Goal: Task Accomplishment & Management: Use online tool/utility

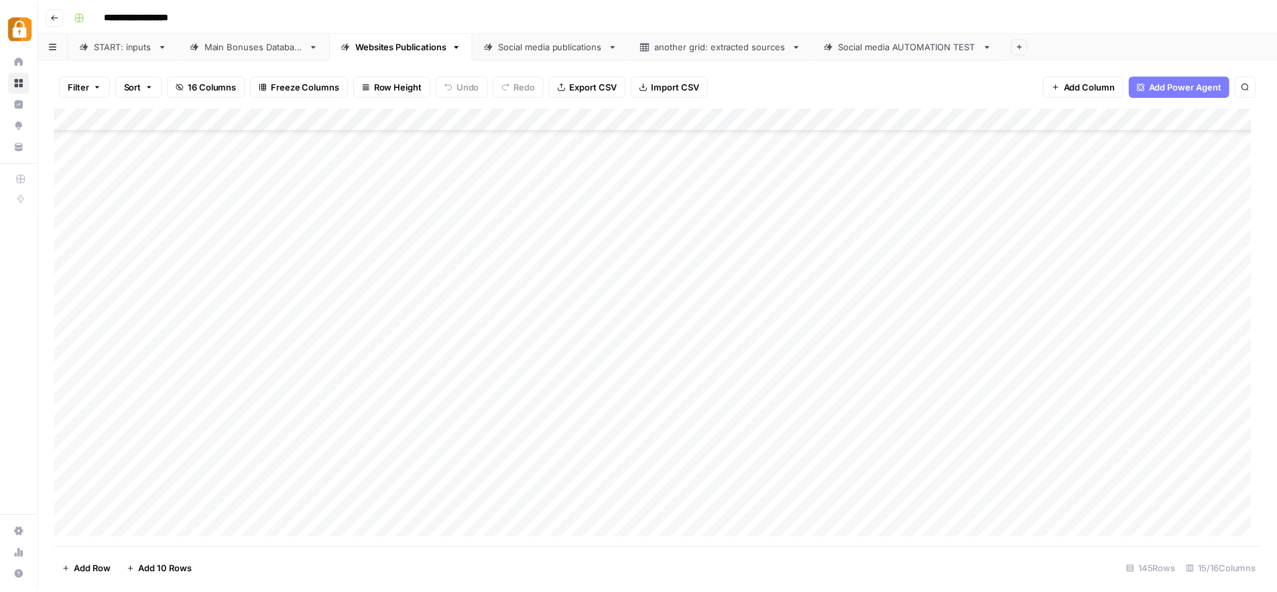
scroll to position [2918, 0]
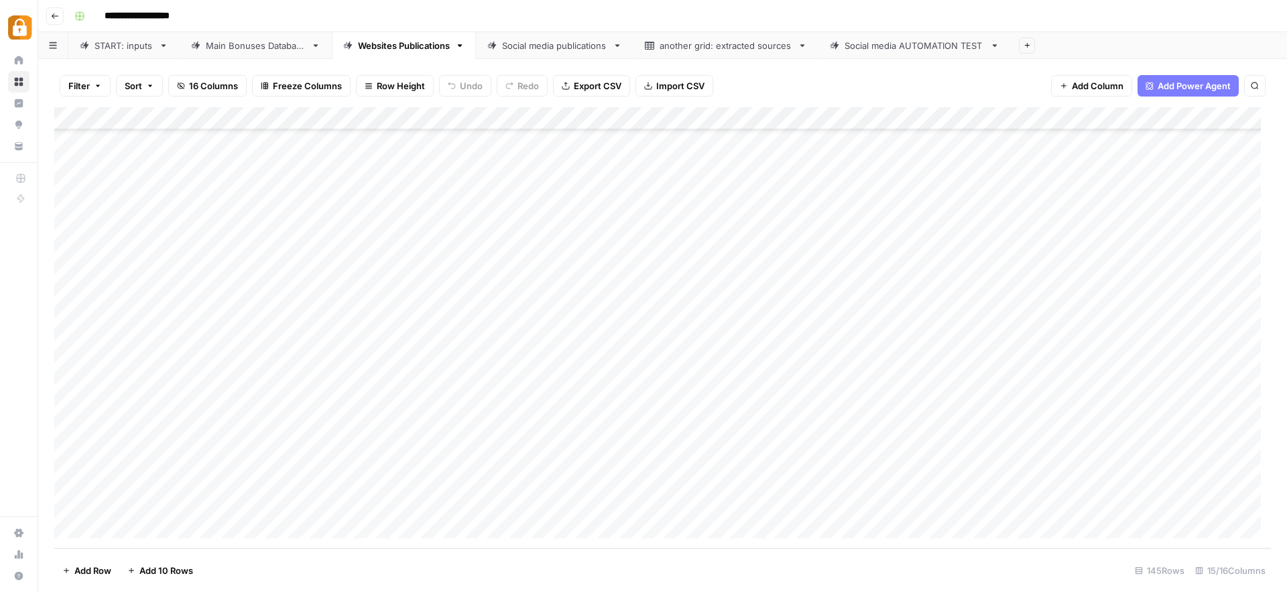
click at [135, 48] on div "START: inputs" at bounding box center [124, 45] width 59 height 13
click at [111, 536] on div "Add Column" at bounding box center [662, 327] width 1217 height 441
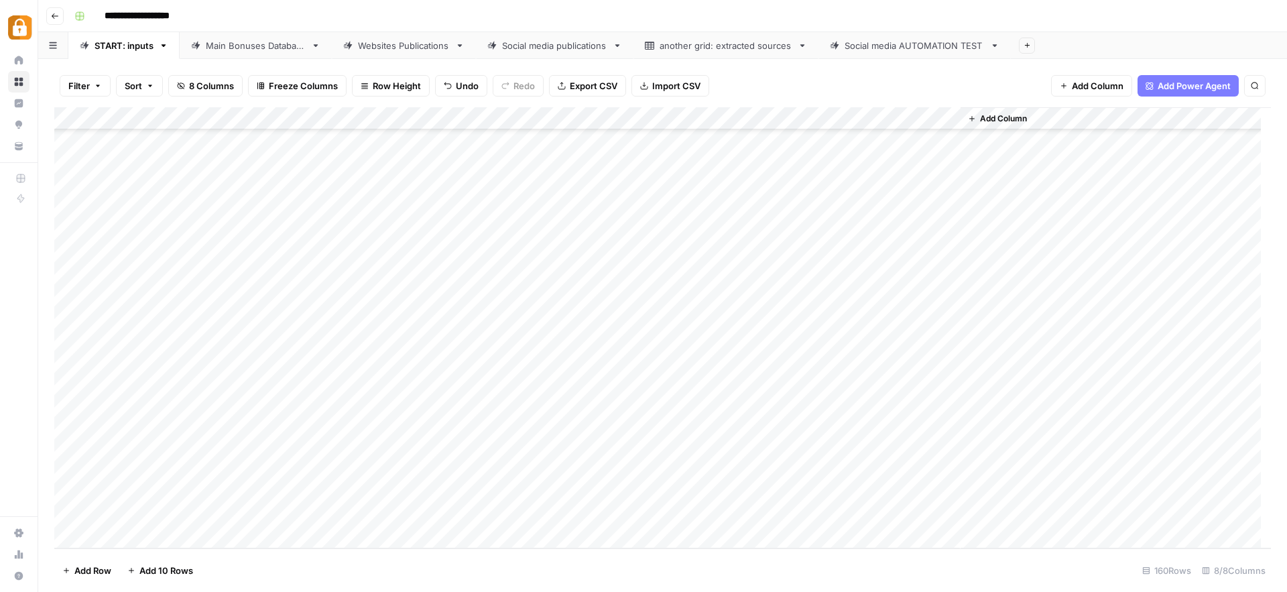
click at [111, 536] on div "Add Column" at bounding box center [662, 327] width 1217 height 441
click at [257, 444] on div "Add Column" at bounding box center [662, 327] width 1217 height 441
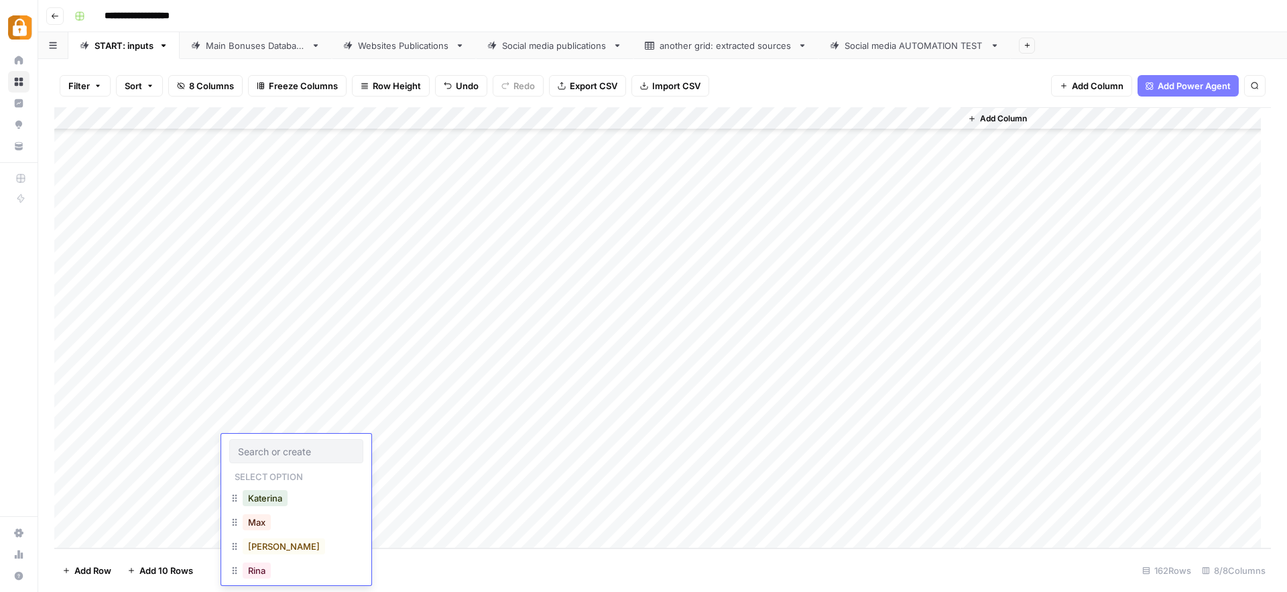
scroll to position [46, 0]
click at [259, 575] on button "[PERSON_NAME]" at bounding box center [284, 573] width 82 height 16
click at [356, 444] on div "Add Column" at bounding box center [662, 327] width 1217 height 441
click at [356, 444] on textarea at bounding box center [395, 447] width 215 height 19
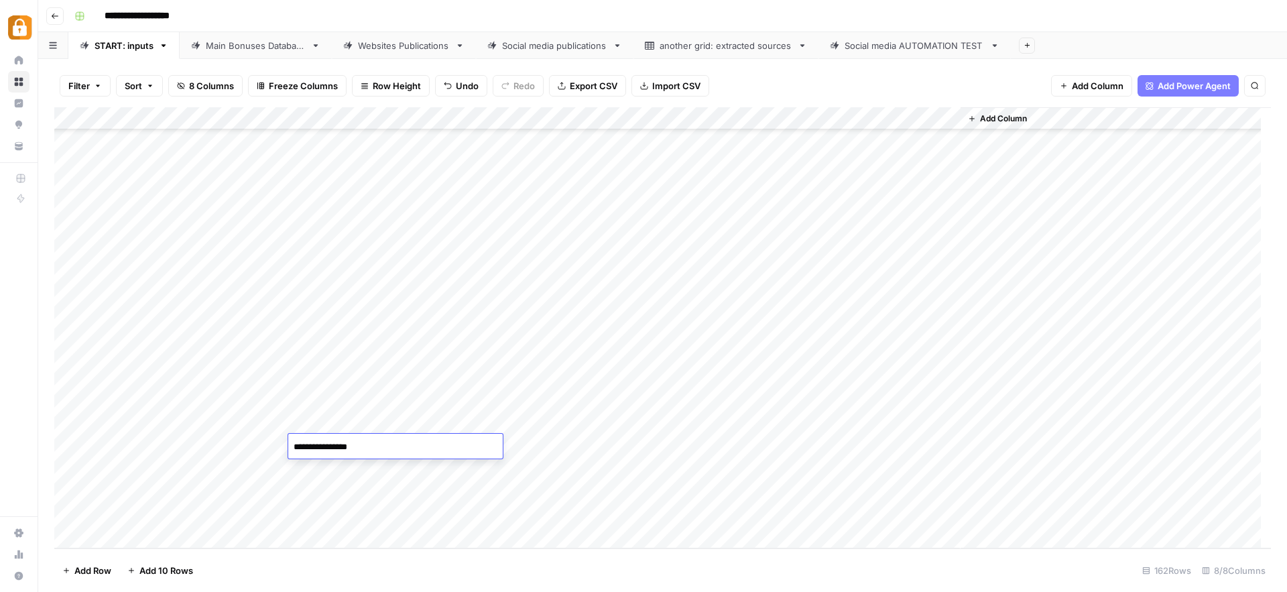
type textarea "**********"
click at [574, 451] on div "Add Column" at bounding box center [662, 327] width 1217 height 441
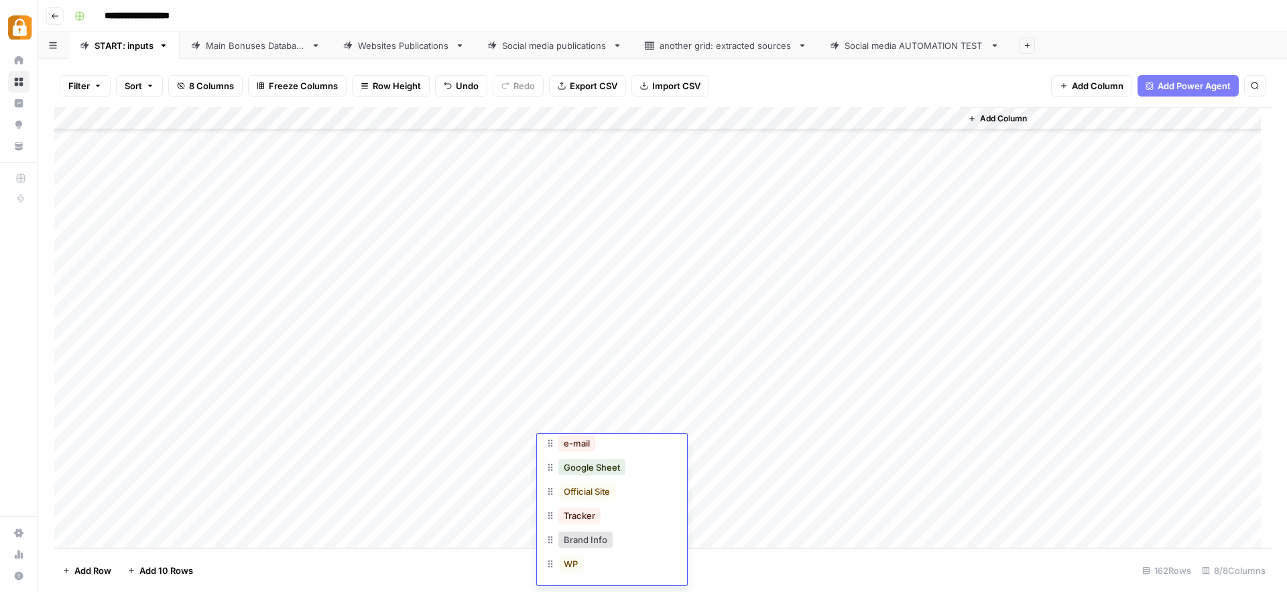
scroll to position [82, 0]
click at [575, 562] on button "WP" at bounding box center [570, 561] width 25 height 16
click at [872, 442] on div "Add Column" at bounding box center [662, 327] width 1217 height 441
click at [278, 42] on div "Main Bonuses Database" at bounding box center [256, 45] width 100 height 13
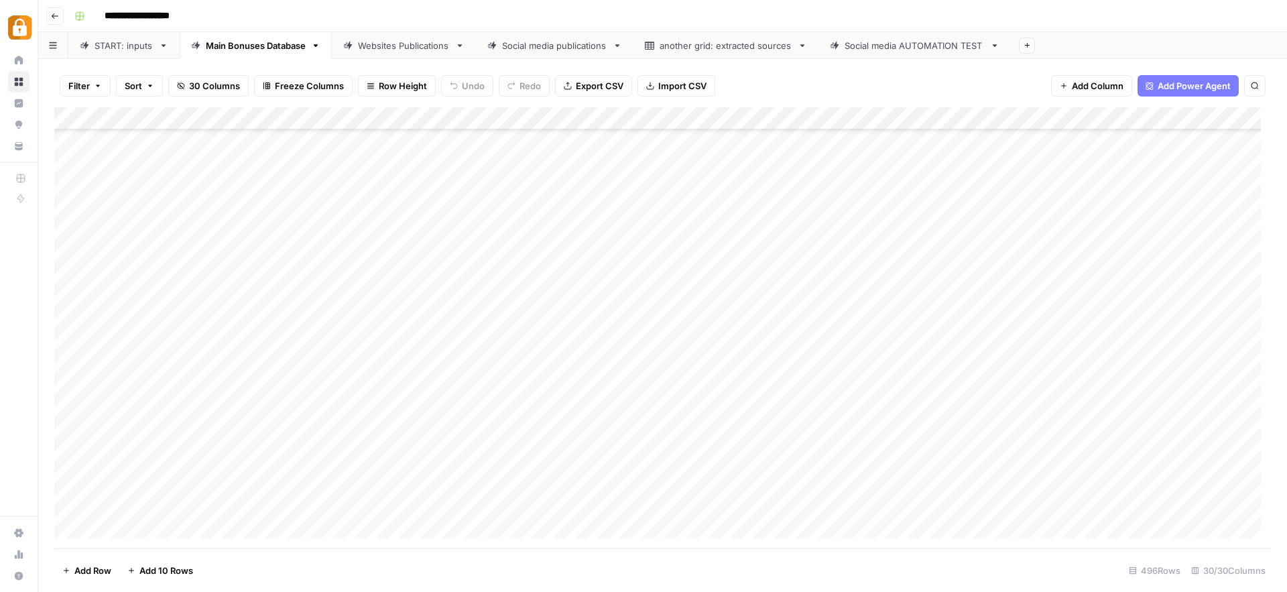
scroll to position [10919, 0]
click at [709, 463] on div "Add Column" at bounding box center [662, 327] width 1217 height 441
click at [720, 504] on div "Add Column" at bounding box center [662, 327] width 1217 height 441
click at [347, 504] on div "Add Column" at bounding box center [662, 327] width 1217 height 441
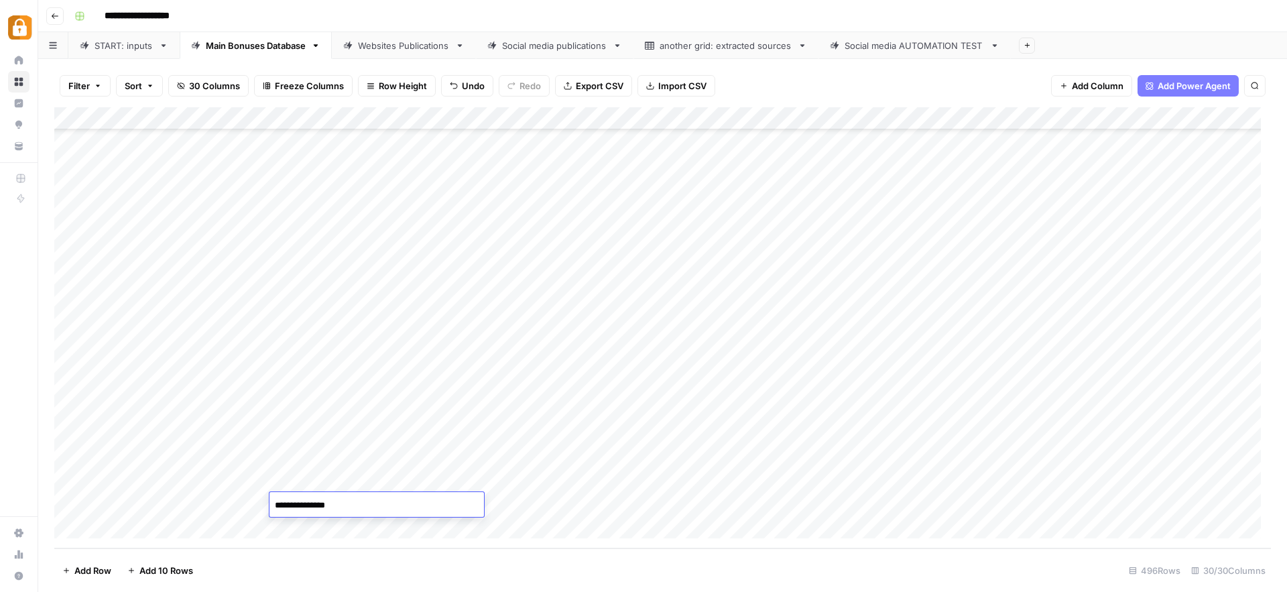
drag, startPoint x: 345, startPoint y: 503, endPoint x: 312, endPoint y: 503, distance: 32.2
click at [312, 503] on textarea "**********" at bounding box center [377, 505] width 215 height 19
type textarea "********"
click at [816, 512] on div "Add Column" at bounding box center [662, 327] width 1217 height 441
click at [990, 503] on div "Add Column" at bounding box center [662, 327] width 1217 height 441
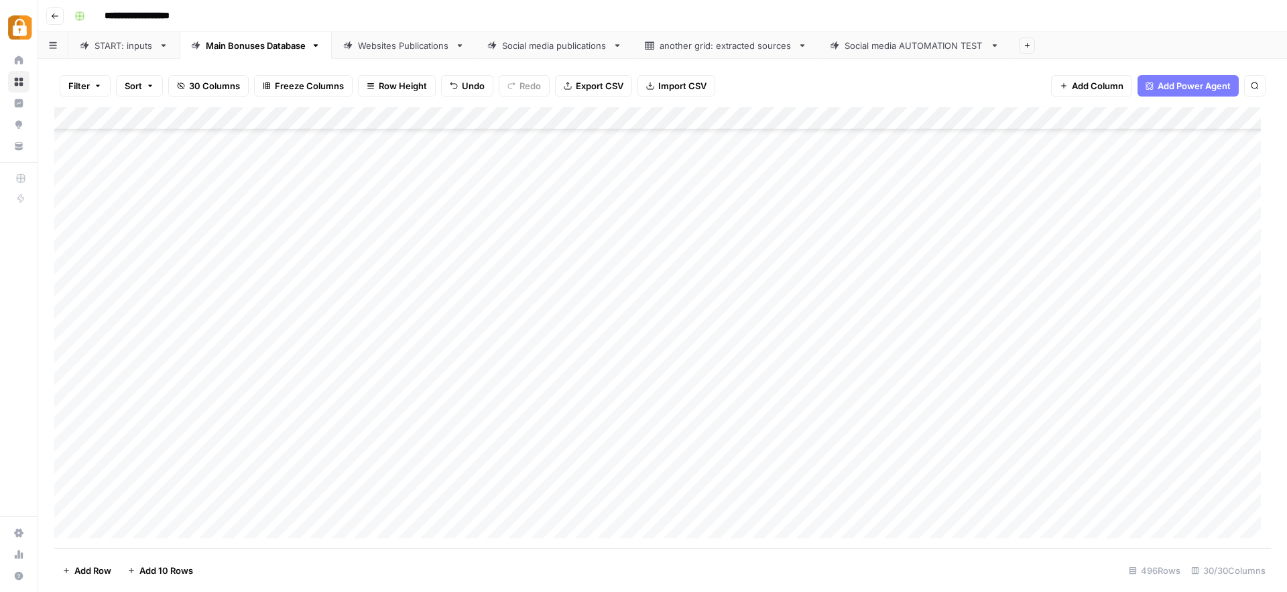
click at [386, 44] on div "Websites Publications" at bounding box center [404, 45] width 92 height 13
click at [883, 503] on div "Add Column" at bounding box center [662, 327] width 1217 height 441
click at [918, 502] on div "Add Column" at bounding box center [662, 327] width 1217 height 441
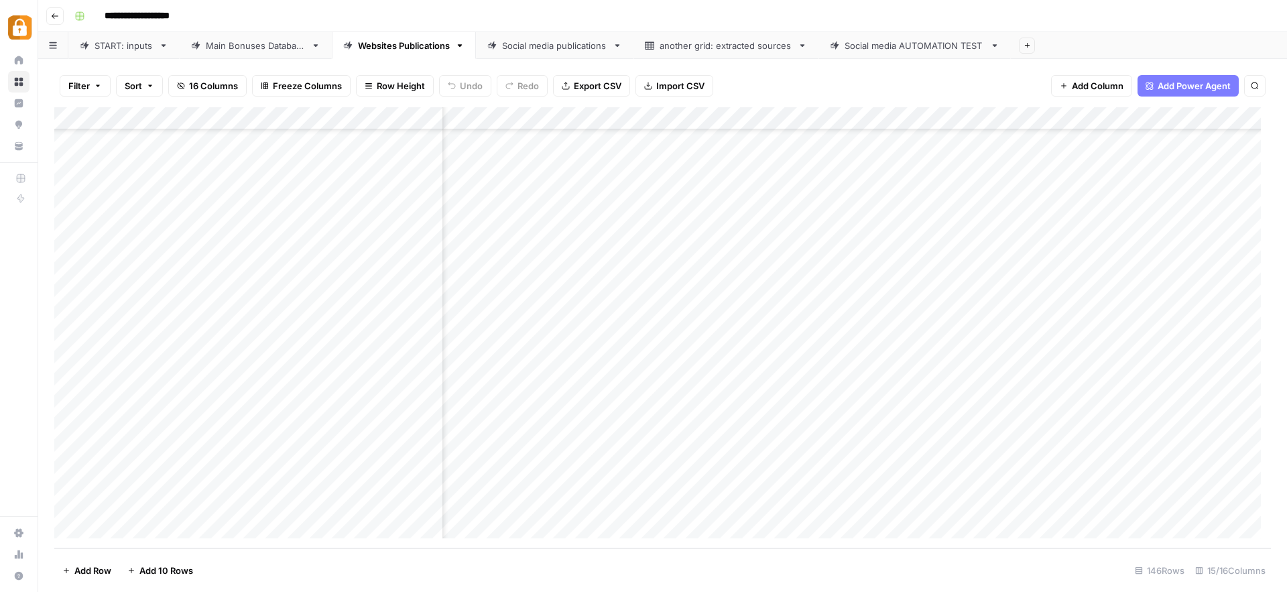
click at [148, 46] on div "START: inputs" at bounding box center [124, 45] width 59 height 13
click at [229, 468] on div "Add Column" at bounding box center [662, 327] width 1217 height 441
click at [231, 469] on div "Add Column" at bounding box center [662, 327] width 1217 height 441
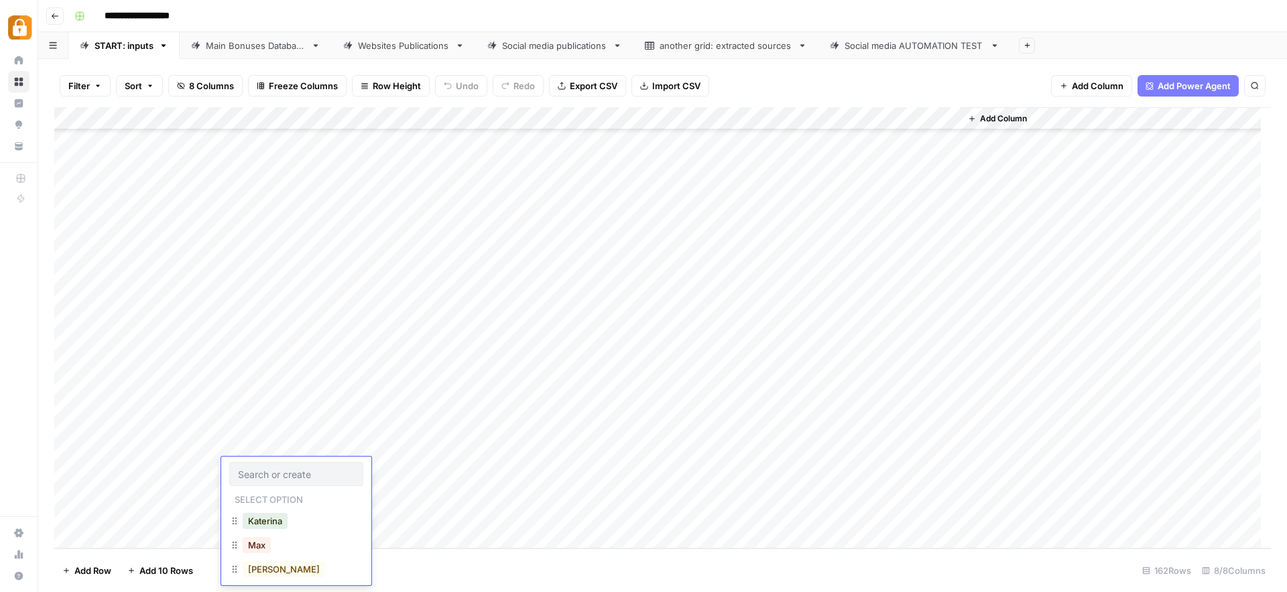
click at [231, 469] on div at bounding box center [296, 474] width 134 height 24
click at [262, 485] on button "[PERSON_NAME]" at bounding box center [284, 489] width 82 height 16
click at [367, 476] on div "Add Column" at bounding box center [662, 327] width 1217 height 441
type textarea "**********"
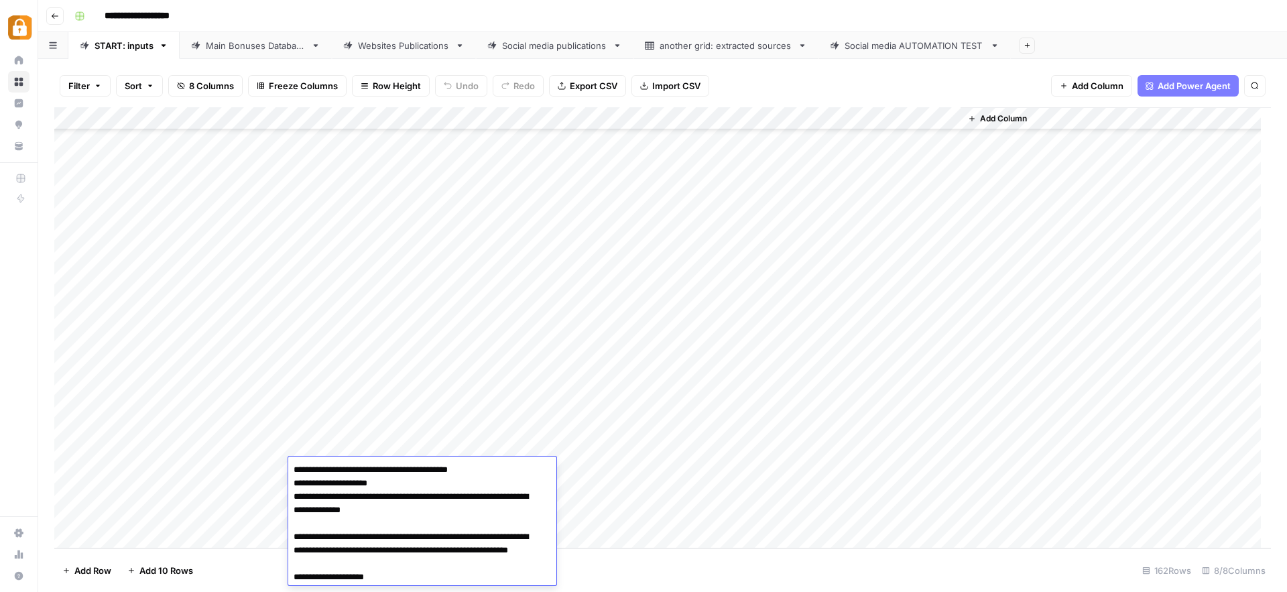
scroll to position [359, 0]
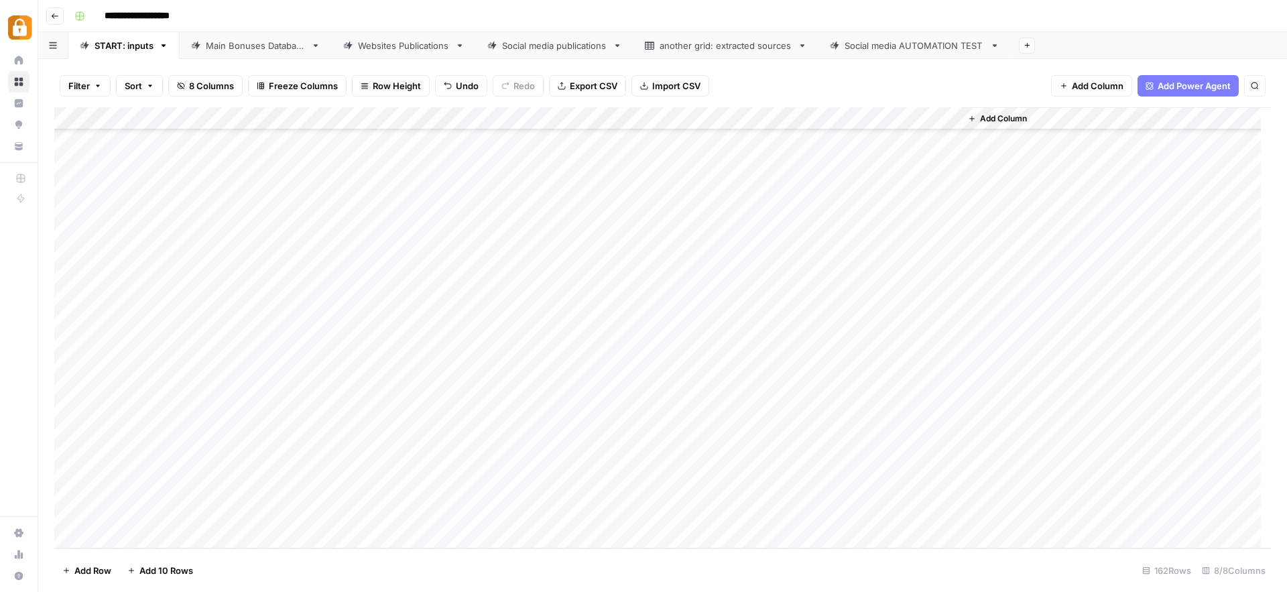
click at [603, 473] on div "Add Column" at bounding box center [662, 327] width 1217 height 441
click at [610, 494] on button "Official Site" at bounding box center [586, 489] width 57 height 16
click at [884, 468] on div "Add Column" at bounding box center [662, 327] width 1217 height 441
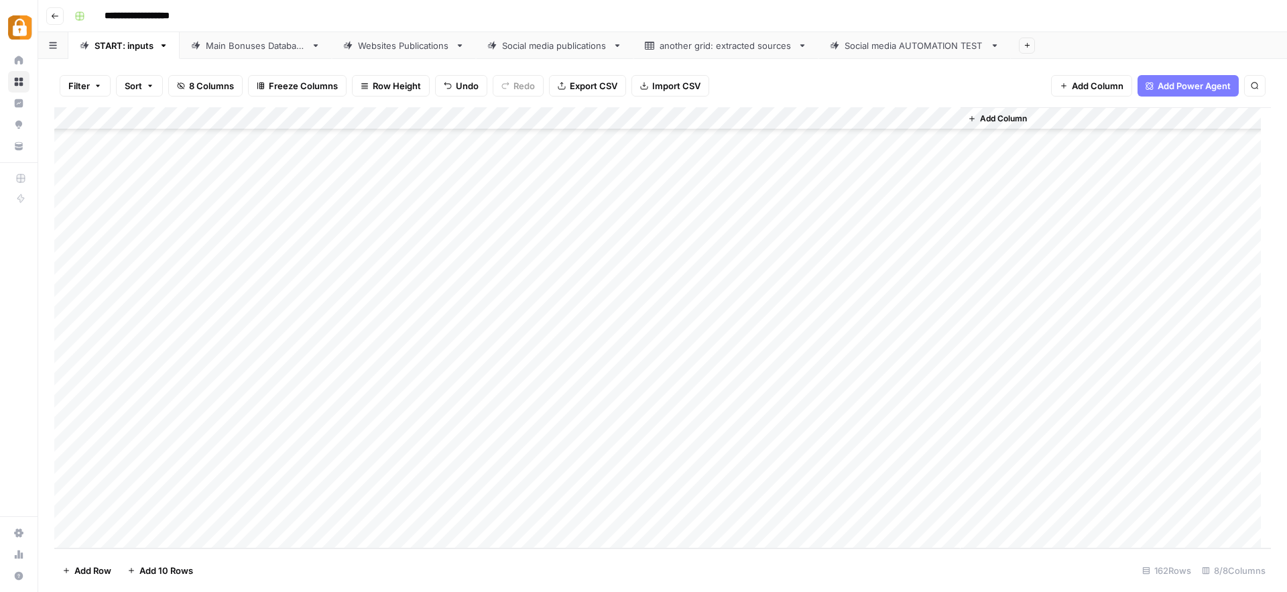
click at [1043, 408] on div "Add Column" at bounding box center [1116, 327] width 310 height 441
click at [1152, 253] on div "Add Column" at bounding box center [1116, 327] width 310 height 441
click at [1119, 263] on div "Add Column" at bounding box center [1116, 327] width 310 height 441
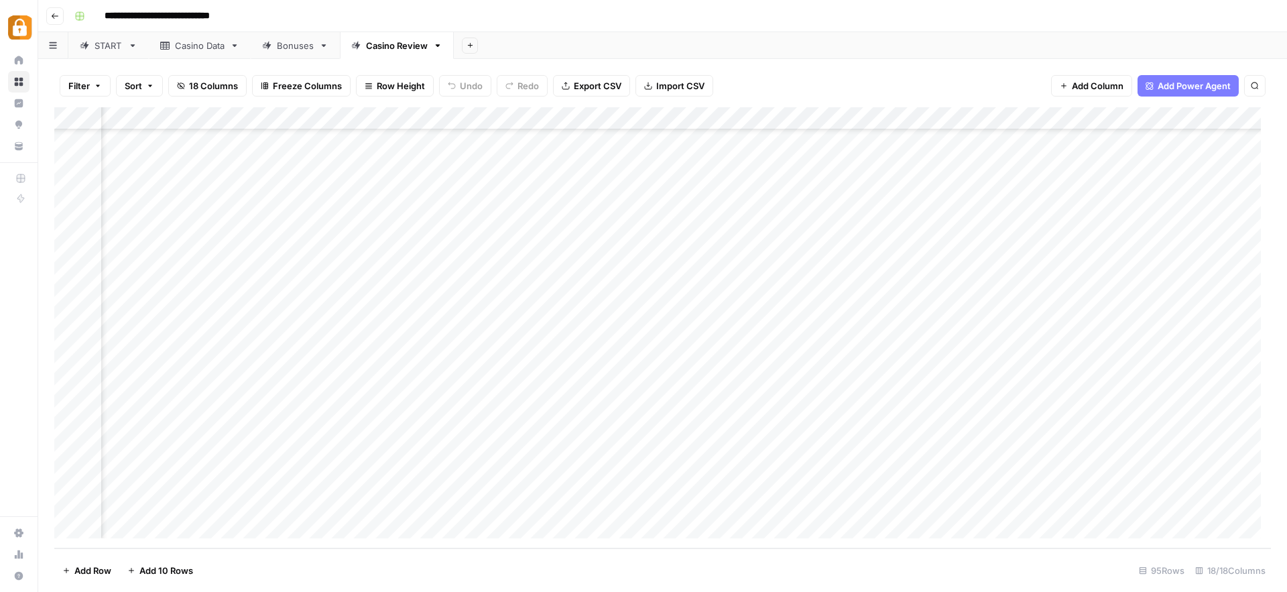
scroll to position [1779, 1564]
click at [1006, 455] on div "Add Column" at bounding box center [662, 327] width 1217 height 441
click at [207, 41] on div "Casino Data" at bounding box center [200, 45] width 50 height 13
click at [73, 479] on div "Add Column" at bounding box center [662, 327] width 1217 height 441
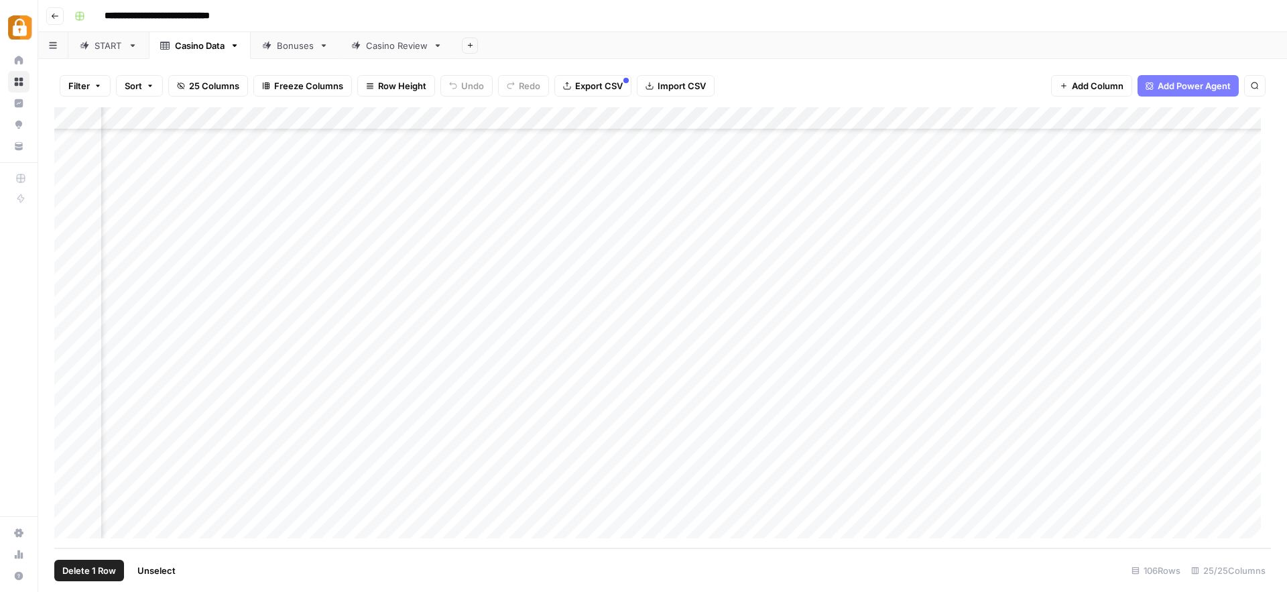
scroll to position [2029, 1705]
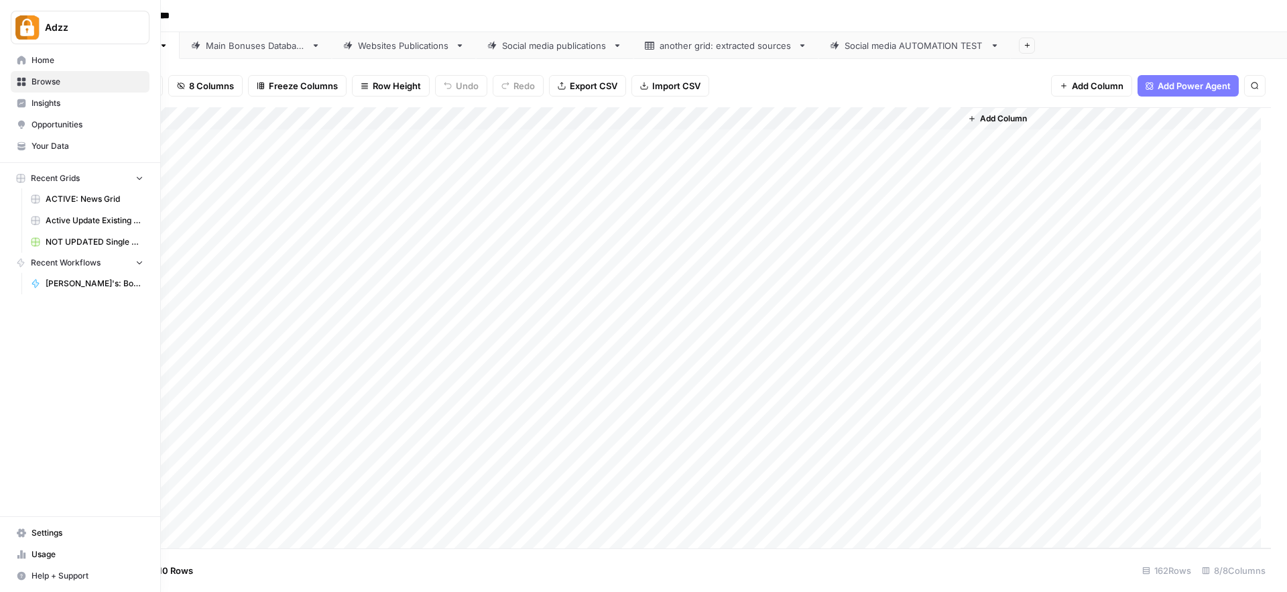
click at [46, 78] on span "Browse" at bounding box center [88, 82] width 112 height 12
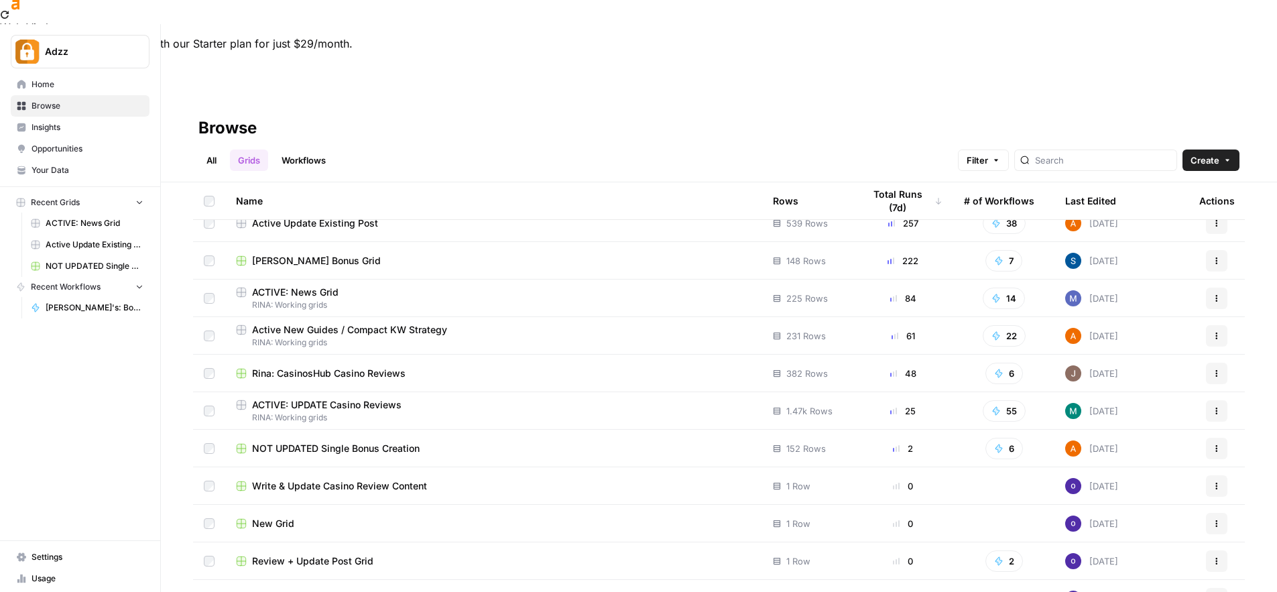
scroll to position [15, 0]
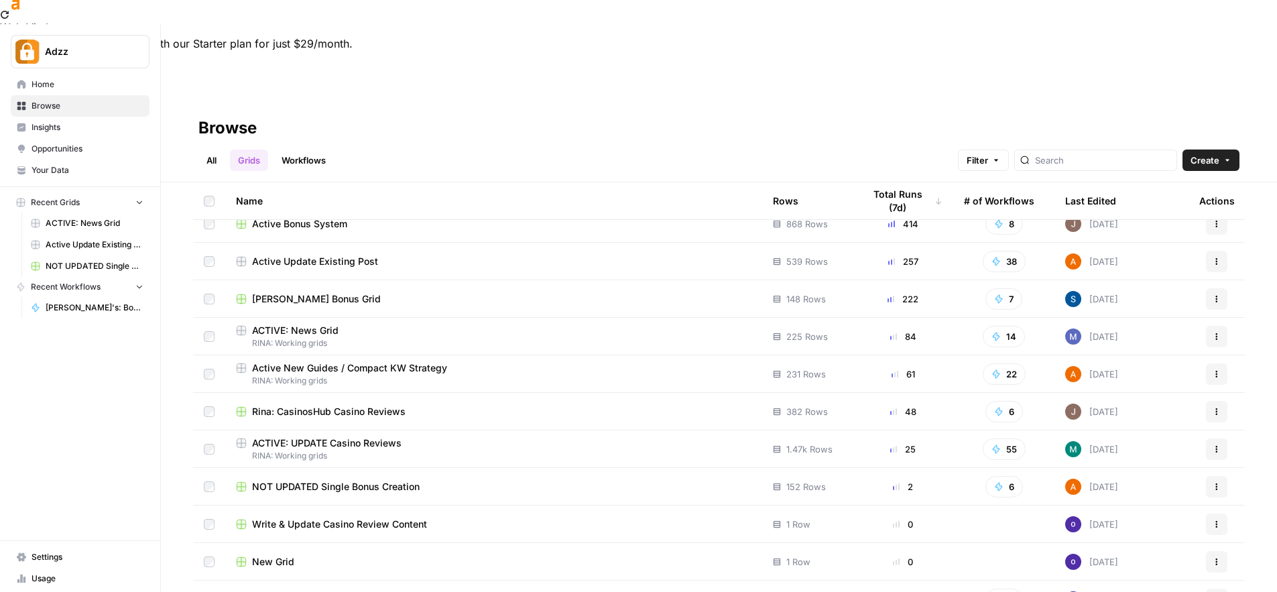
click at [395, 375] on span "RINA: Working grids" at bounding box center [494, 381] width 516 height 12
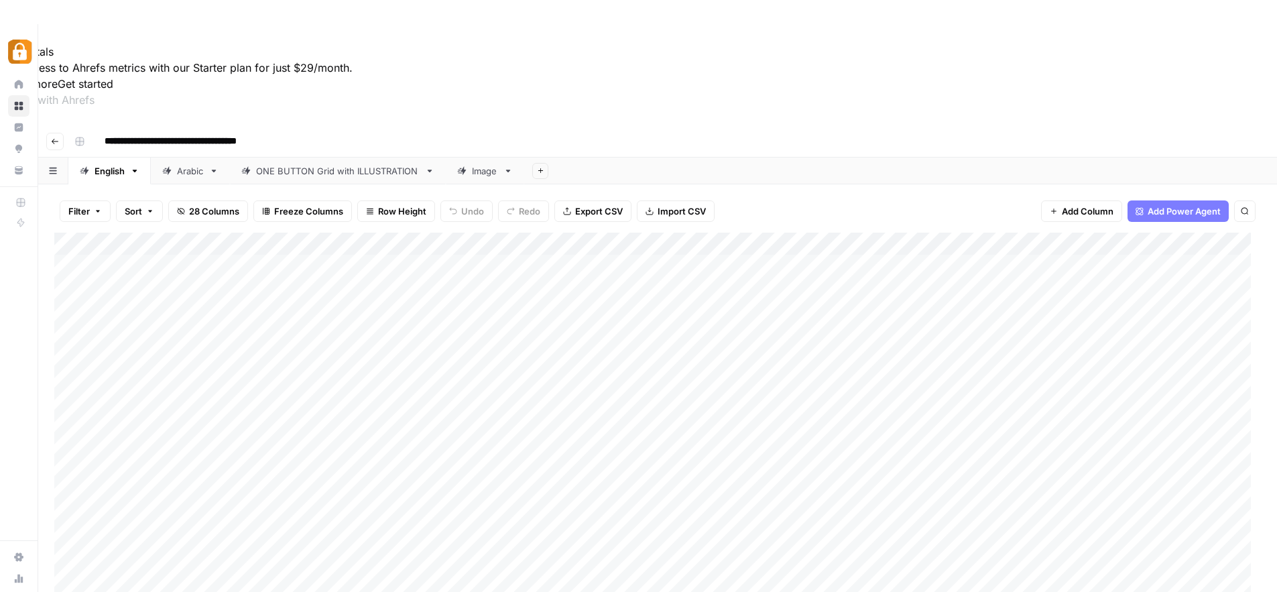
click at [93, 200] on button "Filter" at bounding box center [85, 210] width 51 height 21
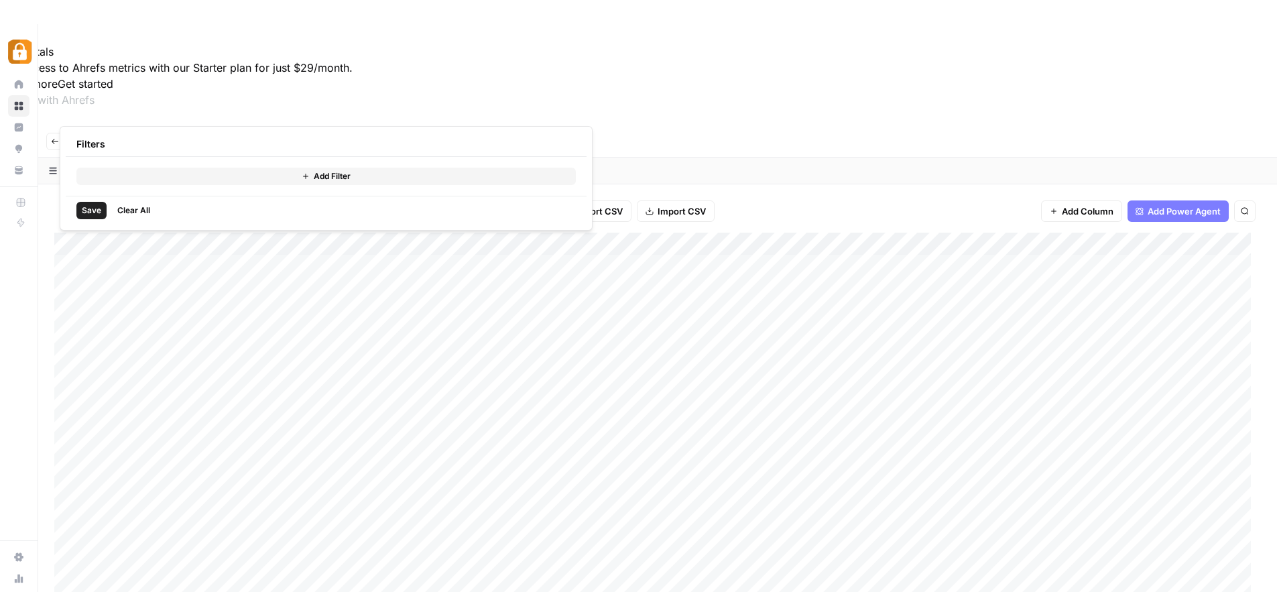
click at [117, 172] on button "Add Filter" at bounding box center [325, 176] width 499 height 17
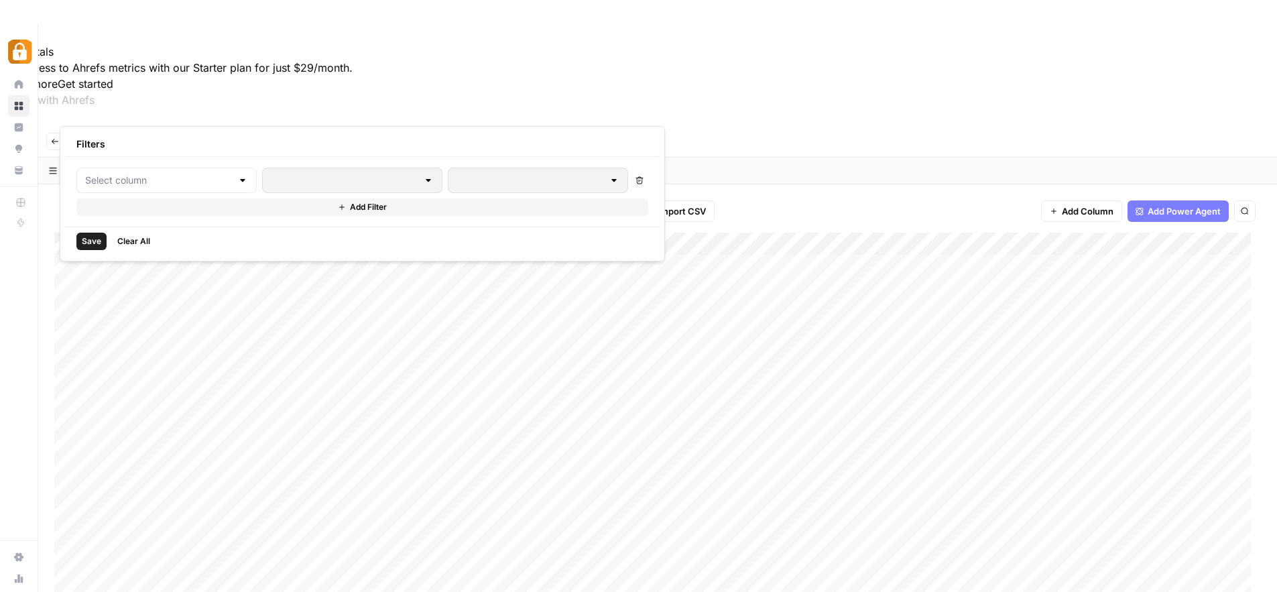
click at [117, 172] on div at bounding box center [166, 180] width 180 height 25
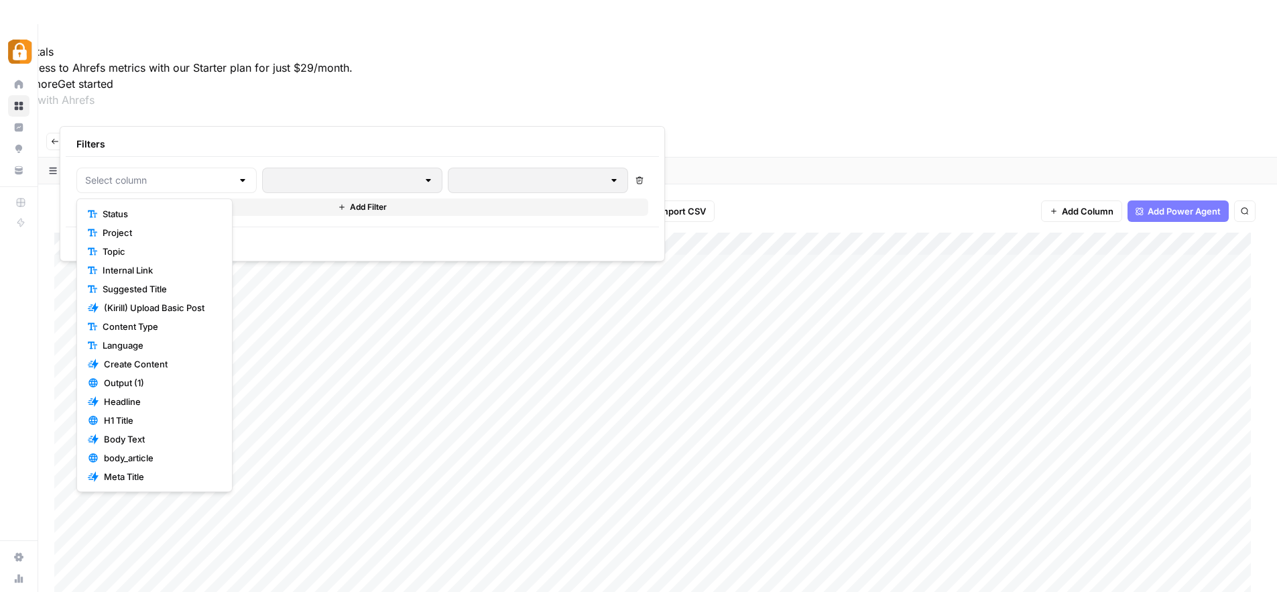
click at [89, 204] on span "Filter" at bounding box center [78, 210] width 21 height 13
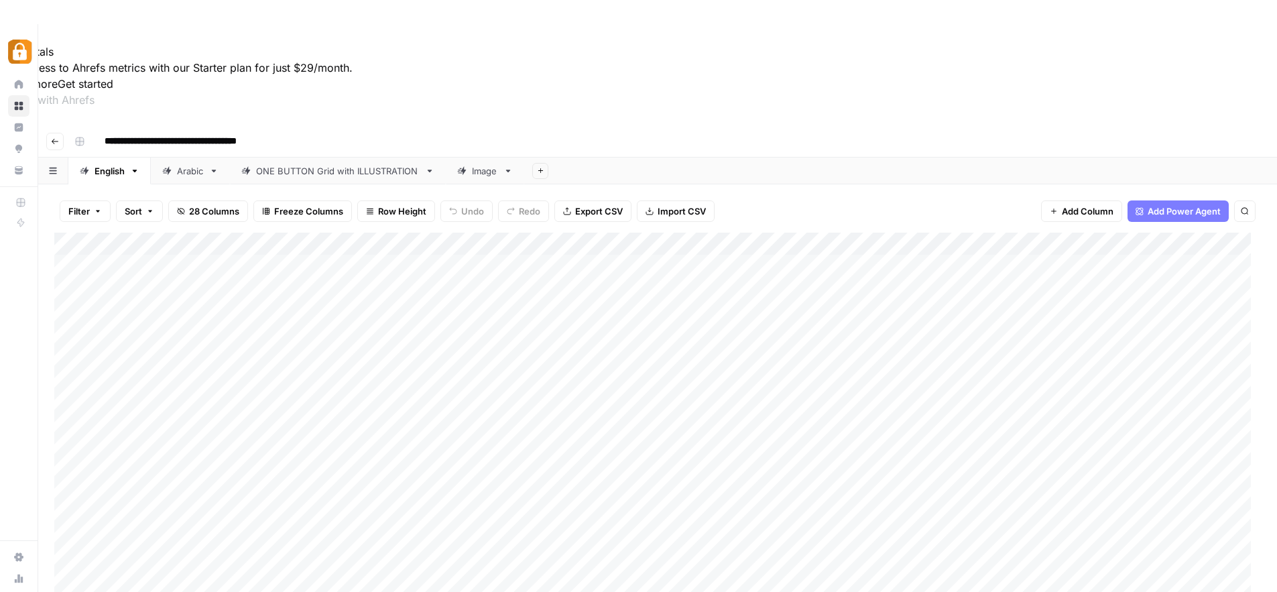
click at [89, 204] on span "Filter" at bounding box center [78, 210] width 21 height 13
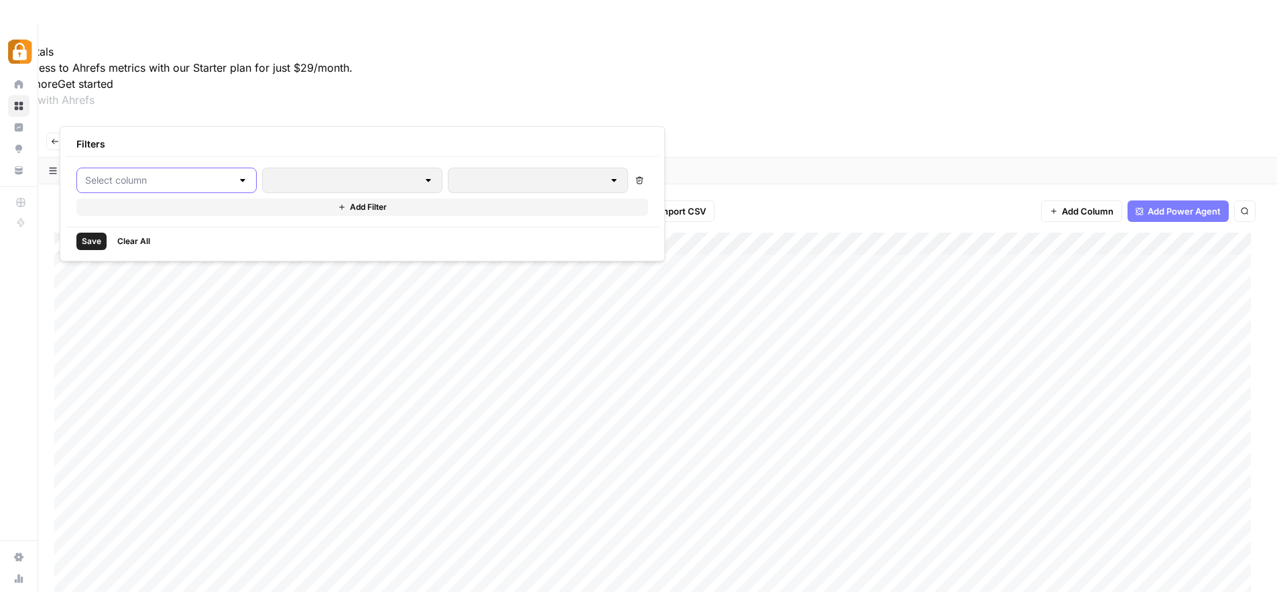
click at [101, 174] on input "text" at bounding box center [158, 180] width 147 height 13
click at [76, 204] on span "Filter" at bounding box center [78, 210] width 21 height 13
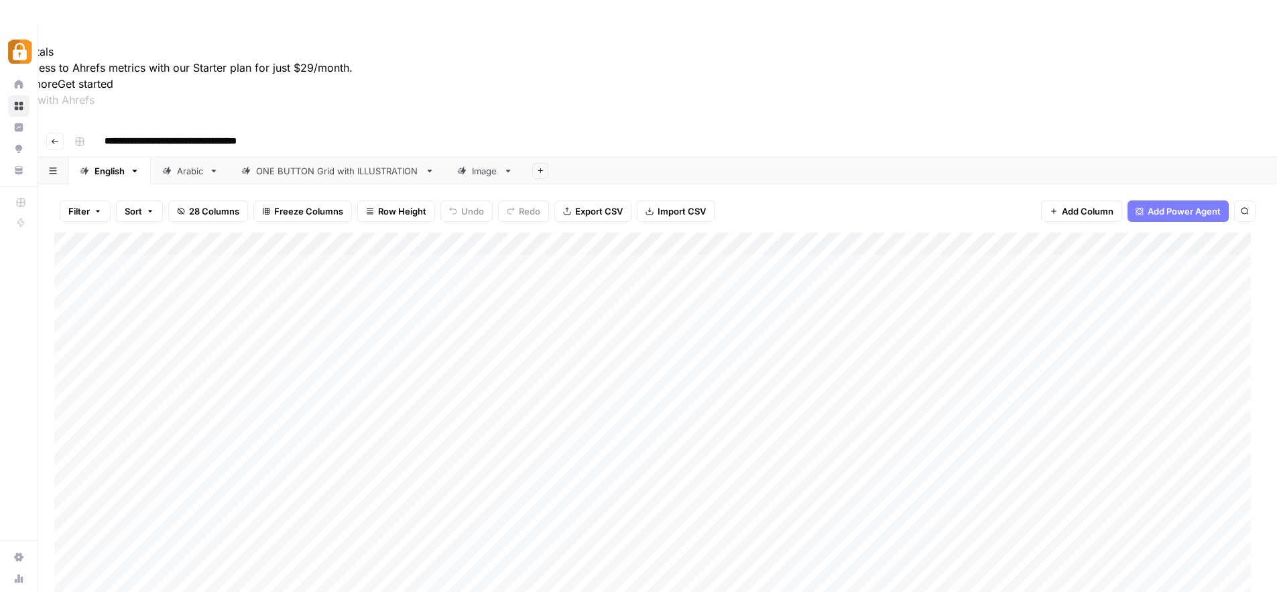
click at [76, 204] on span "Filter" at bounding box center [78, 210] width 21 height 13
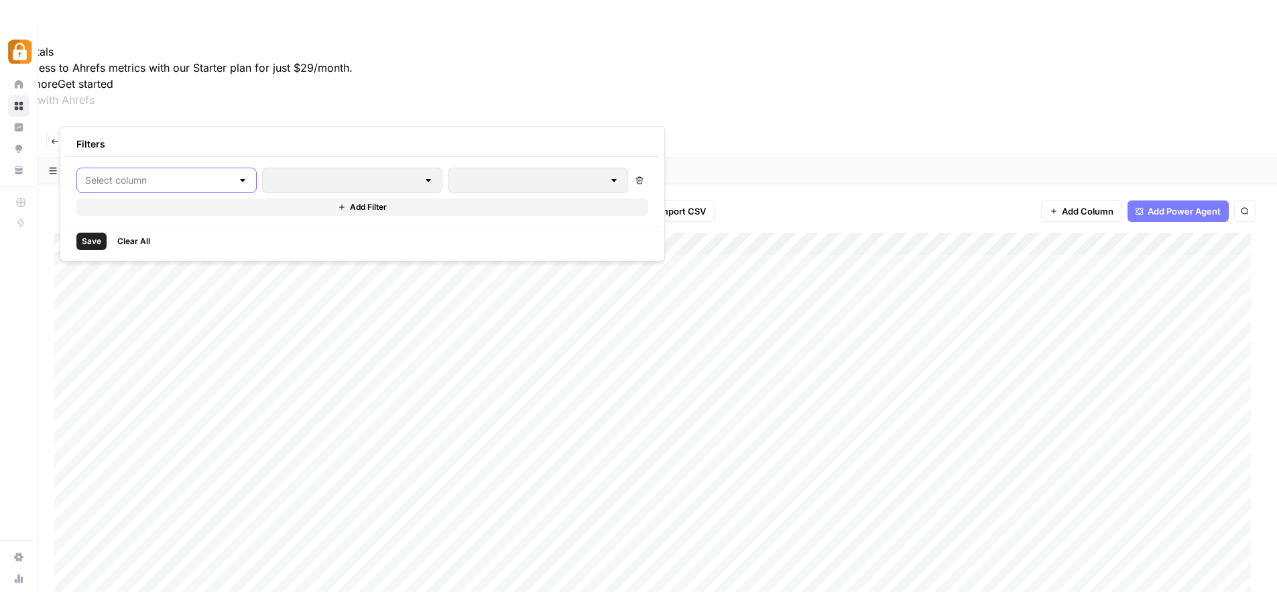
click at [144, 177] on input "text" at bounding box center [158, 180] width 147 height 13
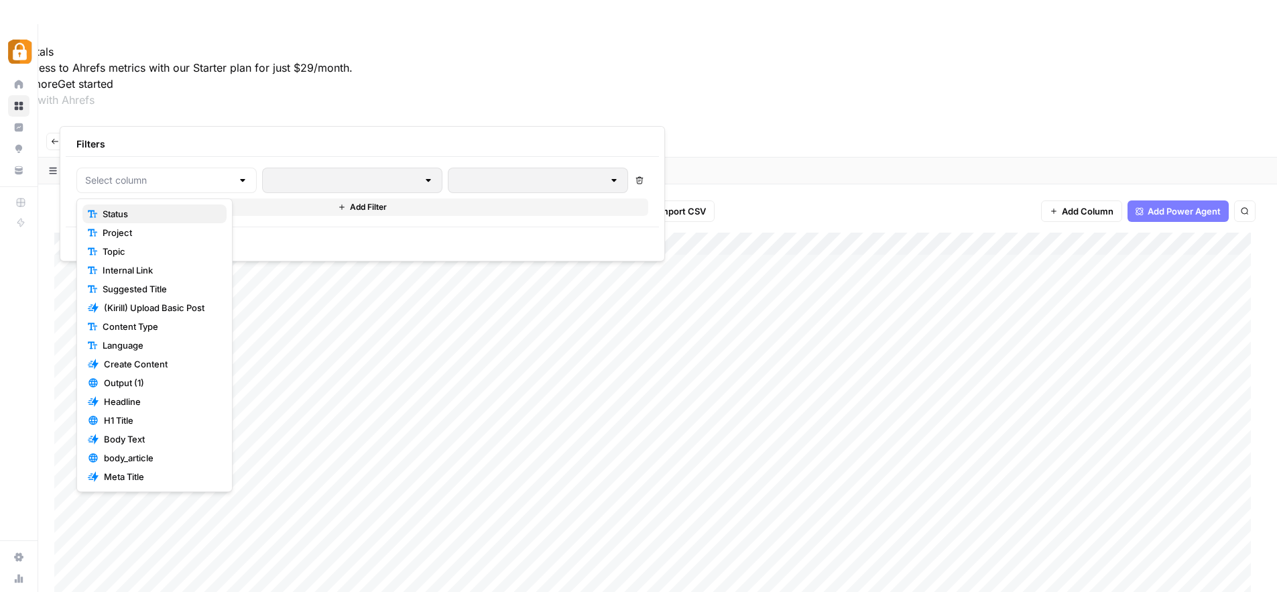
click at [138, 208] on span "Status" at bounding box center [159, 213] width 113 height 13
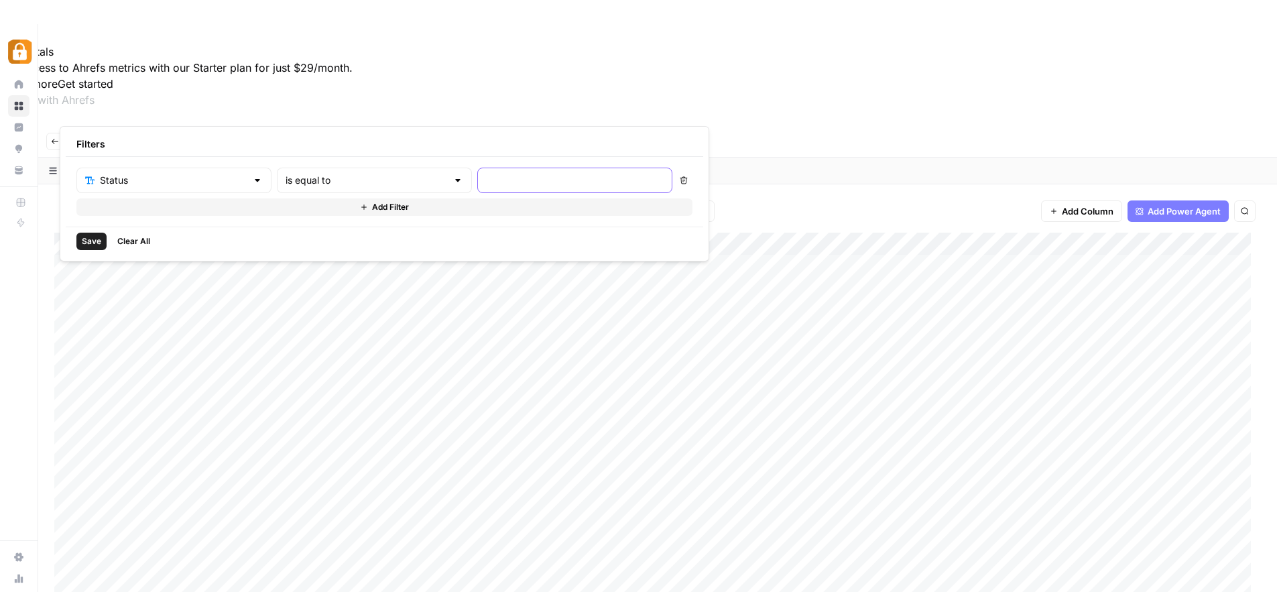
click at [486, 180] on input "text" at bounding box center [575, 180] width 178 height 13
type input "[PERSON_NAME]"
click at [96, 245] on span "Save" at bounding box center [91, 241] width 19 height 12
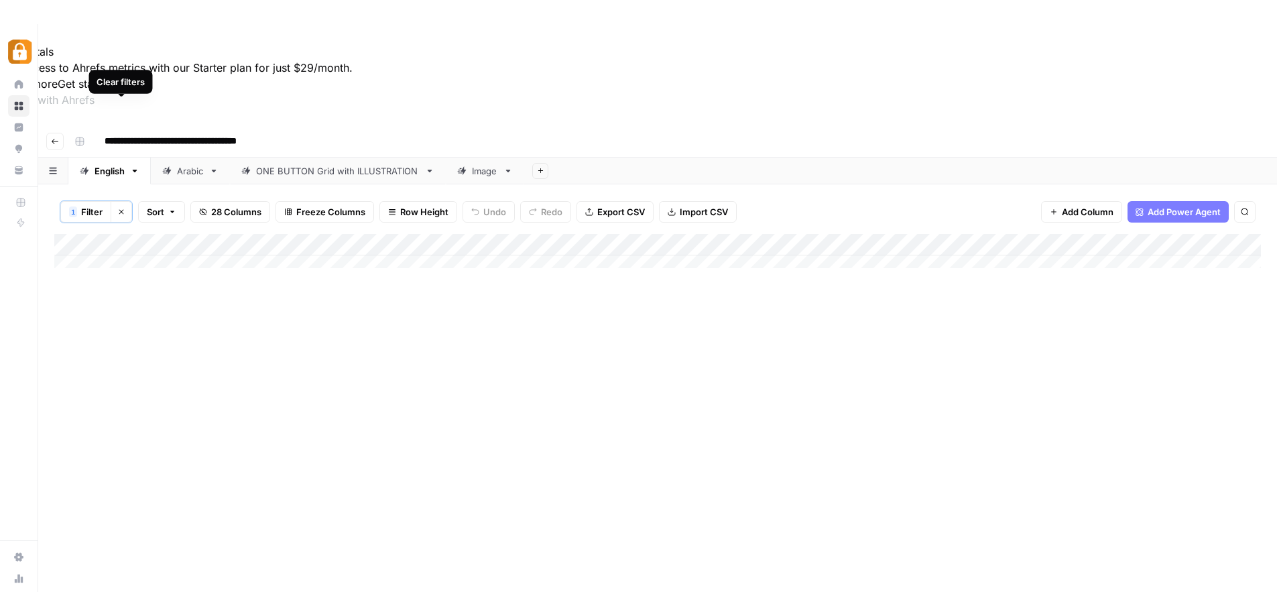
click at [124, 208] on icon "button" at bounding box center [121, 212] width 8 height 8
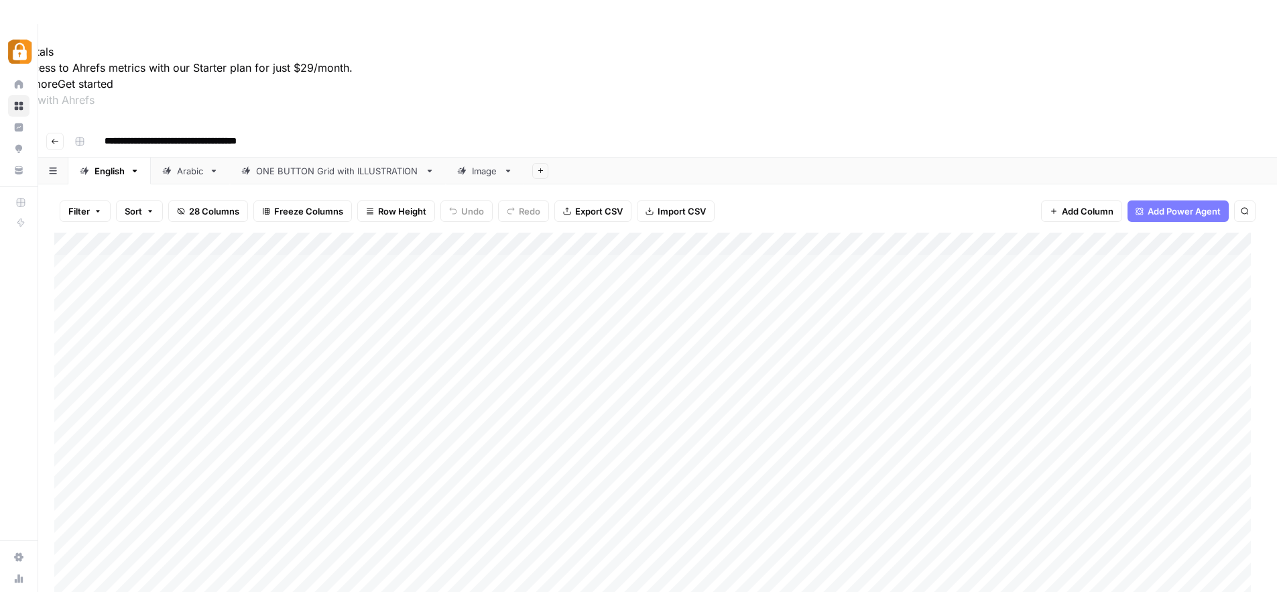
click at [101, 200] on button "Filter" at bounding box center [85, 210] width 51 height 21
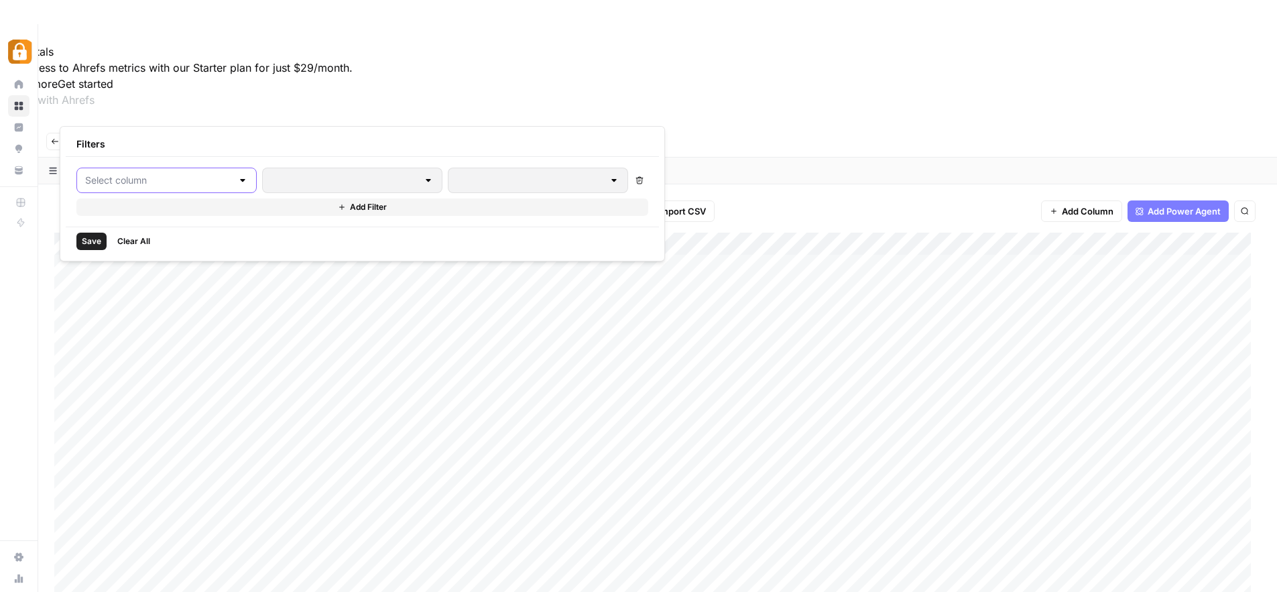
click at [103, 179] on input "text" at bounding box center [158, 180] width 147 height 13
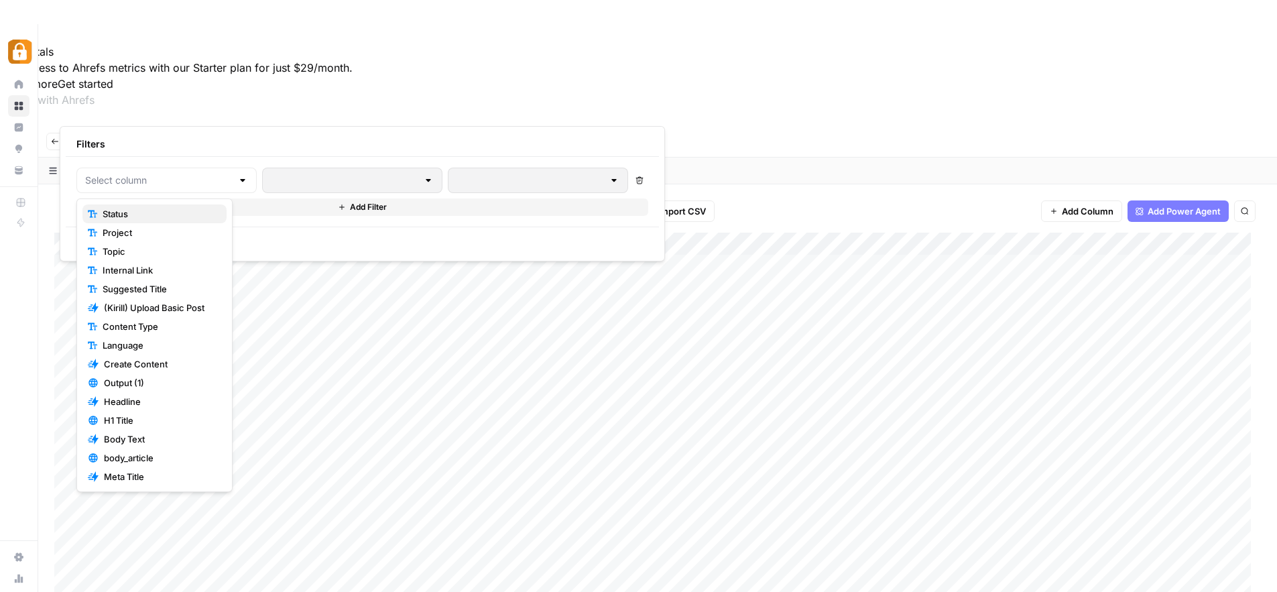
click at [108, 209] on span "Status" at bounding box center [159, 213] width 113 height 13
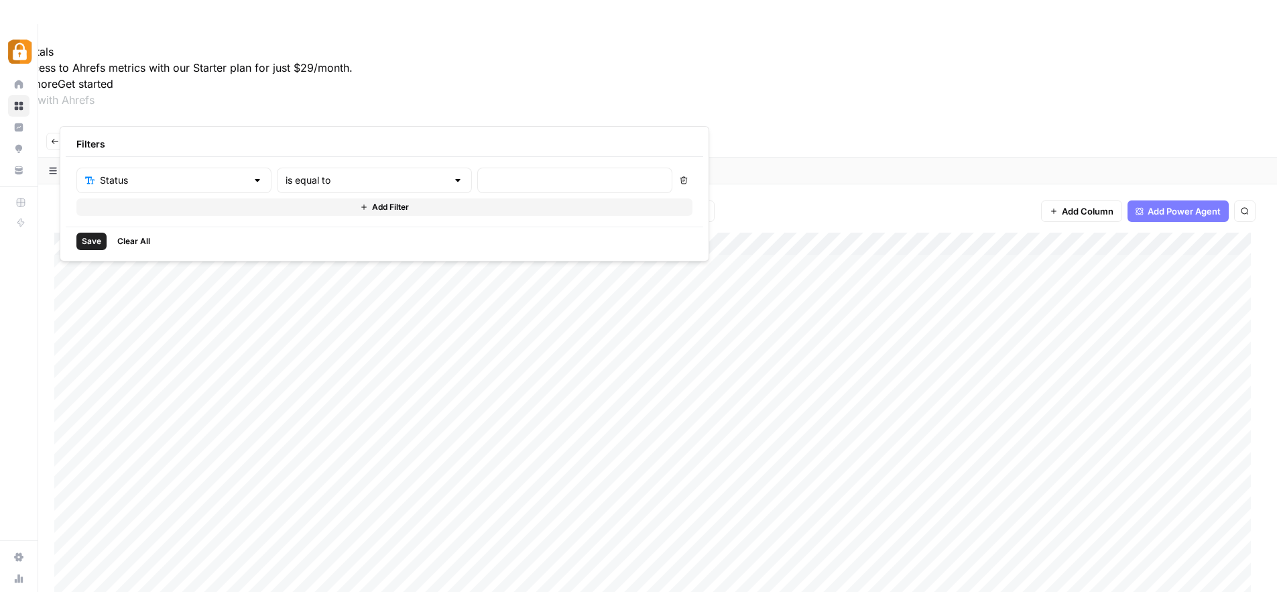
click at [477, 190] on div at bounding box center [574, 180] width 195 height 25
type input "[PERSON_NAME] to do"
click at [93, 238] on span "Save" at bounding box center [91, 241] width 19 height 12
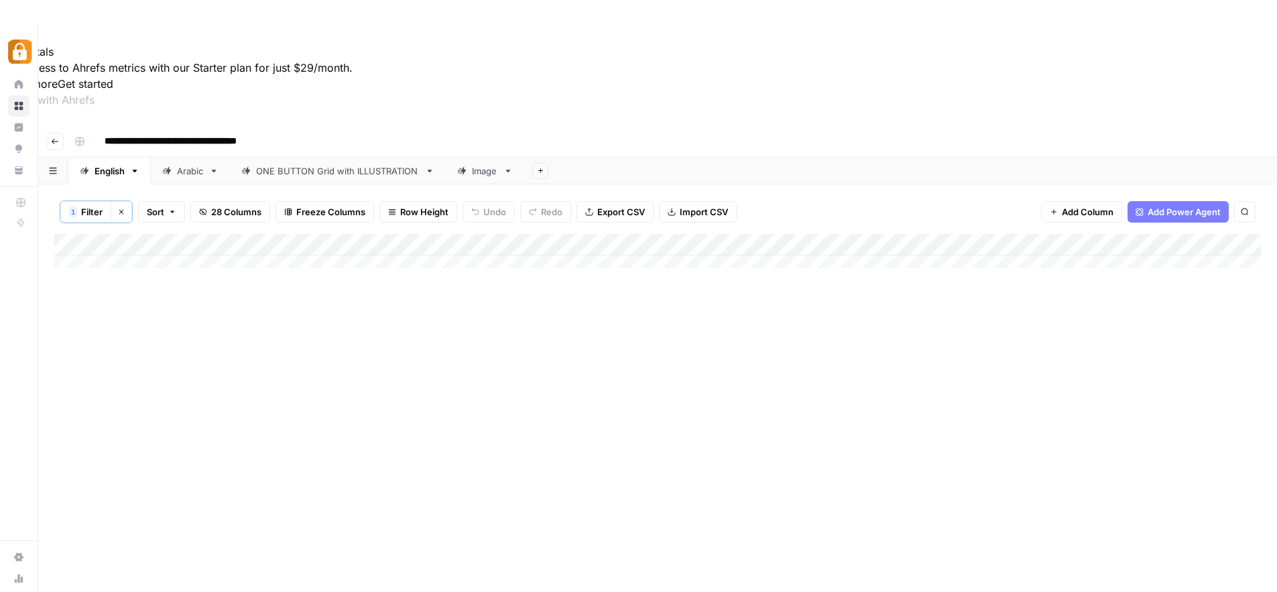
drag, startPoint x: 119, startPoint y: 107, endPoint x: 125, endPoint y: 145, distance: 39.4
click at [119, 208] on icon "button" at bounding box center [121, 212] width 8 height 8
click at [134, 233] on div "Add Column" at bounding box center [657, 453] width 1207 height 441
click at [221, 381] on div "Add Column" at bounding box center [657, 453] width 1207 height 441
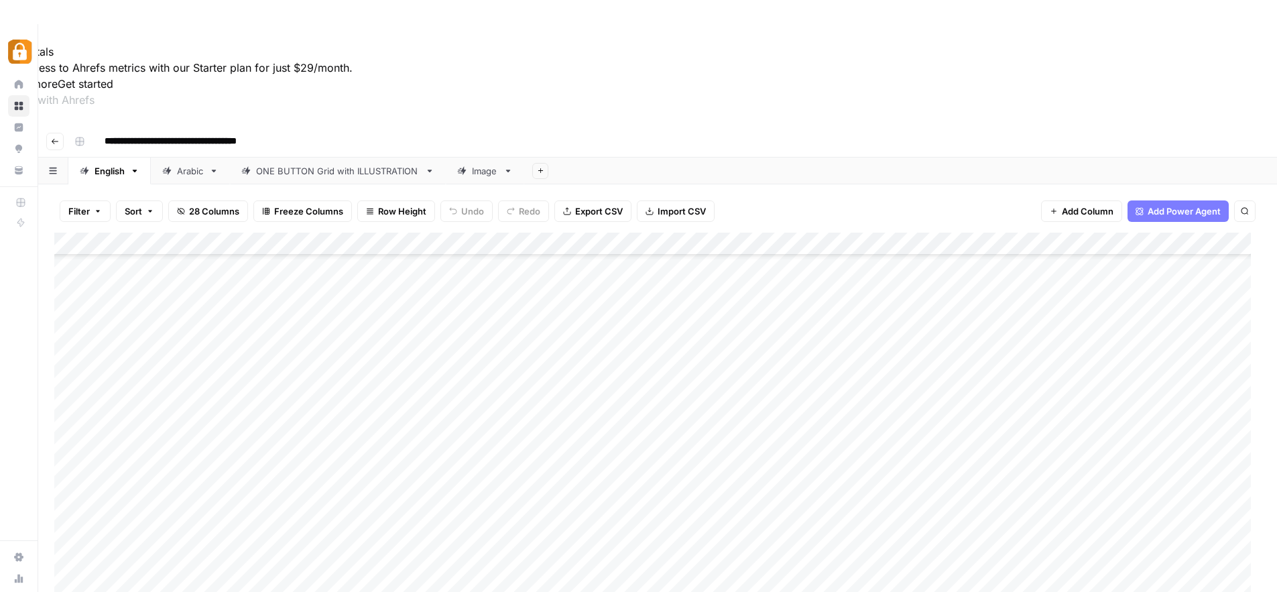
scroll to position [2861, 0]
click at [145, 455] on div "Add Column" at bounding box center [657, 453] width 1207 height 441
click at [150, 446] on textarea "**********" at bounding box center [208, 449] width 215 height 19
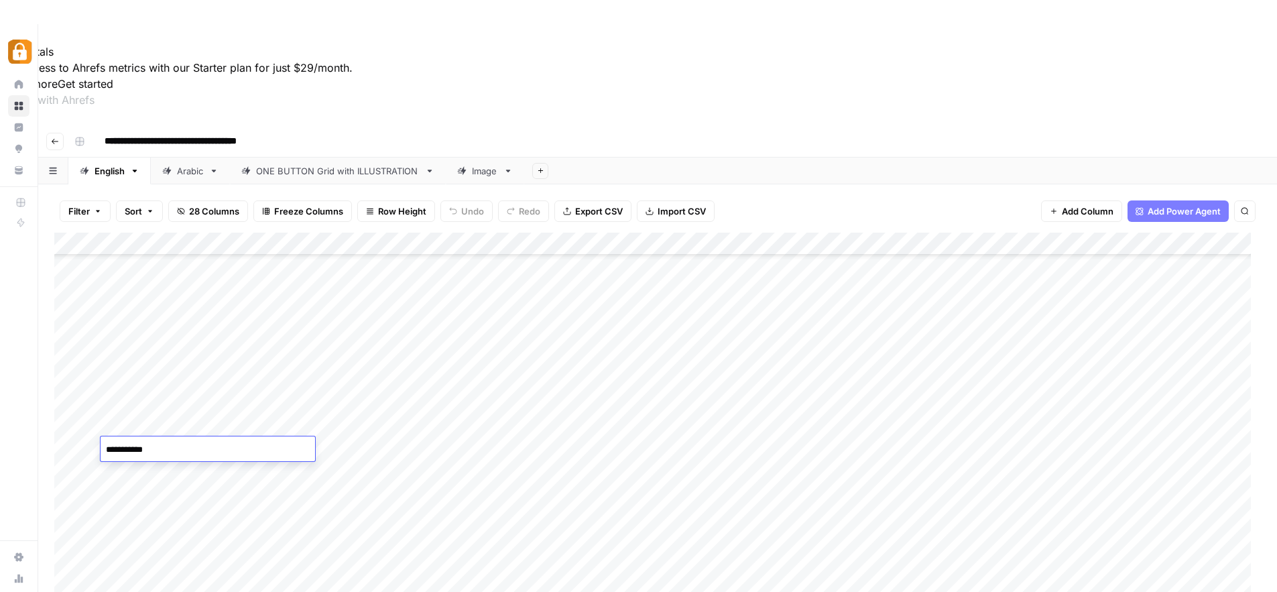
click at [150, 446] on textarea "**********" at bounding box center [208, 449] width 215 height 19
click at [143, 276] on div "Add Column" at bounding box center [657, 453] width 1207 height 441
click at [95, 207] on icon "button" at bounding box center [98, 211] width 8 height 8
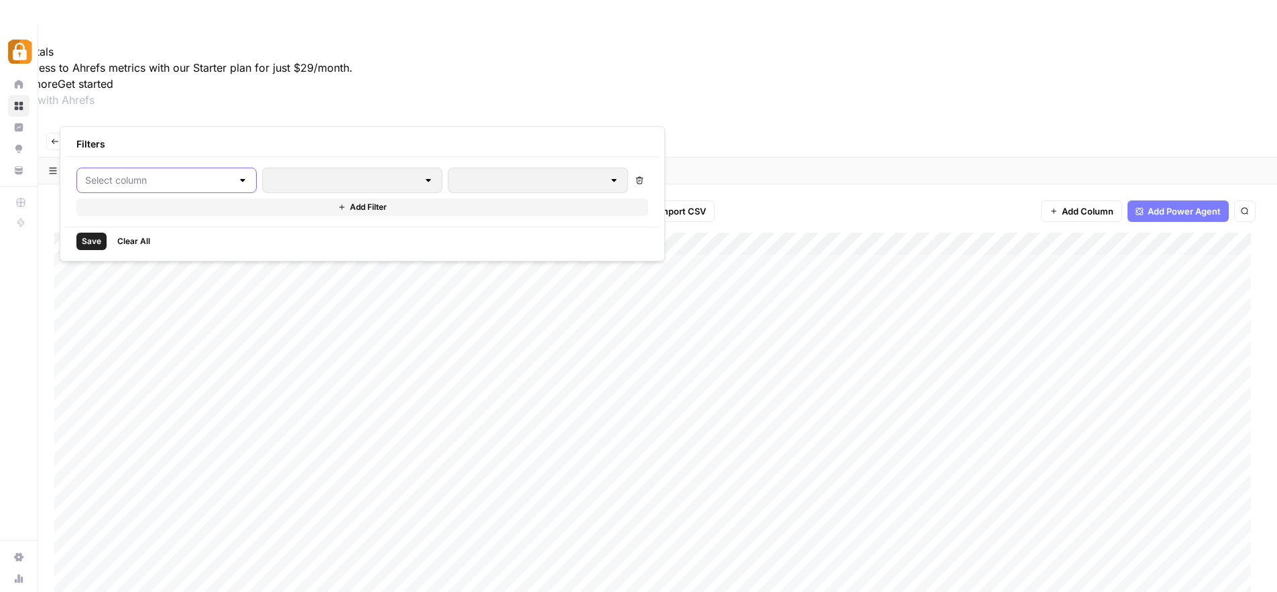
click at [126, 179] on input "text" at bounding box center [158, 180] width 147 height 13
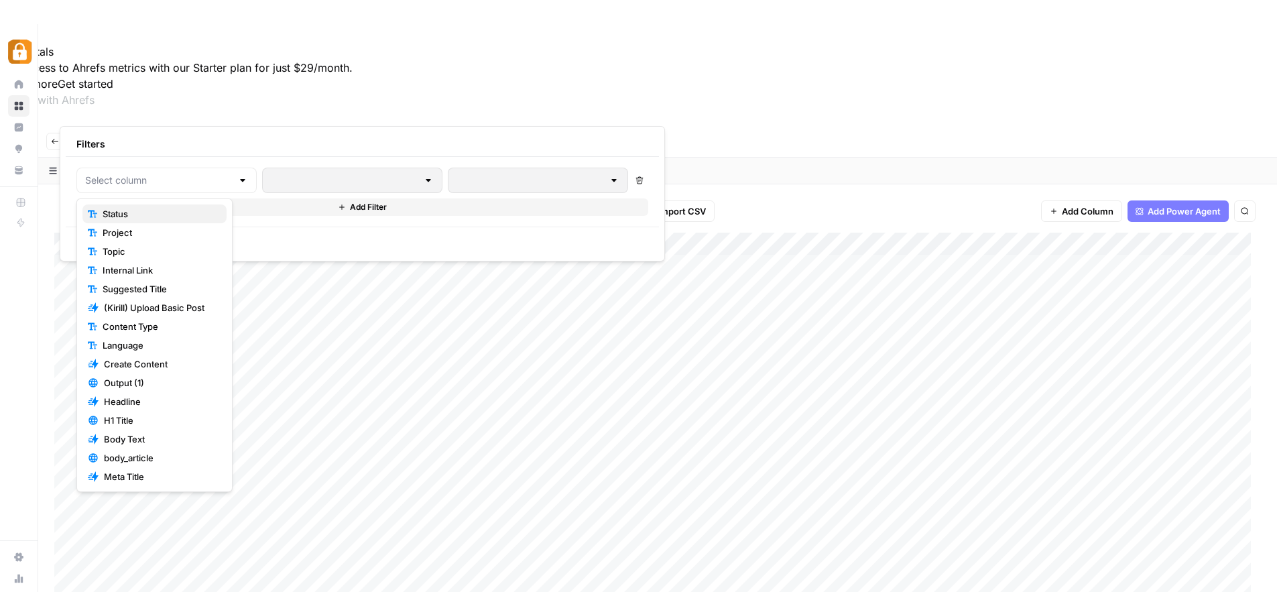
click at [121, 207] on span "Status" at bounding box center [159, 213] width 113 height 13
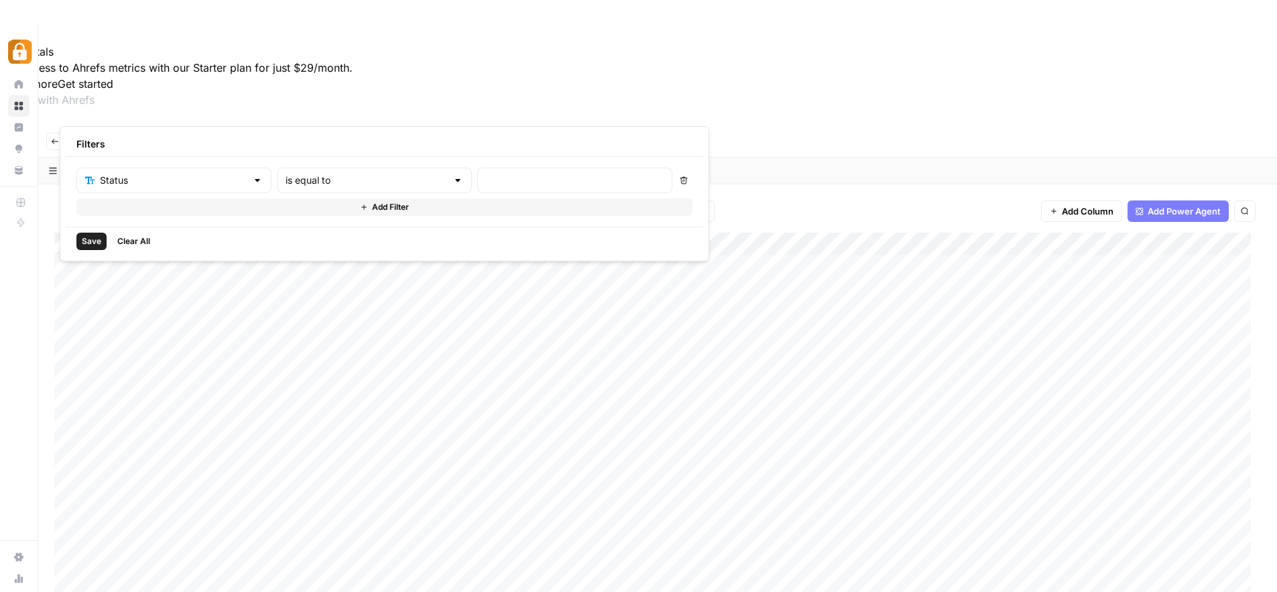
click at [479, 188] on div at bounding box center [574, 180] width 195 height 25
paste input "[PERSON_NAME] to do"
type input "[PERSON_NAME] to do"
click at [96, 239] on span "Save" at bounding box center [91, 241] width 19 height 12
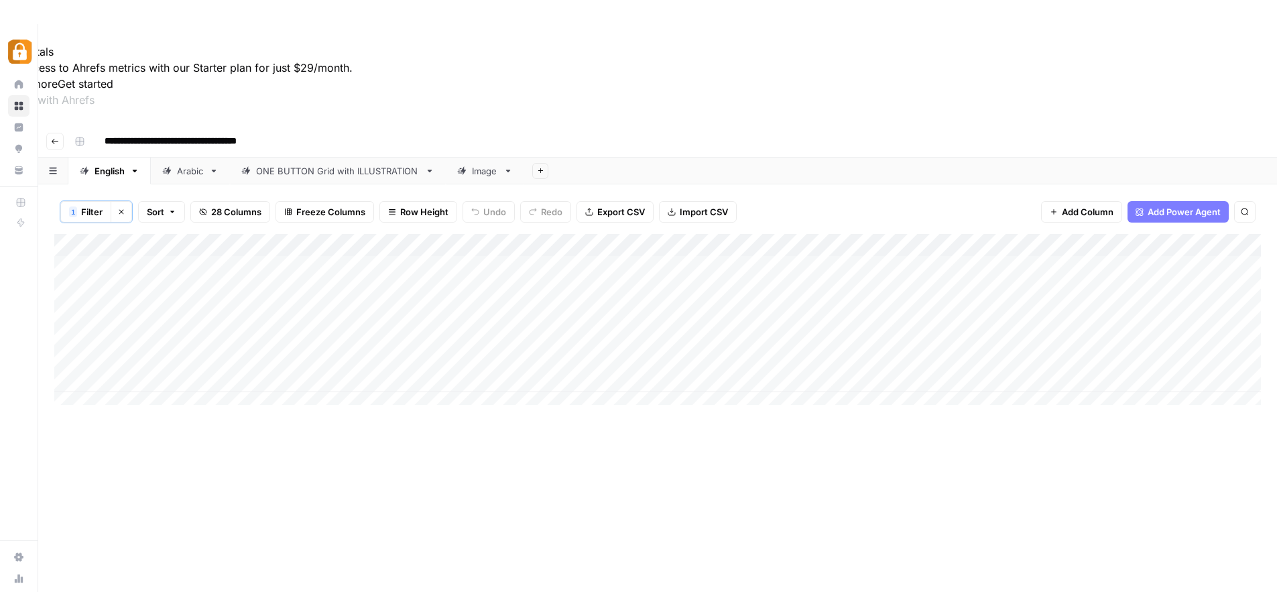
click at [355, 398] on div "Add Column" at bounding box center [657, 454] width 1207 height 440
click at [868, 340] on div "Add Column" at bounding box center [657, 454] width 1207 height 440
click at [893, 234] on div "Add Column" at bounding box center [657, 324] width 1207 height 181
drag, startPoint x: 925, startPoint y: 199, endPoint x: 925, endPoint y: 211, distance: 12.1
click at [925, 234] on div "Add Column" at bounding box center [657, 324] width 1207 height 181
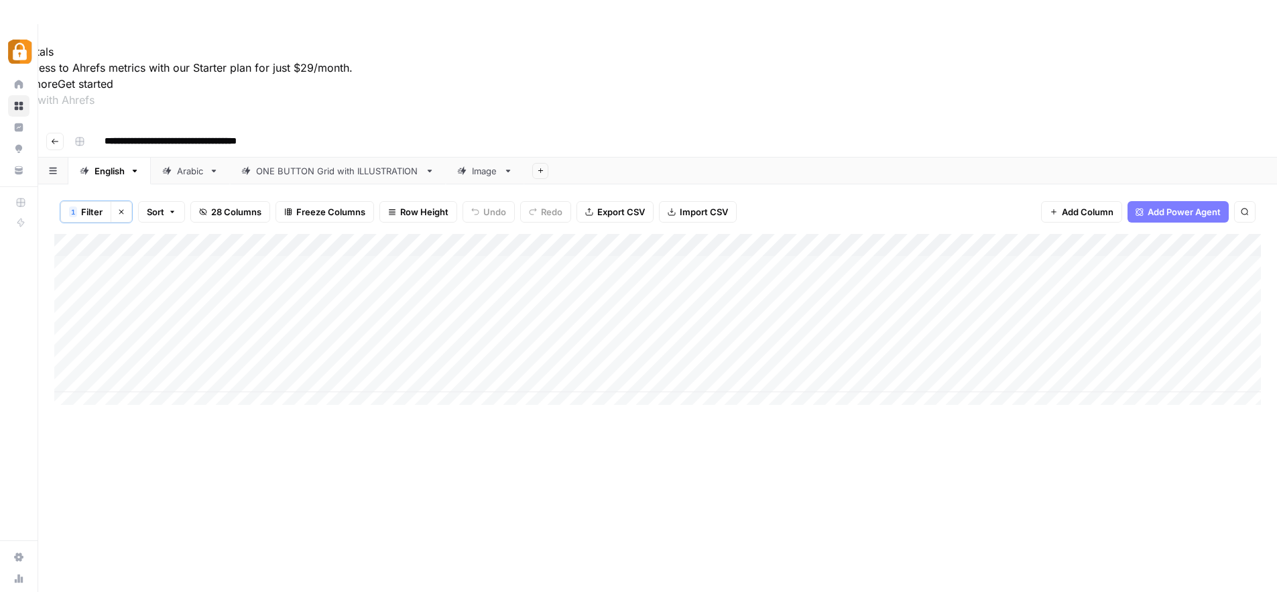
click at [489, 234] on div "Add Column" at bounding box center [657, 324] width 1207 height 181
click at [1084, 234] on div "Add Column" at bounding box center [657, 324] width 1207 height 181
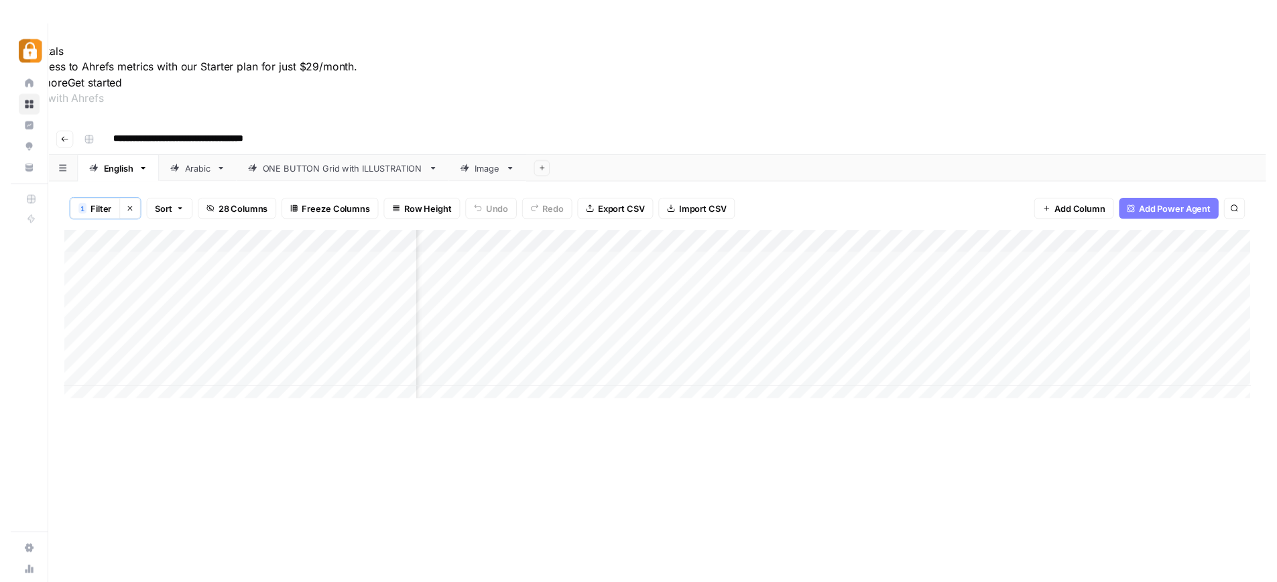
scroll to position [0, 510]
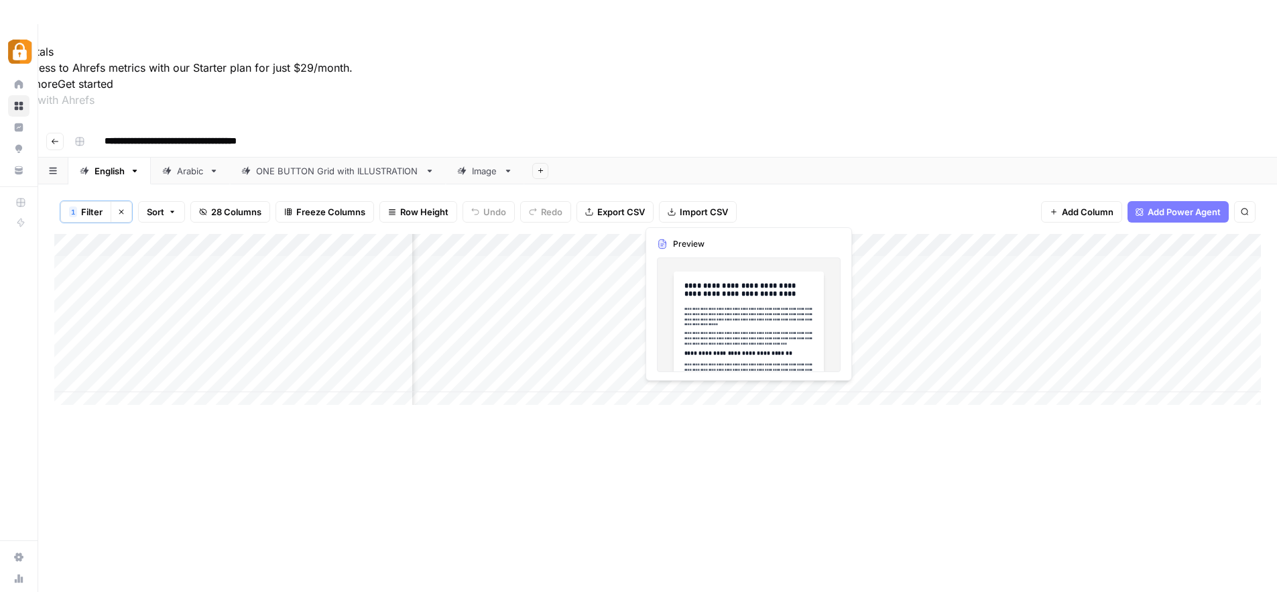
click at [706, 234] on div "Add Column" at bounding box center [657, 324] width 1207 height 181
click at [727, 298] on div "Add Column" at bounding box center [657, 324] width 1207 height 181
click at [713, 234] on div "Add Column" at bounding box center [657, 324] width 1207 height 181
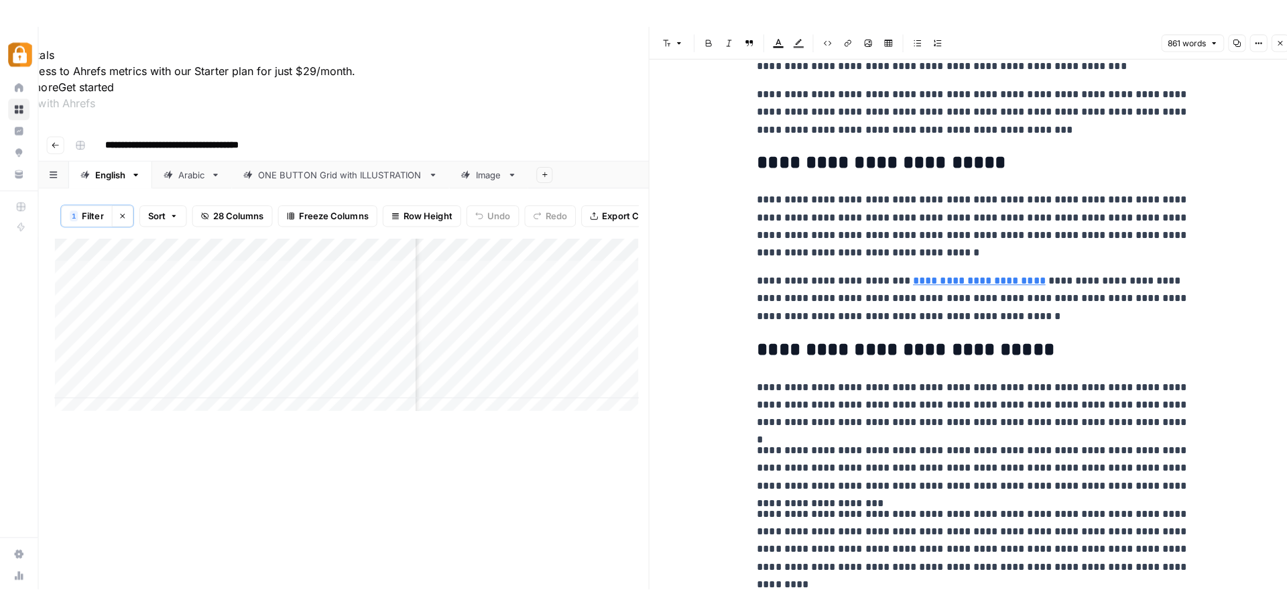
scroll to position [1558, 0]
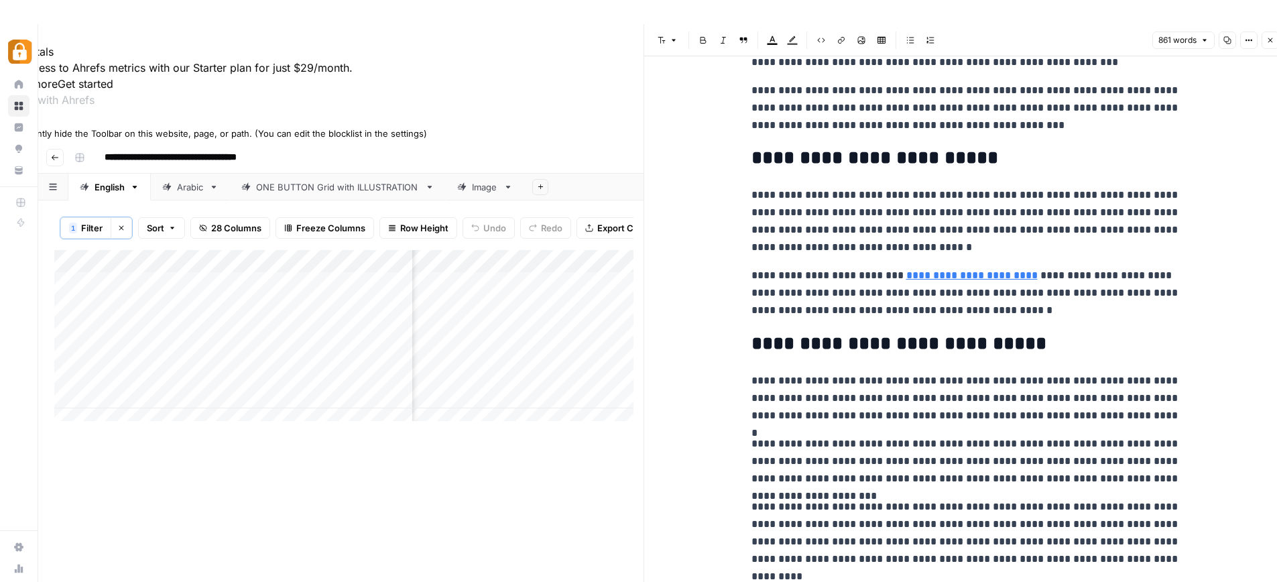
click at [9, 125] on icon at bounding box center [4, 120] width 9 height 9
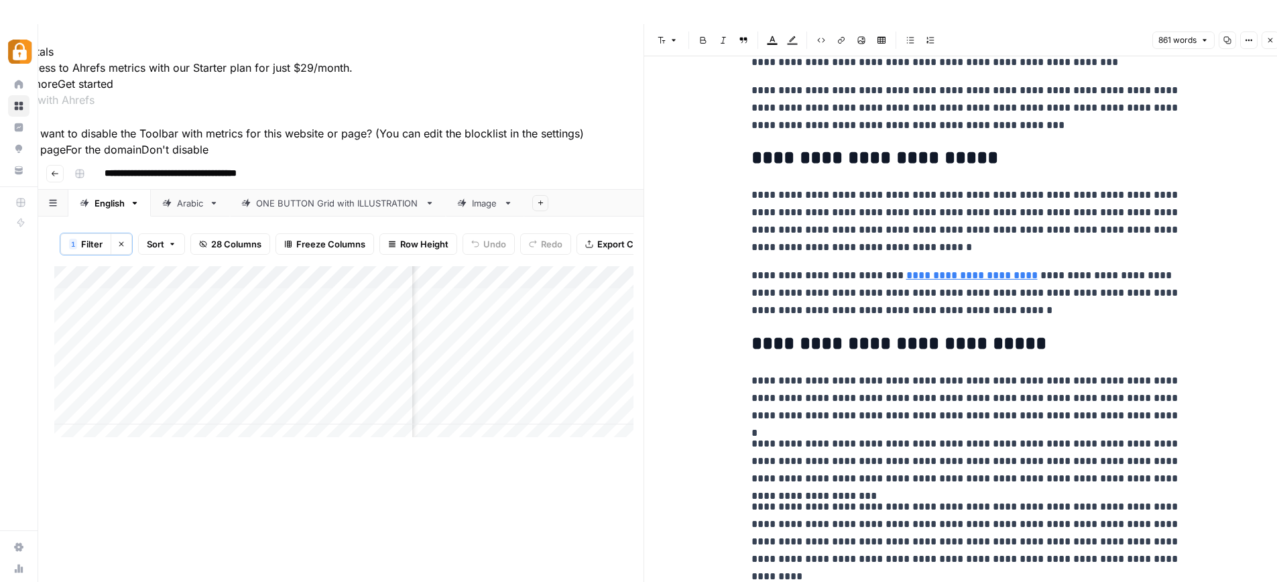
click at [66, 158] on button "For this page" at bounding box center [33, 149] width 66 height 16
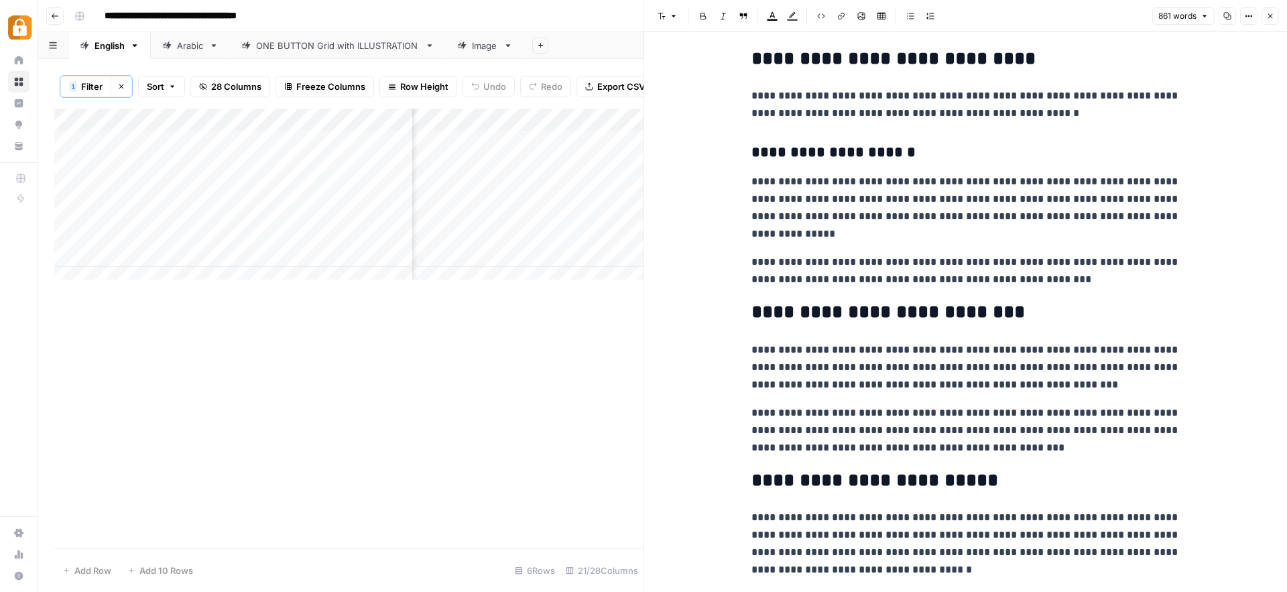
scroll to position [1218, 0]
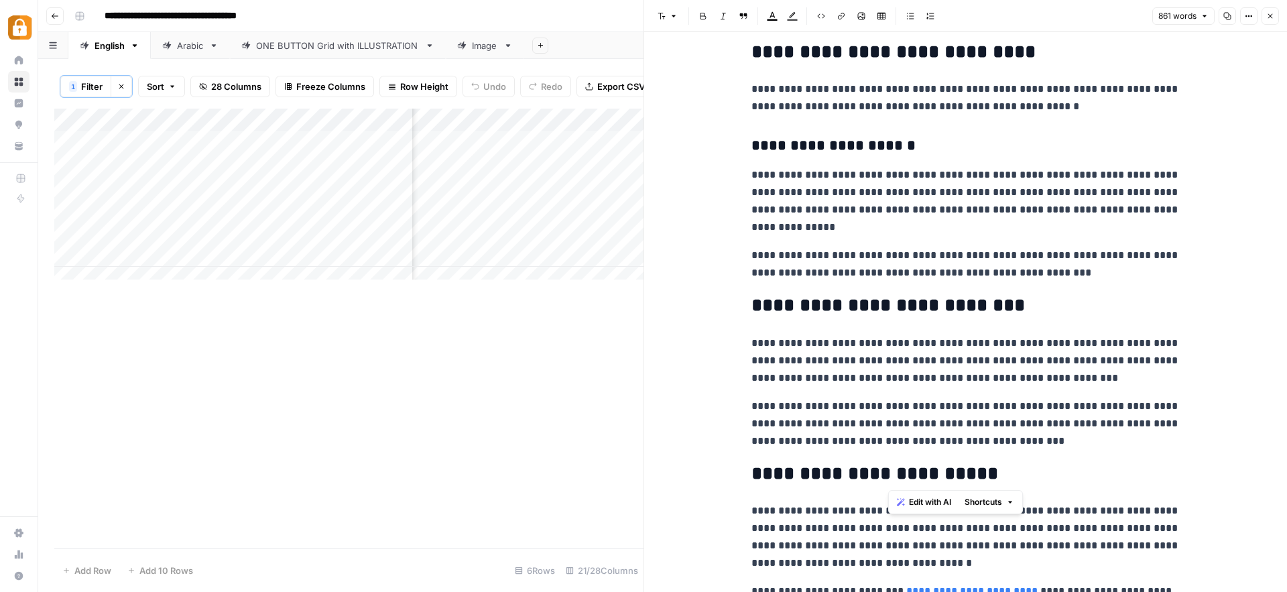
drag, startPoint x: 886, startPoint y: 472, endPoint x: 973, endPoint y: 482, distance: 87.7
click at [973, 482] on h2 "**********" at bounding box center [966, 473] width 429 height 21
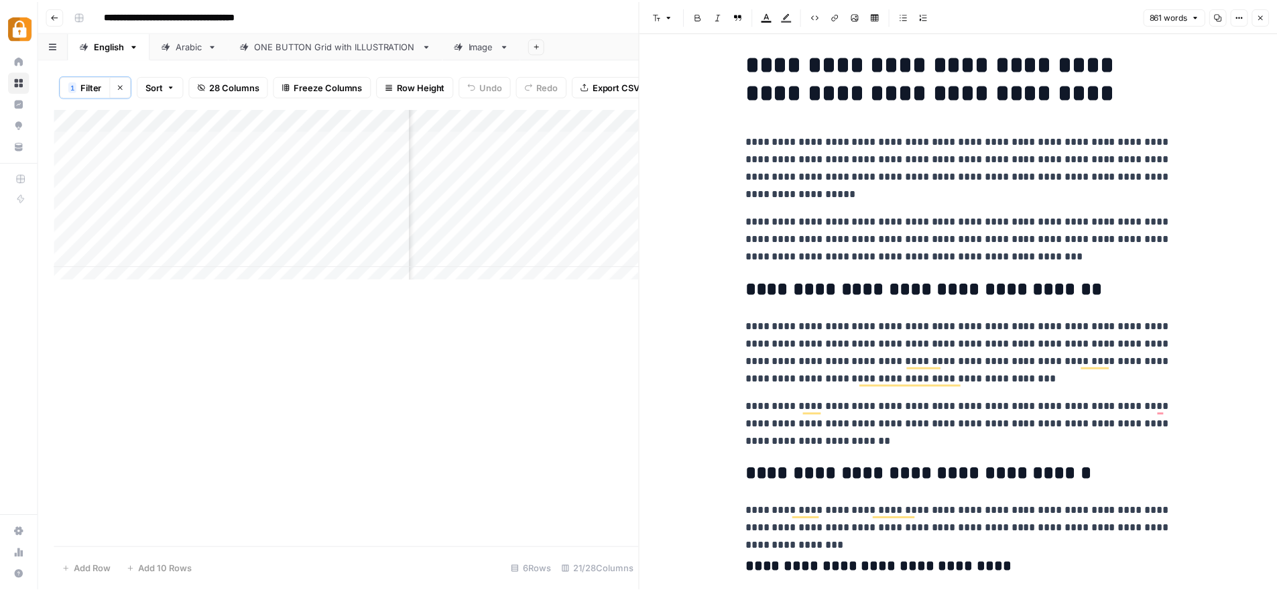
scroll to position [0, 0]
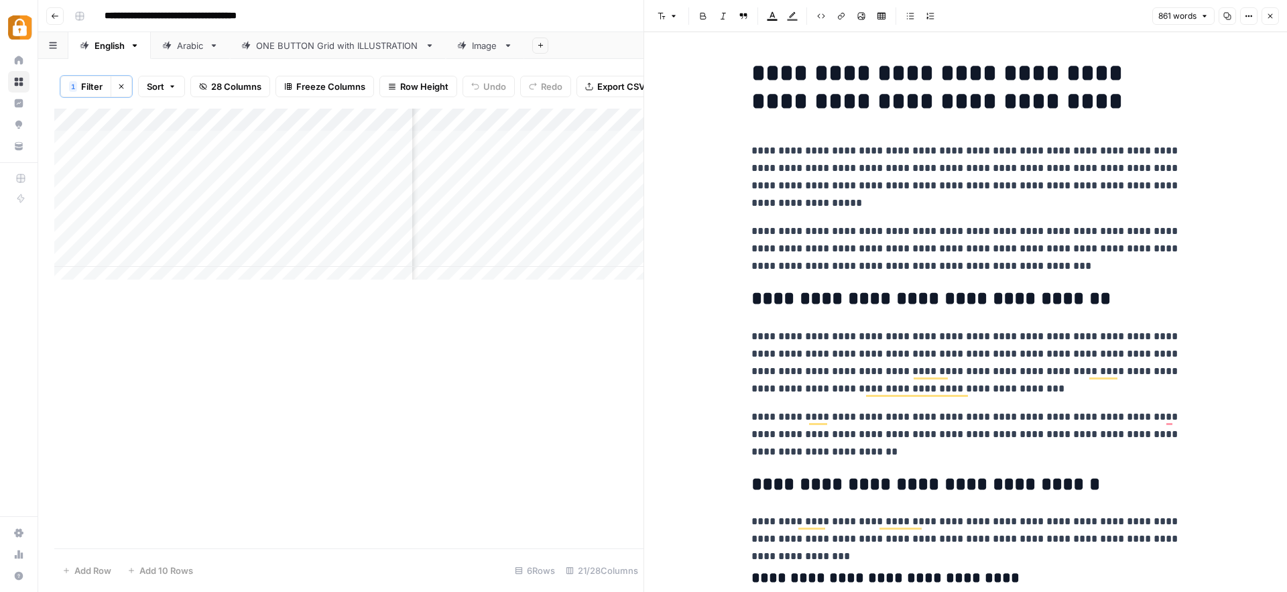
click at [1269, 13] on icon "button" at bounding box center [1270, 16] width 8 height 8
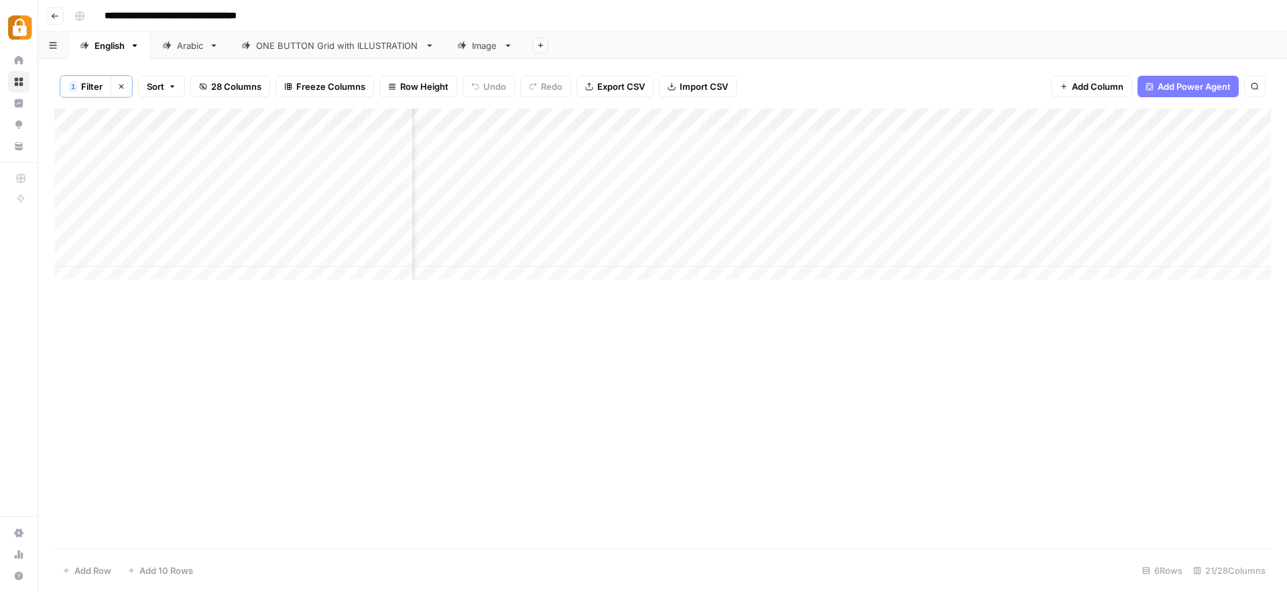
drag, startPoint x: 838, startPoint y: 379, endPoint x: 845, endPoint y: 370, distance: 11.4
click at [839, 379] on div "Add Column" at bounding box center [662, 329] width 1217 height 440
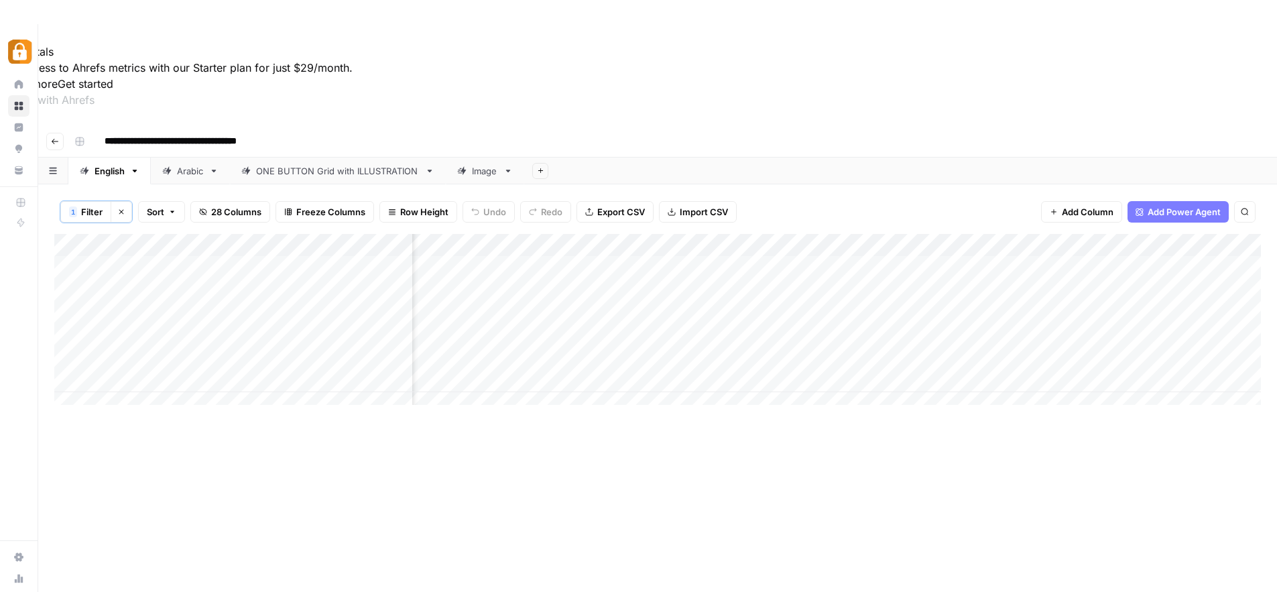
click at [742, 424] on div "Add Column" at bounding box center [657, 454] width 1207 height 440
click at [710, 234] on div "Add Column" at bounding box center [657, 324] width 1207 height 181
click at [823, 234] on div "Add Column" at bounding box center [657, 324] width 1207 height 181
click at [579, 234] on div "Add Column" at bounding box center [657, 324] width 1207 height 181
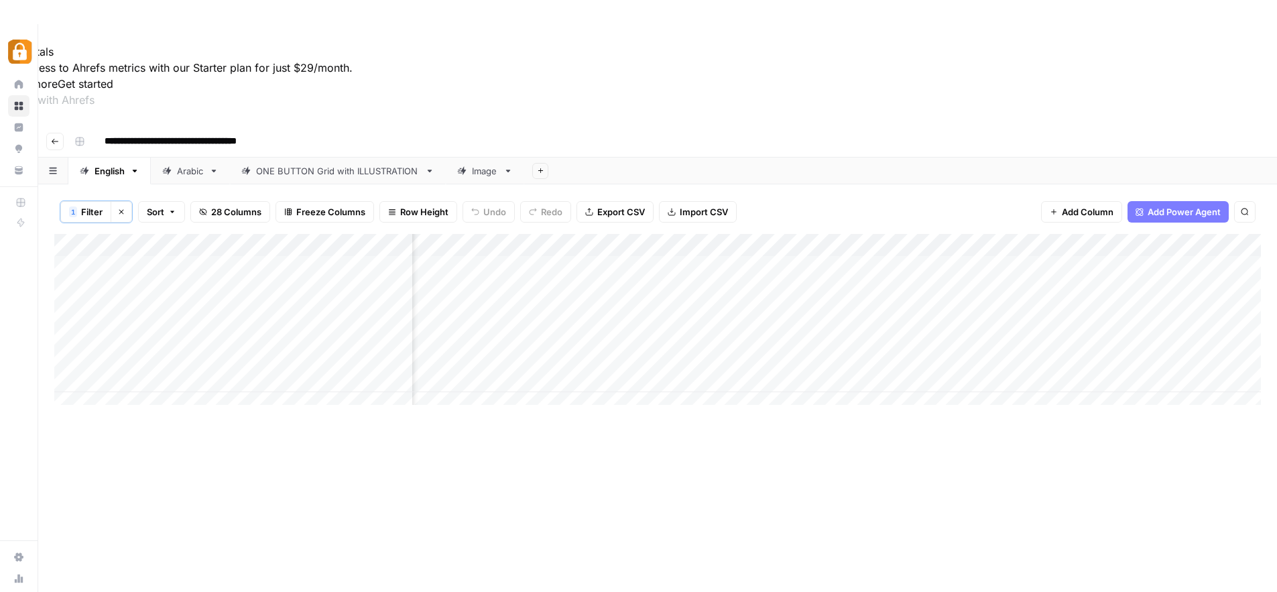
click at [821, 234] on div "Add Column" at bounding box center [657, 324] width 1207 height 181
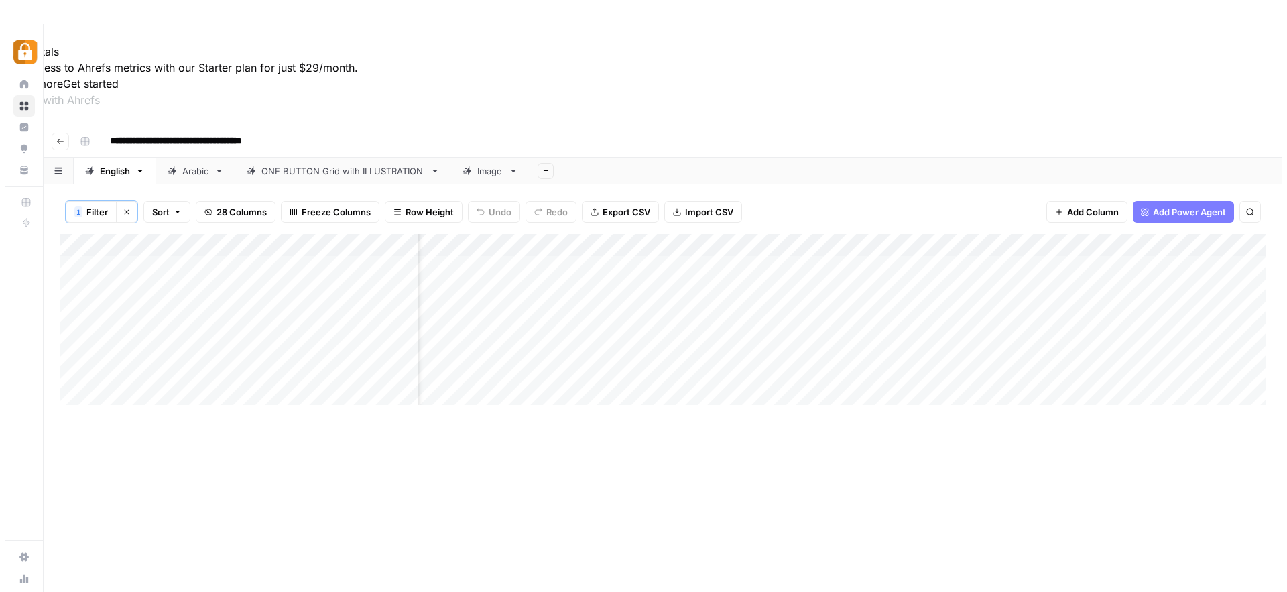
scroll to position [0, 249]
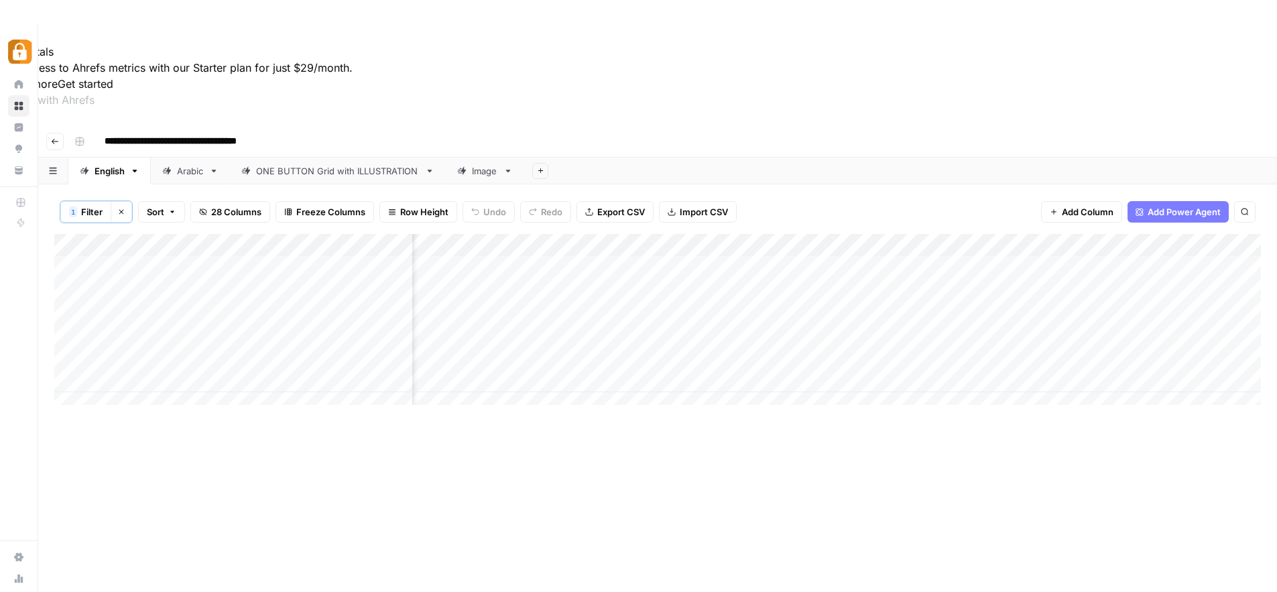
click at [532, 234] on div "Add Column" at bounding box center [657, 324] width 1207 height 181
click at [852, 427] on div "Add Column" at bounding box center [657, 454] width 1207 height 440
drag, startPoint x: 983, startPoint y: 458, endPoint x: 977, endPoint y: 465, distance: 9.1
click at [983, 458] on div "Add Column" at bounding box center [657, 454] width 1207 height 440
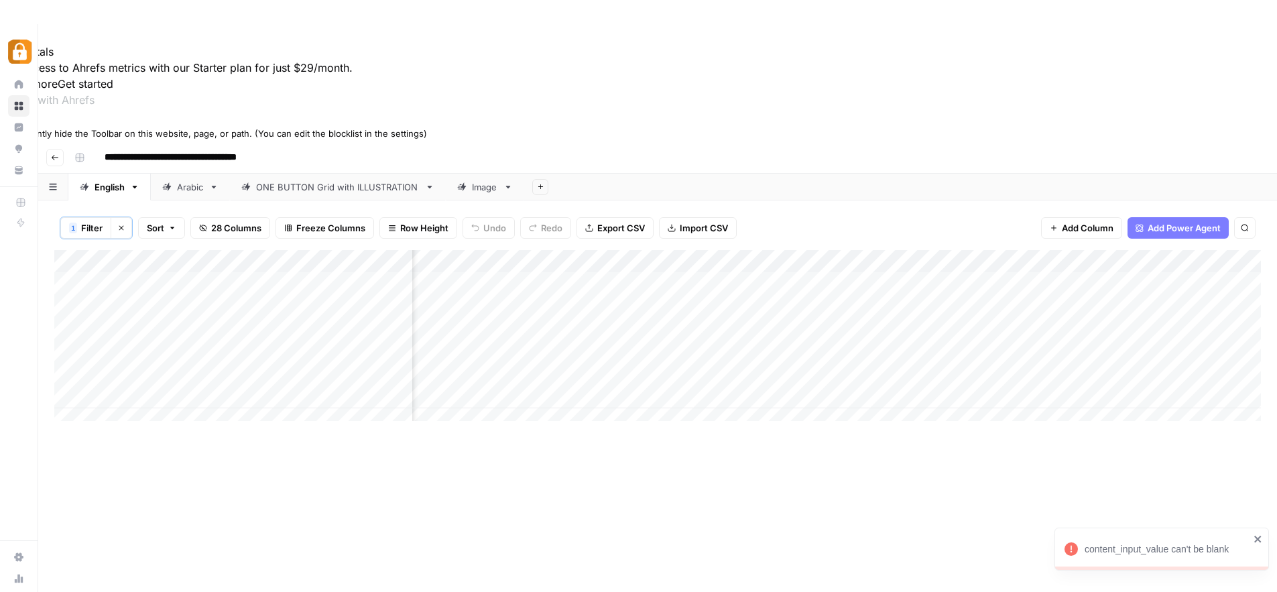
click at [9, 125] on icon at bounding box center [4, 120] width 9 height 9
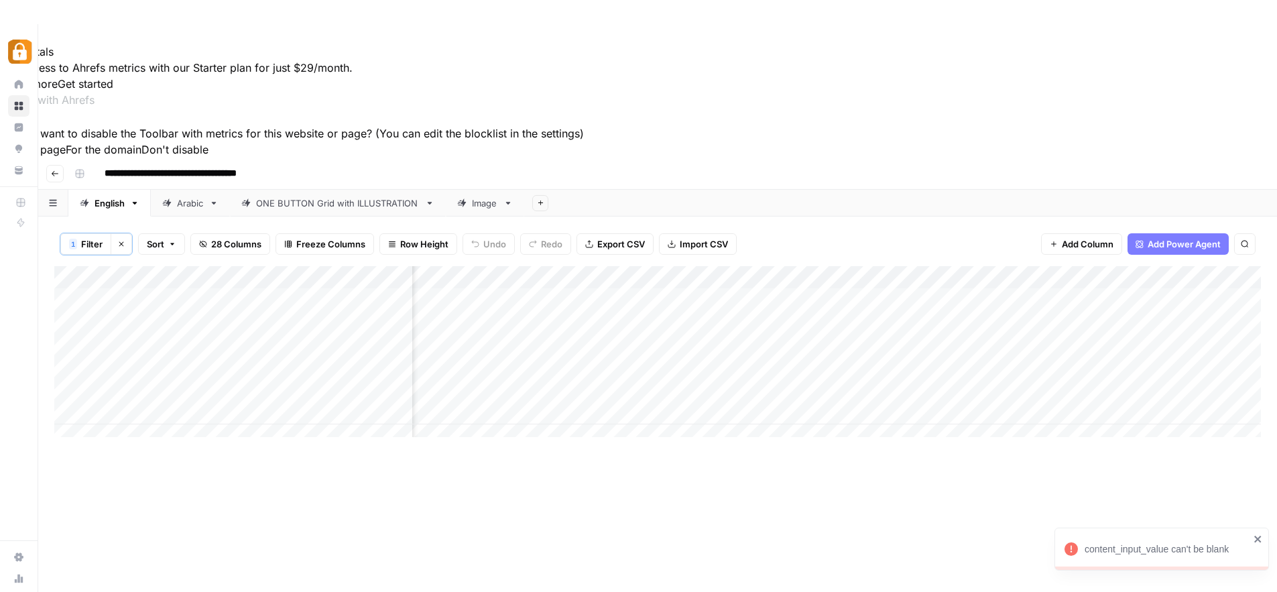
click at [66, 158] on button "For this page" at bounding box center [33, 149] width 66 height 16
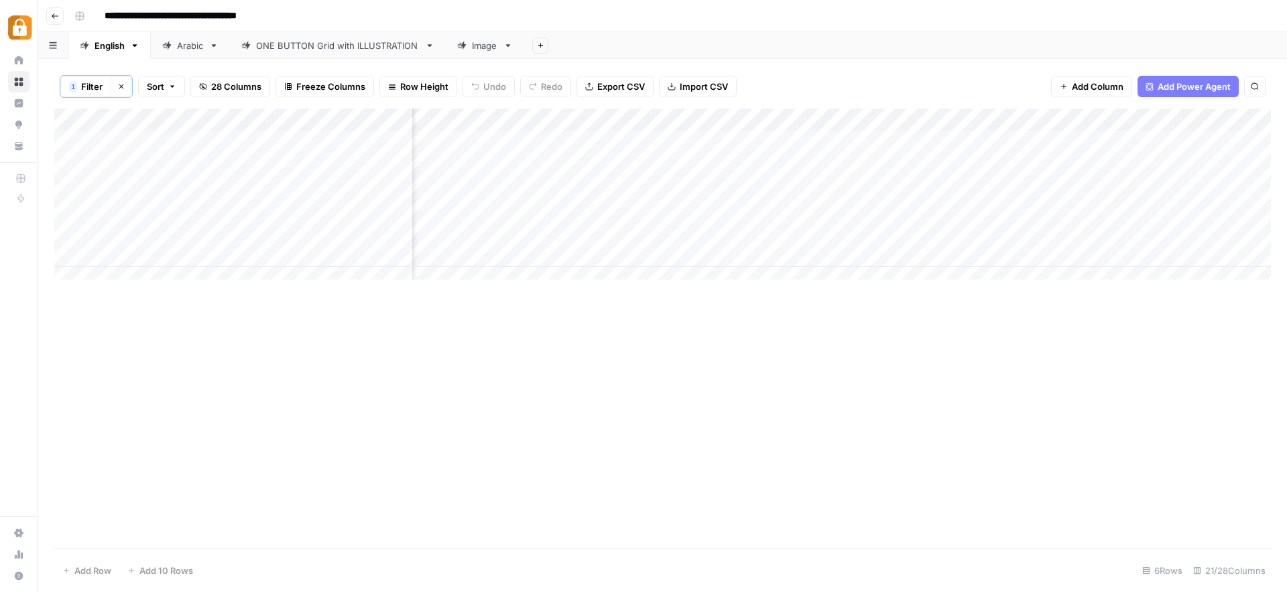
click at [1004, 428] on div "Add Column" at bounding box center [662, 329] width 1217 height 440
click at [811, 185] on div "Add Column" at bounding box center [662, 199] width 1217 height 181
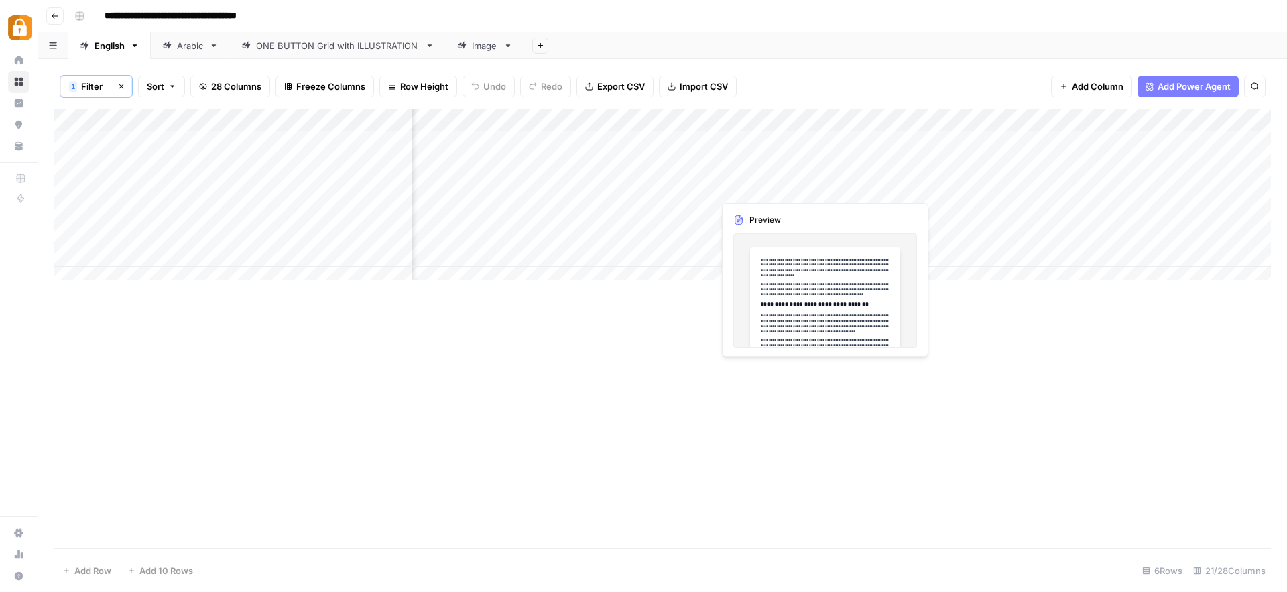
click at [792, 276] on div "Add Column" at bounding box center [662, 199] width 1217 height 181
click at [774, 186] on div "Add Column" at bounding box center [662, 199] width 1217 height 181
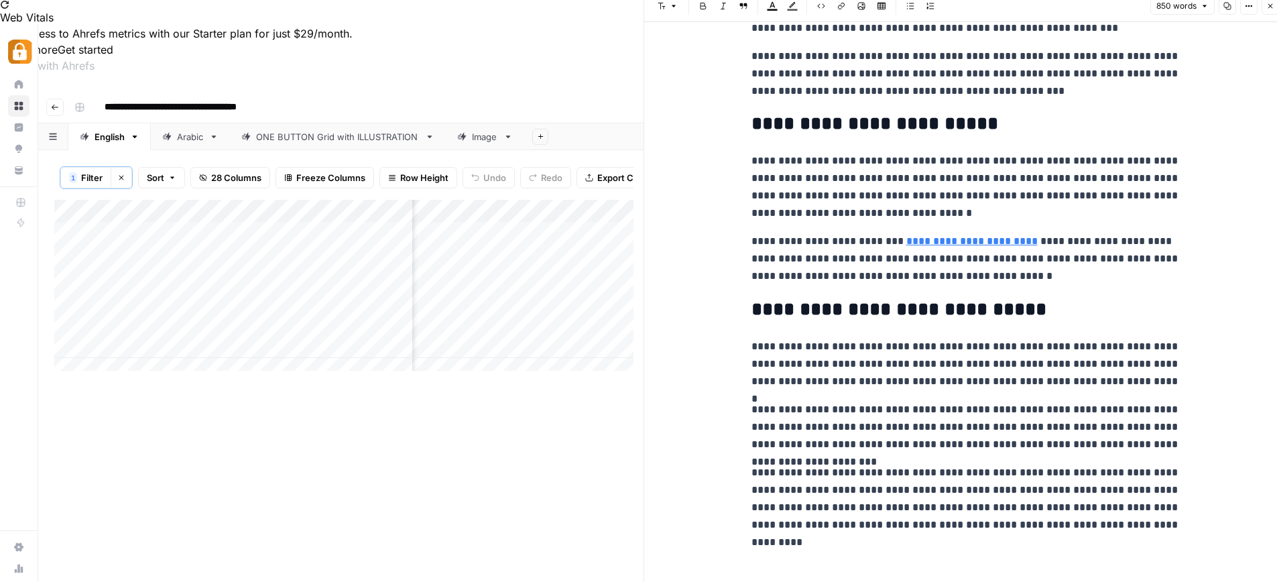
scroll to position [695, 0]
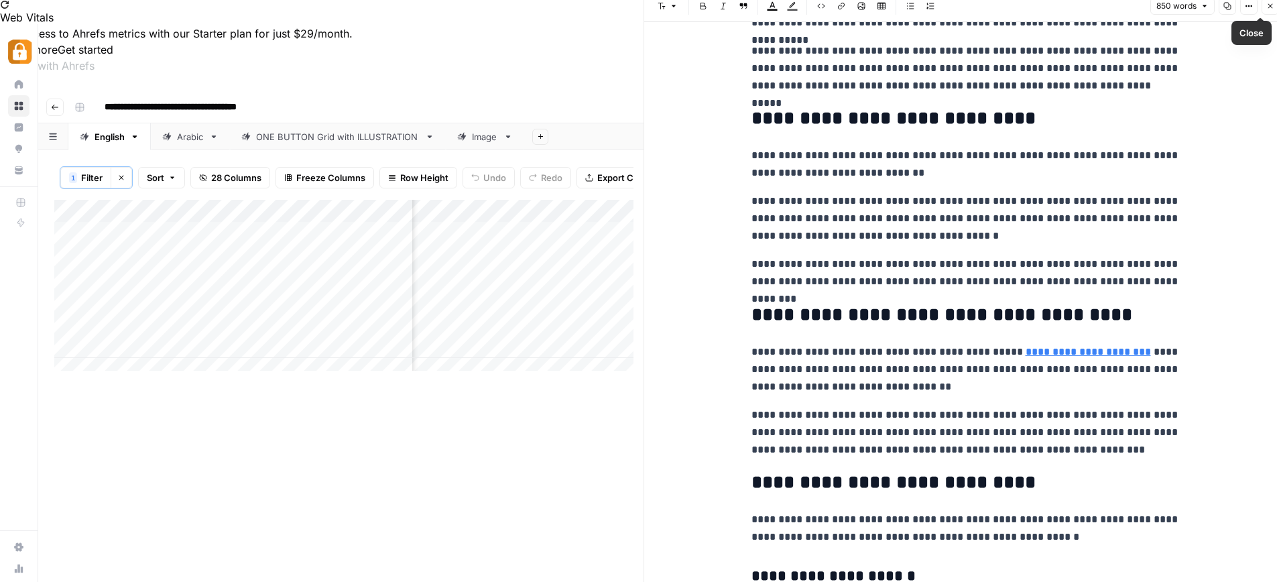
click at [1274, 6] on span "Close" at bounding box center [1274, 6] width 1 height 1
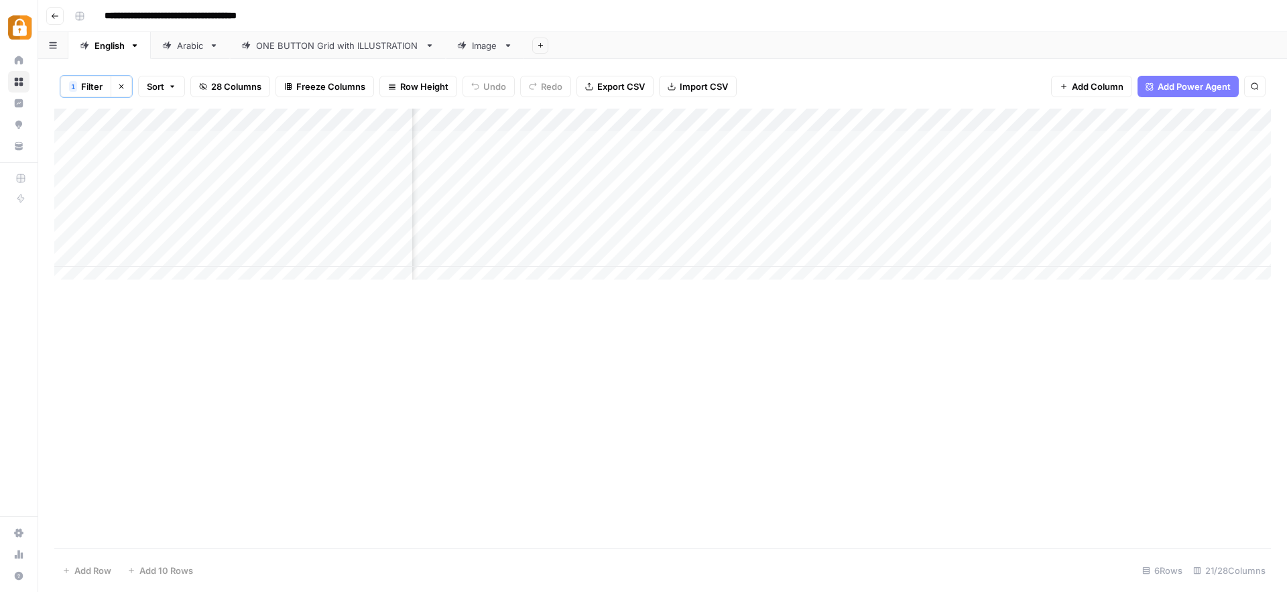
click at [893, 184] on div "Add Column" at bounding box center [662, 199] width 1217 height 181
click at [589, 186] on div "Add Column" at bounding box center [662, 199] width 1217 height 181
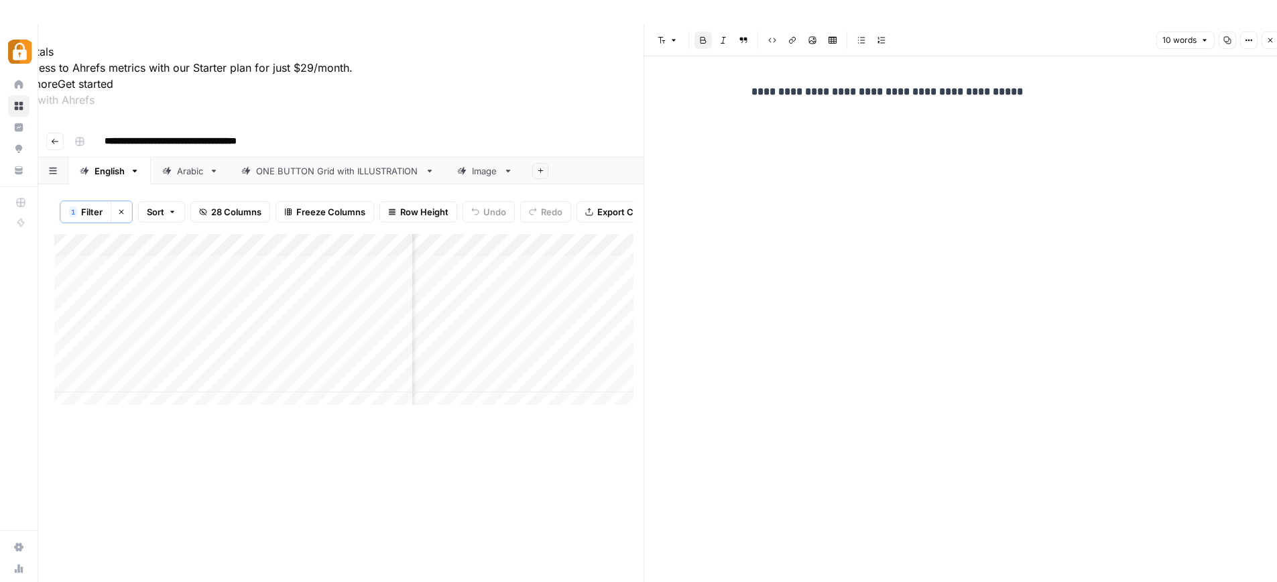
click at [1268, 38] on icon "button" at bounding box center [1270, 40] width 5 height 5
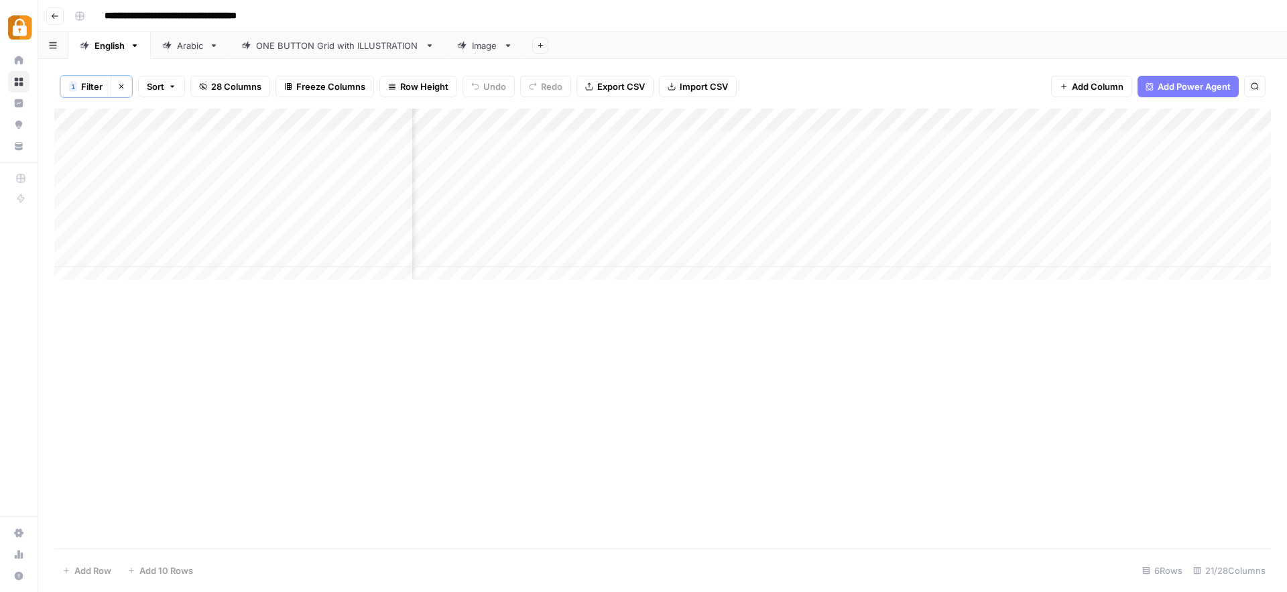
scroll to position [0, 1236]
click at [788, 186] on div "Add Column" at bounding box center [662, 199] width 1217 height 181
click at [796, 183] on div "Add Column" at bounding box center [662, 199] width 1217 height 181
click at [975, 190] on div "Add Column" at bounding box center [662, 199] width 1217 height 181
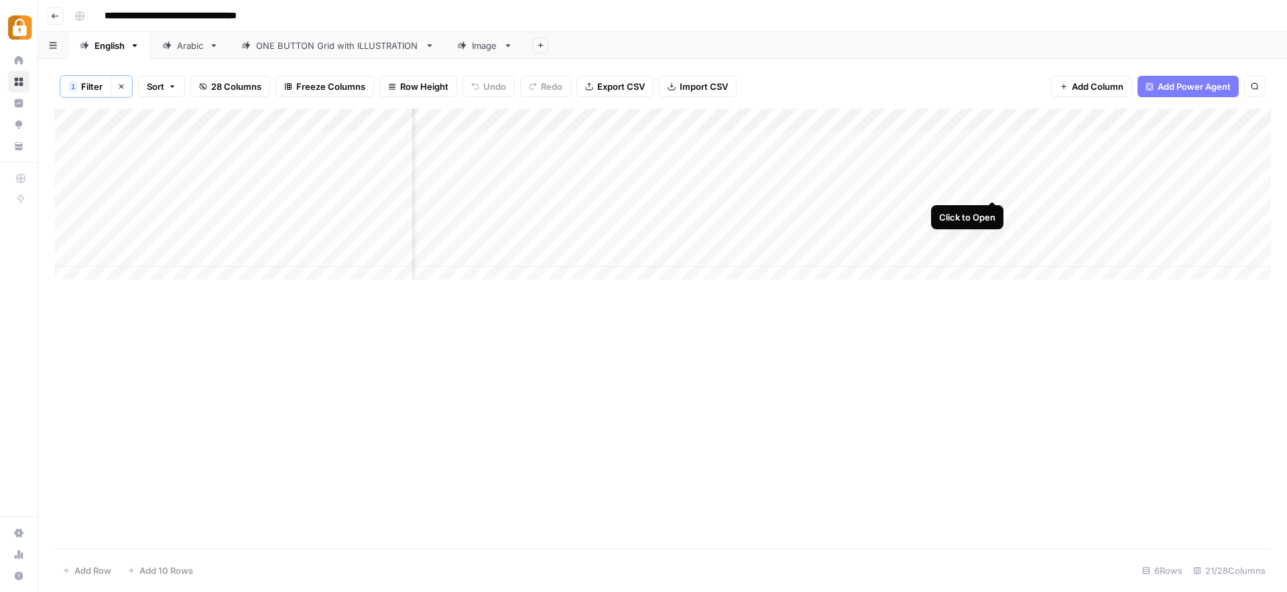
click at [988, 184] on div "Add Column" at bounding box center [662, 199] width 1217 height 181
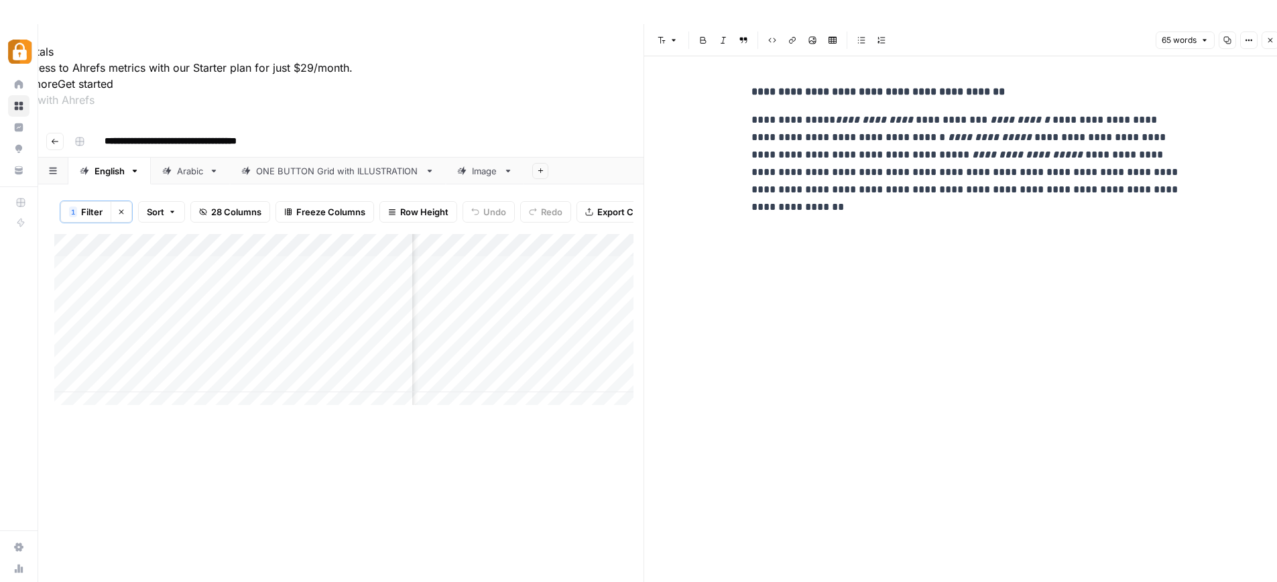
click at [1272, 36] on icon "button" at bounding box center [1270, 40] width 8 height 8
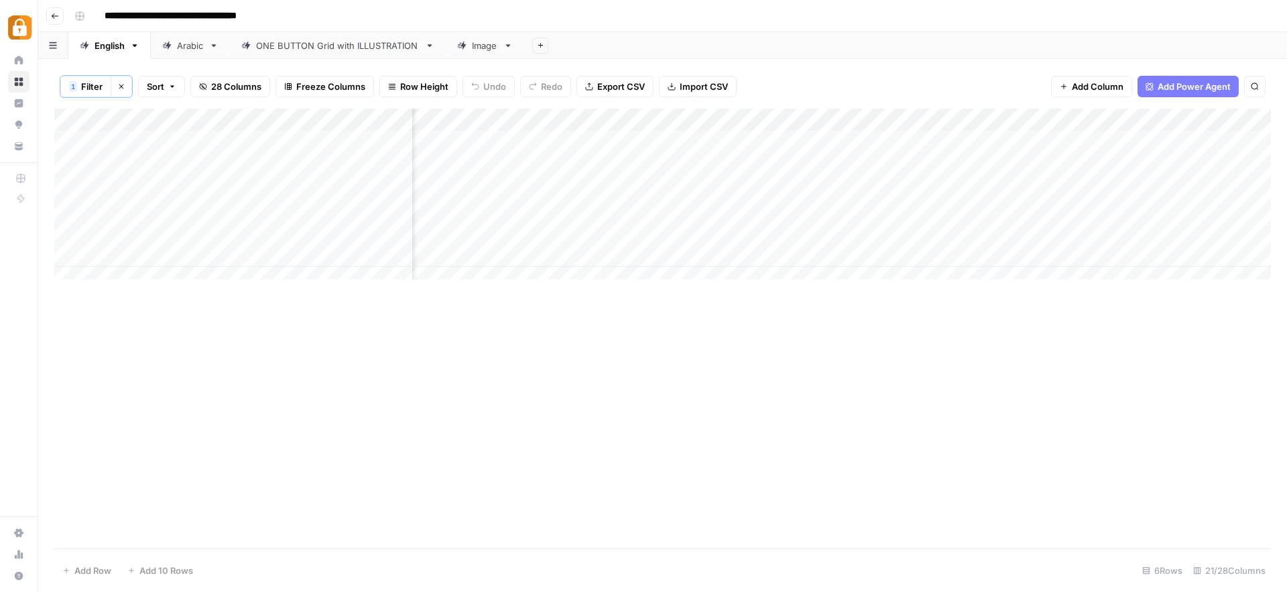
scroll to position [0, 1638]
click at [969, 182] on div "Add Column" at bounding box center [662, 199] width 1217 height 181
click at [1114, 188] on div "Add Column" at bounding box center [662, 199] width 1217 height 181
click at [1187, 187] on div "Add Column" at bounding box center [662, 199] width 1217 height 181
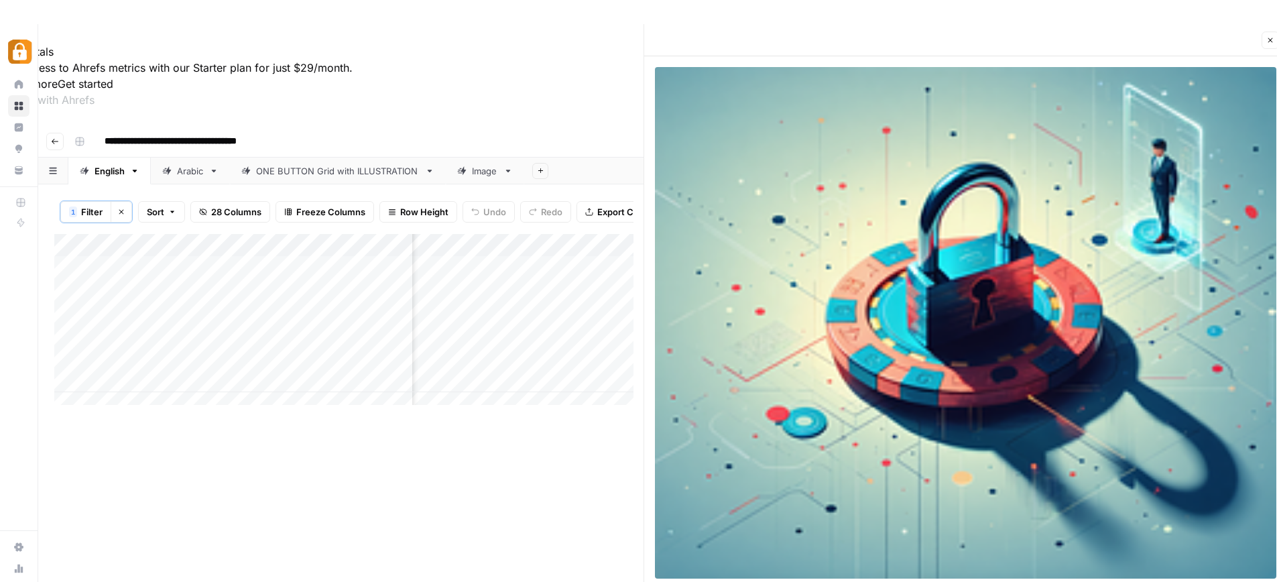
click at [589, 422] on div "Add Column" at bounding box center [343, 449] width 579 height 430
click at [1267, 43] on icon "button" at bounding box center [1270, 40] width 8 height 8
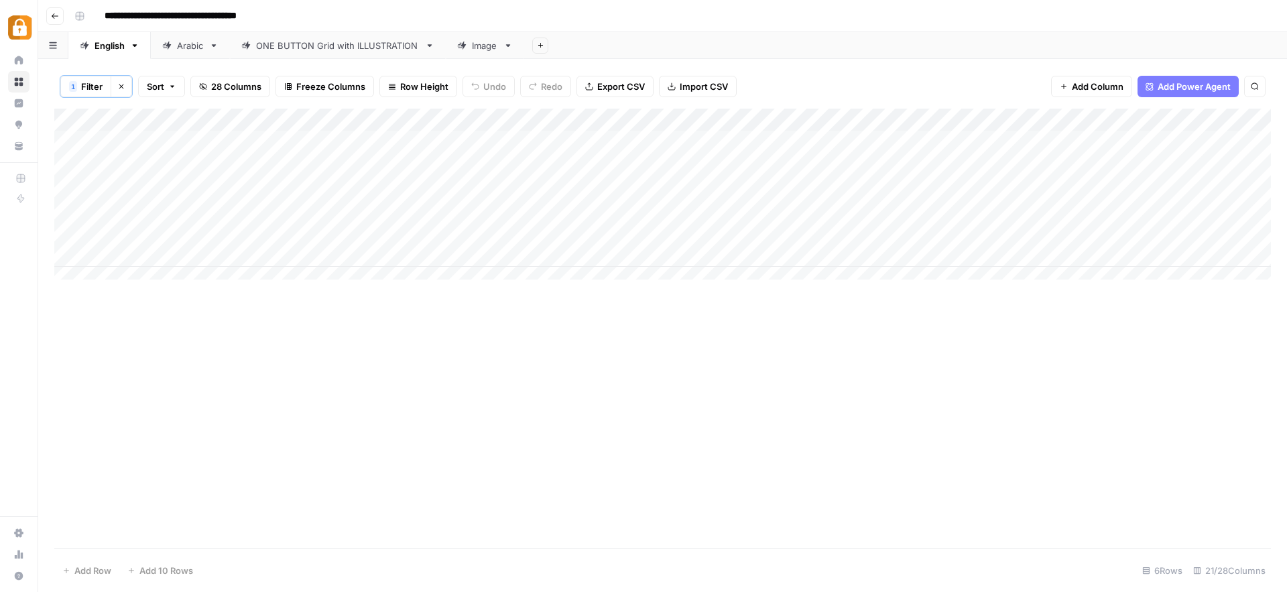
click at [785, 185] on div "Add Column" at bounding box center [662, 199] width 1217 height 181
click at [818, 184] on div "Add Column" at bounding box center [662, 199] width 1217 height 181
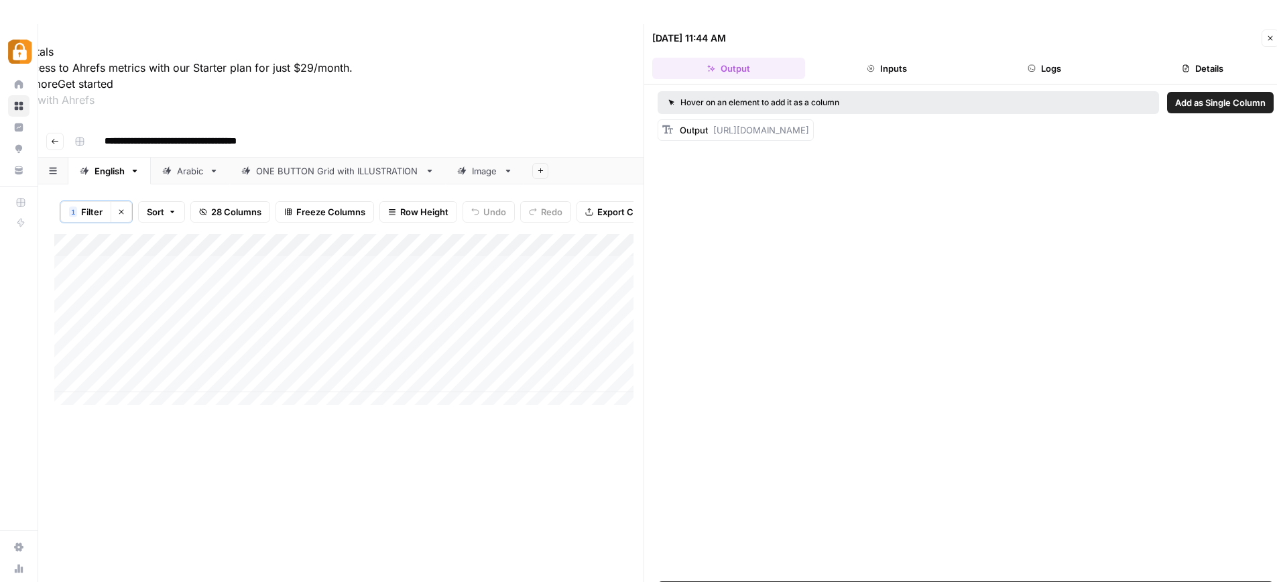
click at [1274, 38] on span "Close" at bounding box center [1274, 38] width 1 height 1
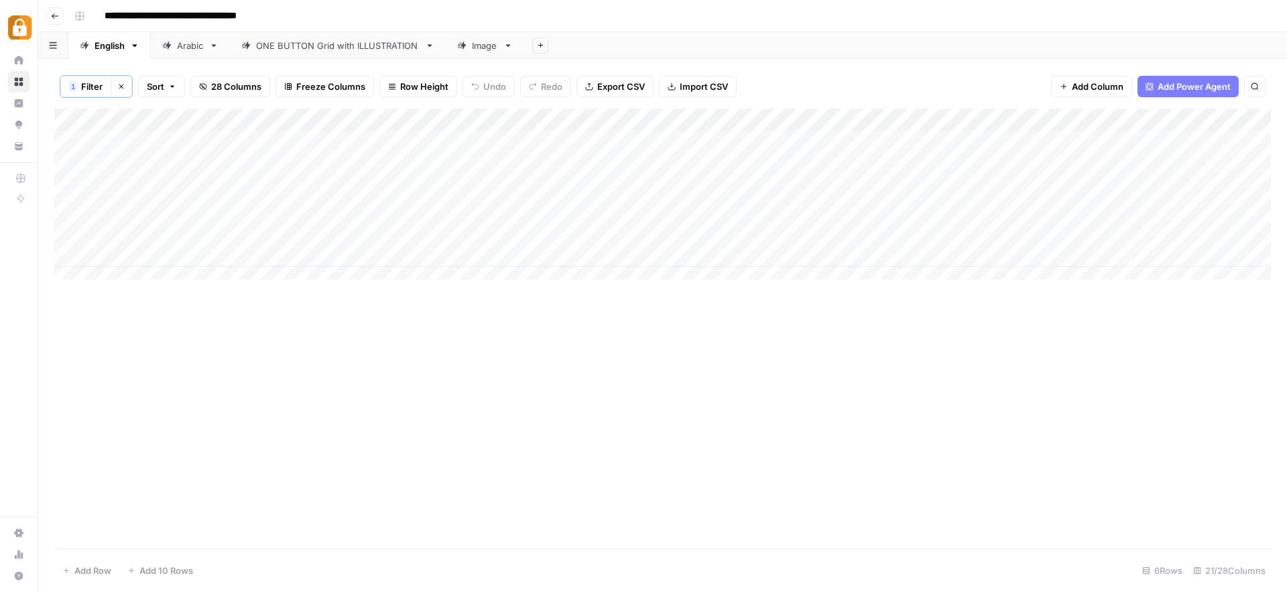
click at [750, 184] on div "Add Column" at bounding box center [662, 199] width 1217 height 181
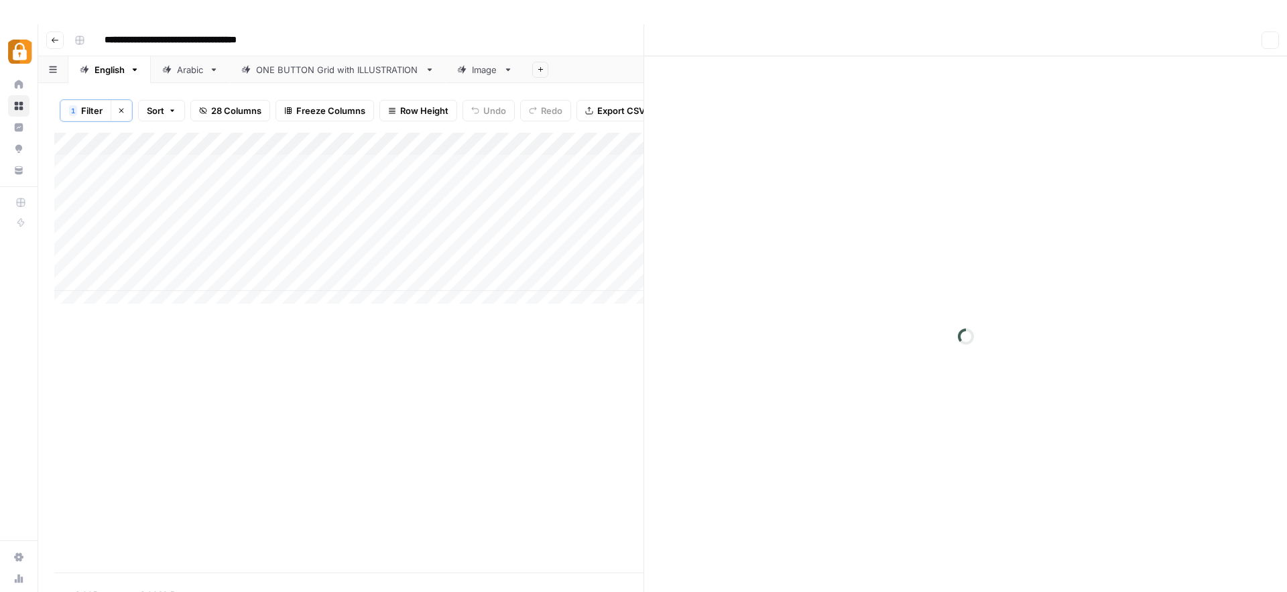
click at [750, 184] on div at bounding box center [785, 187] width 123 height 25
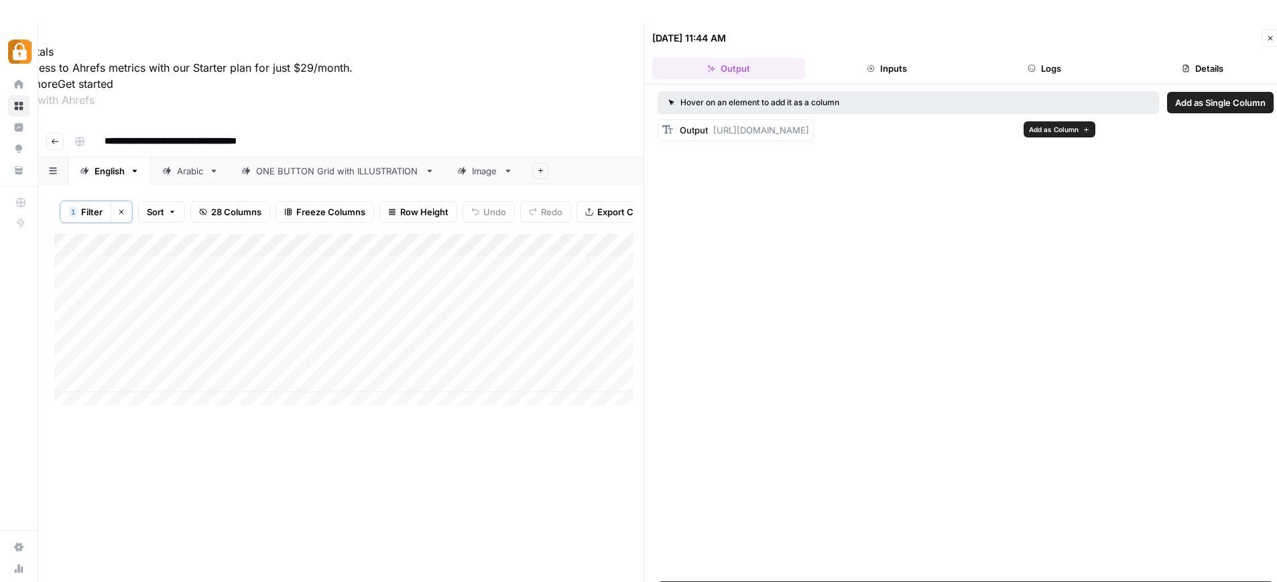
click at [809, 127] on span "[URL][DOMAIN_NAME]" at bounding box center [761, 130] width 96 height 11
drag, startPoint x: 713, startPoint y: 127, endPoint x: 1055, endPoint y: 131, distance: 341.3
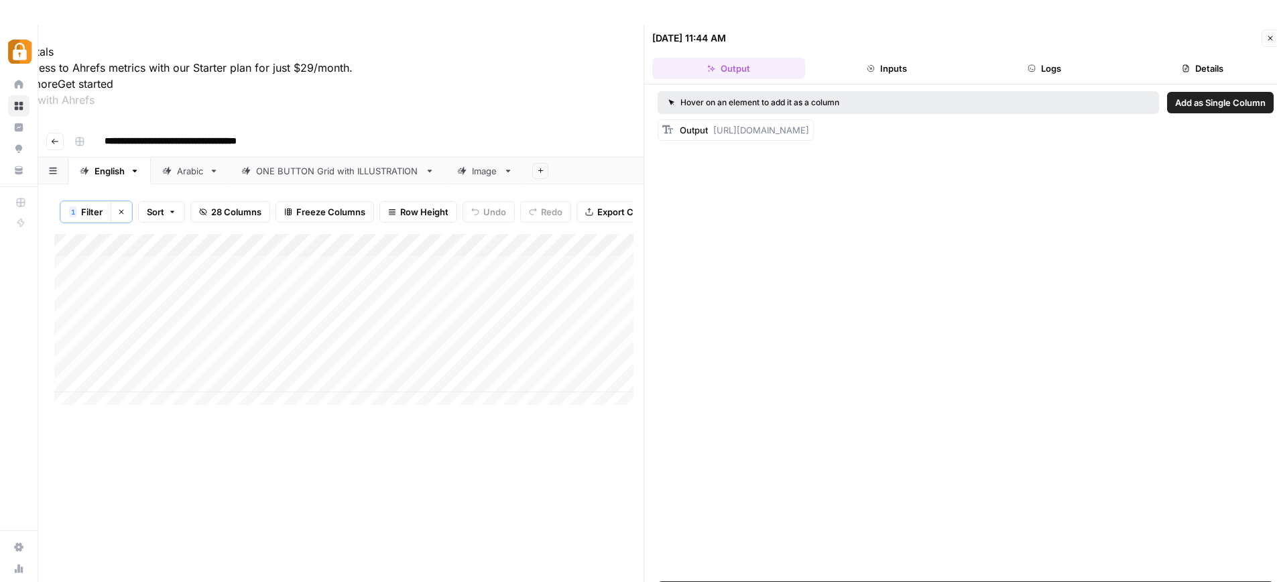
click at [1054, 131] on div "Output [URL][DOMAIN_NAME]" at bounding box center [966, 129] width 616 height 21
copy span "[URL][DOMAIN_NAME]"
click at [1272, 38] on icon "button" at bounding box center [1270, 38] width 8 height 8
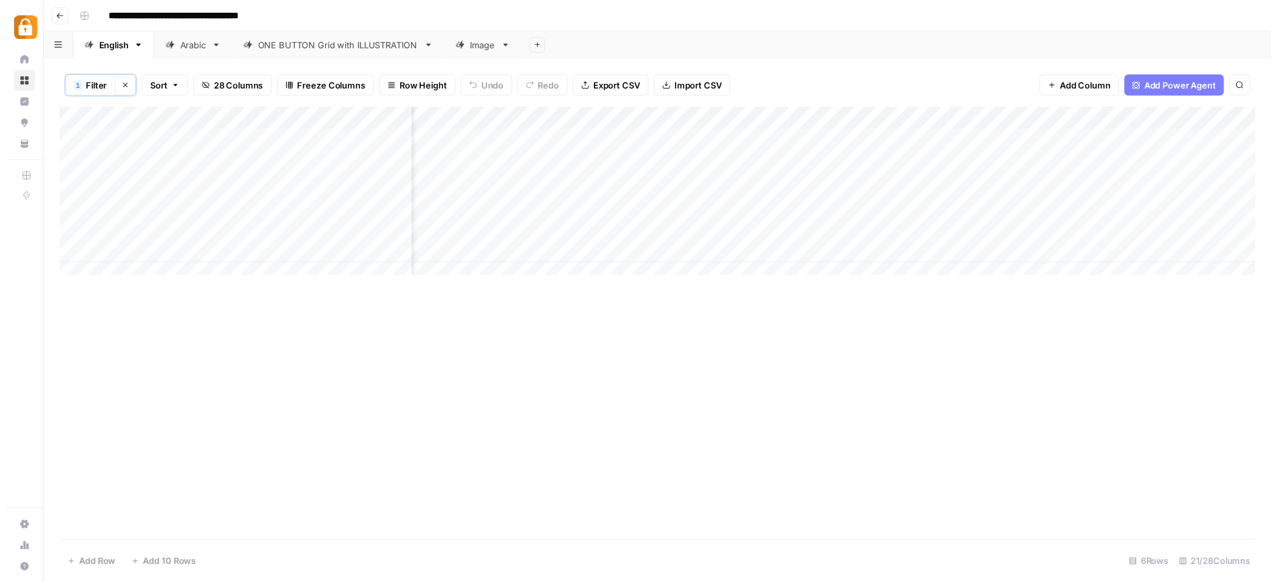
scroll to position [0, 1638]
click at [1150, 189] on div "Add Column" at bounding box center [662, 199] width 1217 height 181
click at [1179, 185] on div "Add Column" at bounding box center [662, 199] width 1217 height 181
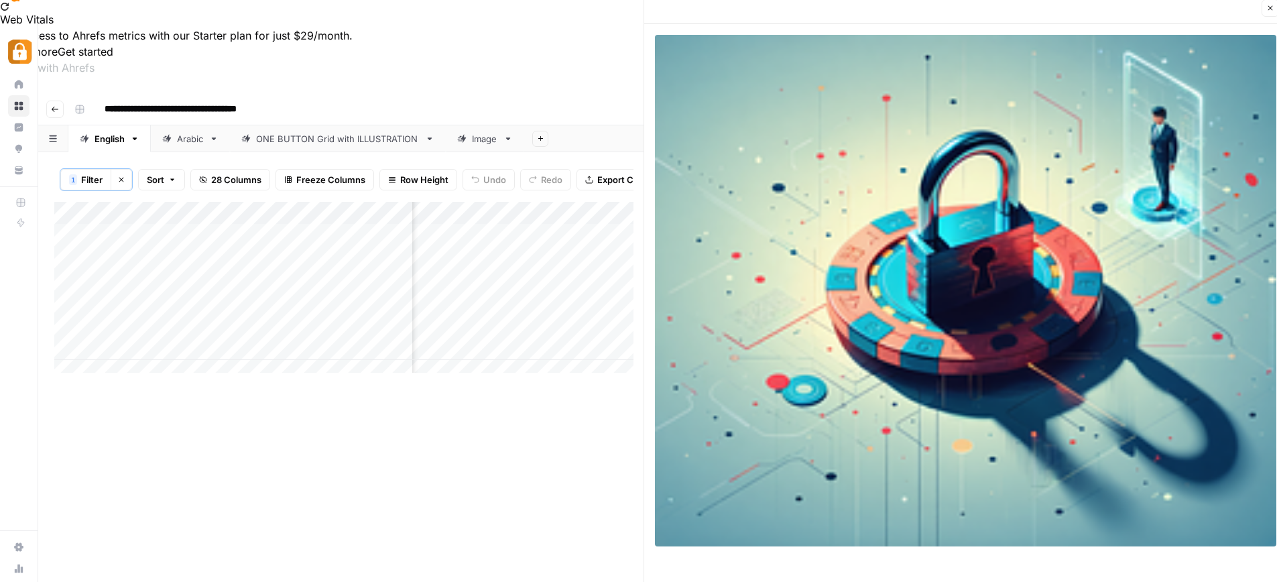
scroll to position [34, 0]
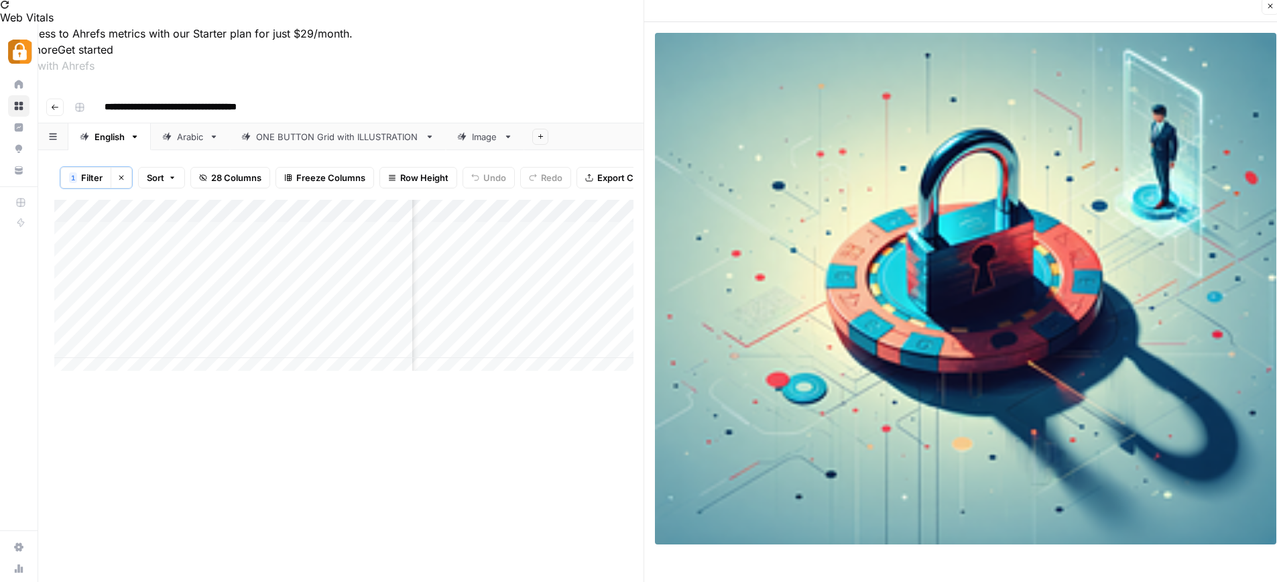
click at [941, 282] on img at bounding box center [965, 289] width 621 height 512
click at [1266, 4] on icon "button" at bounding box center [1270, 6] width 8 height 8
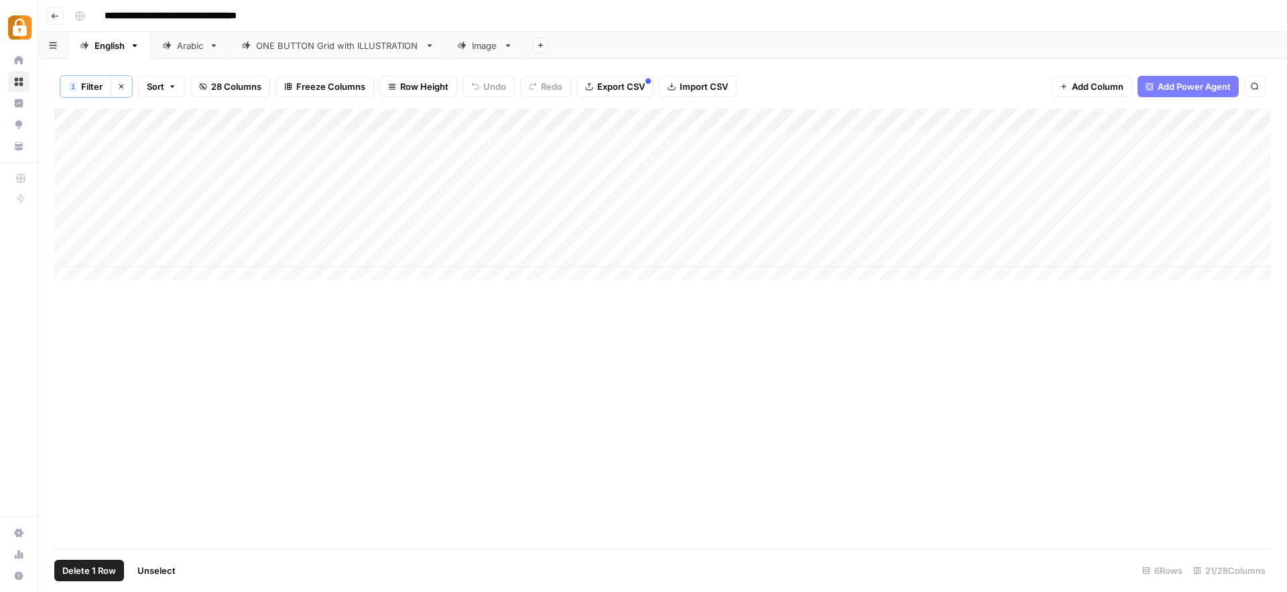
click at [71, 188] on div "Add Column" at bounding box center [662, 199] width 1217 height 181
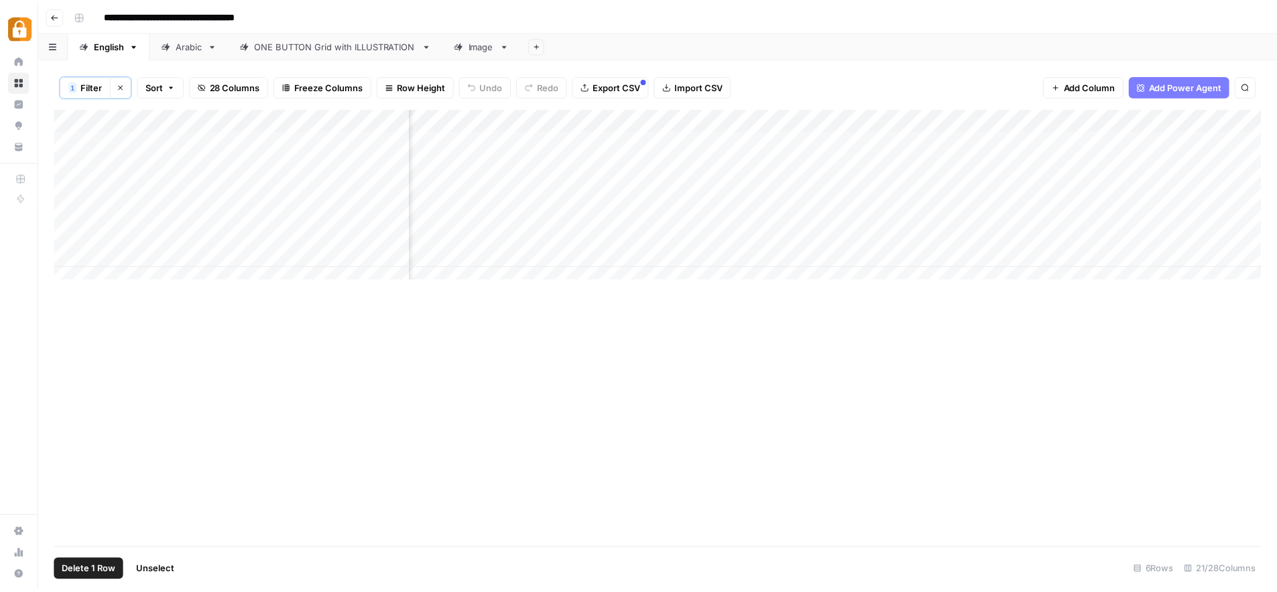
scroll to position [0, 1638]
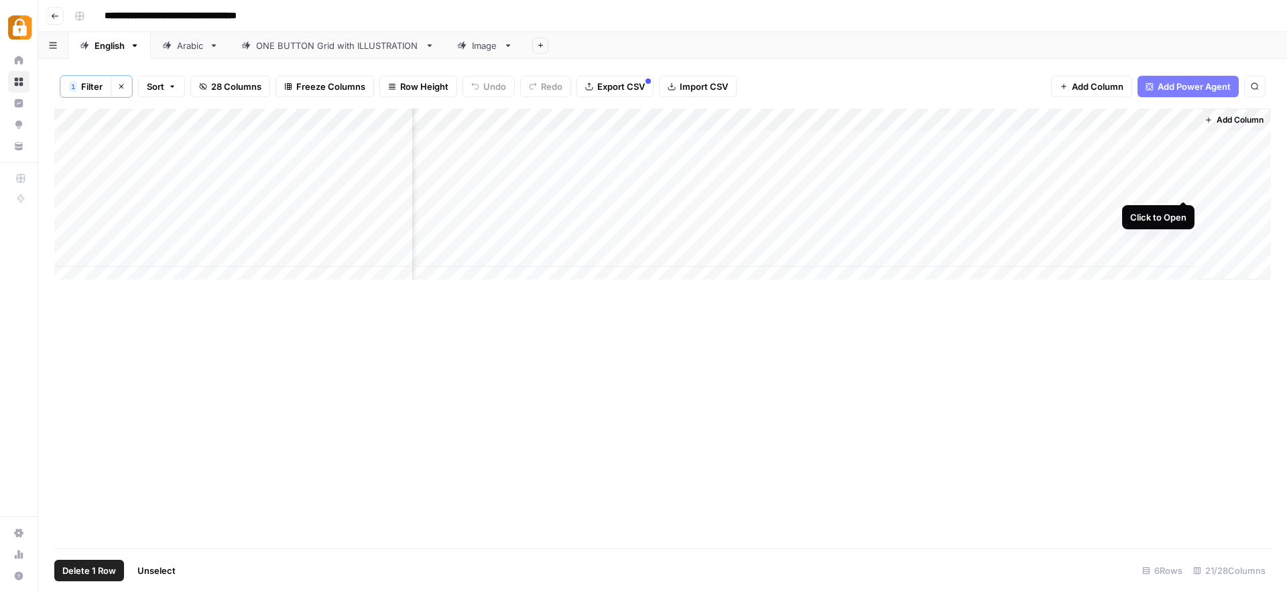
click at [1184, 186] on div "Add Column" at bounding box center [662, 199] width 1217 height 181
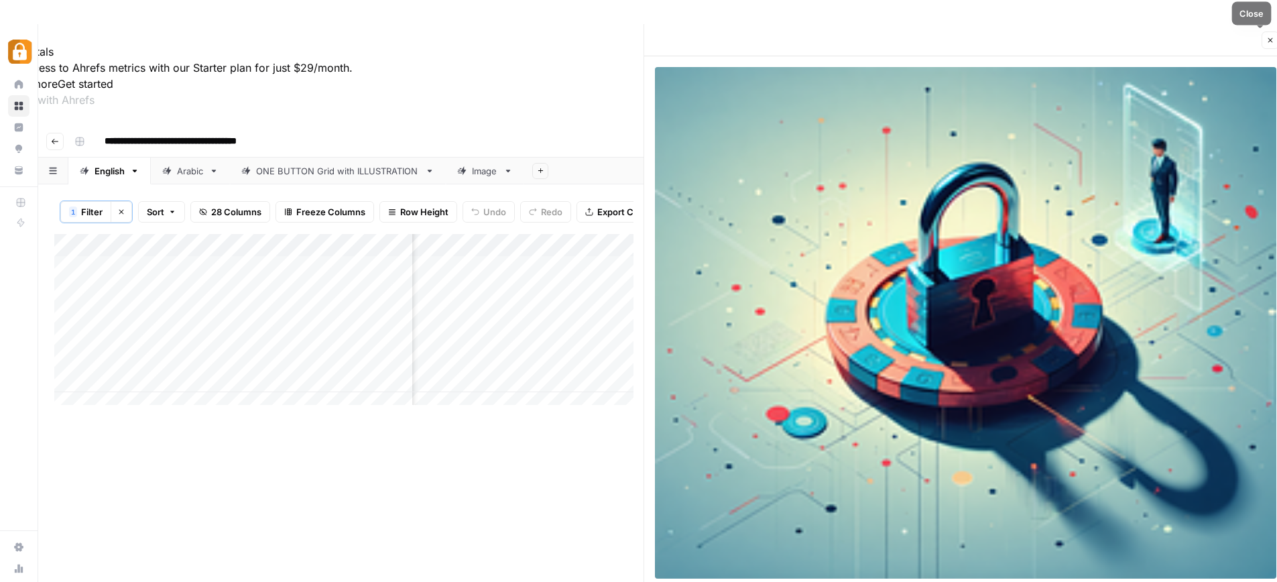
click at [1270, 42] on icon "button" at bounding box center [1270, 40] width 8 height 8
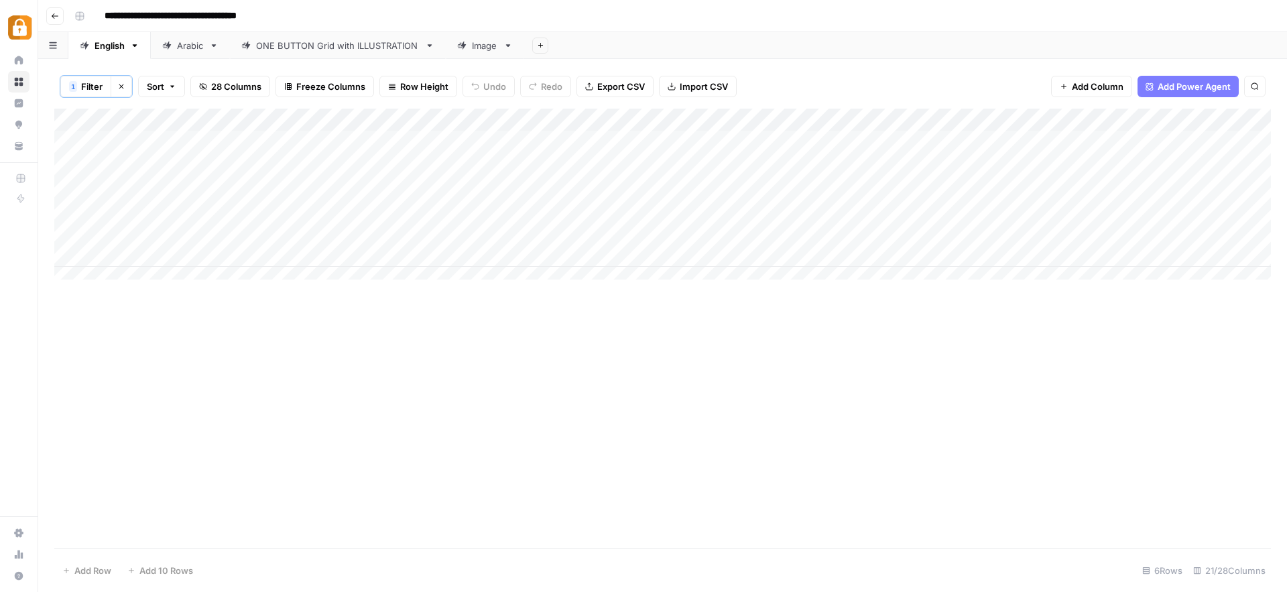
click at [430, 211] on div "Add Column" at bounding box center [662, 199] width 1217 height 181
click at [883, 190] on div "Add Column" at bounding box center [662, 199] width 1217 height 181
drag, startPoint x: 925, startPoint y: 198, endPoint x: 927, endPoint y: 212, distance: 13.5
click at [927, 212] on div "Add Column" at bounding box center [662, 199] width 1217 height 181
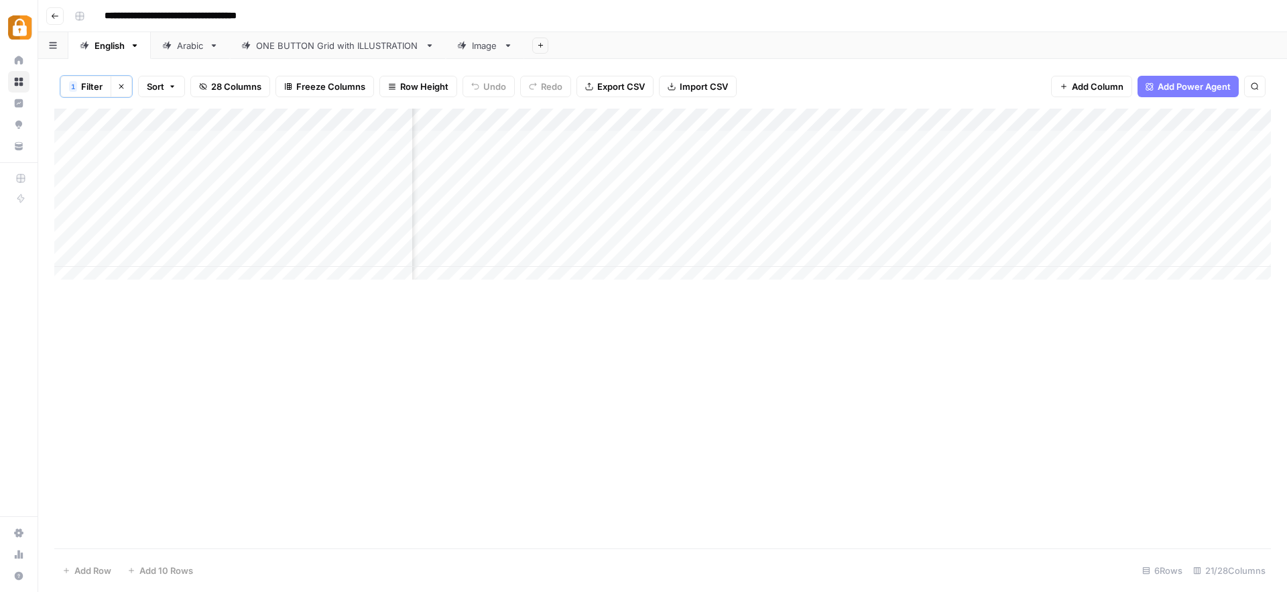
click at [66, 185] on div "Add Column" at bounding box center [662, 199] width 1217 height 181
click at [120, 182] on div "Add Column" at bounding box center [662, 199] width 1217 height 181
click at [120, 182] on textarea "**********" at bounding box center [208, 188] width 215 height 19
click at [121, 184] on textarea "**********" at bounding box center [208, 188] width 215 height 19
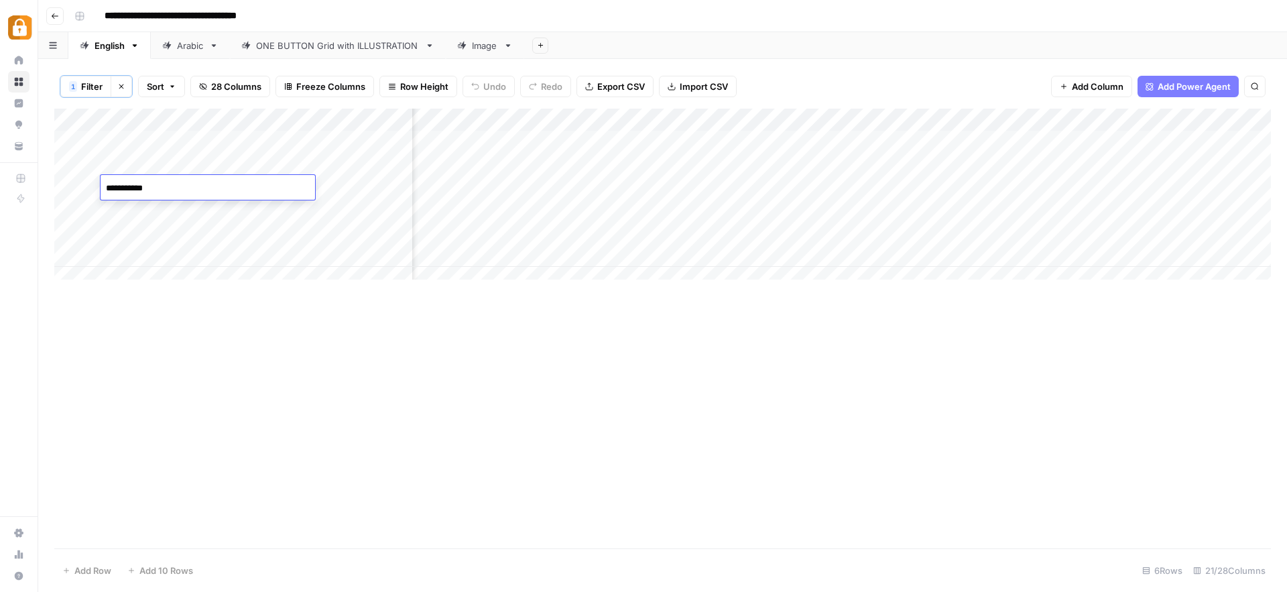
click at [122, 184] on textarea "**********" at bounding box center [208, 188] width 215 height 19
type textarea "*********"
click at [331, 372] on div "Add Column" at bounding box center [662, 329] width 1217 height 440
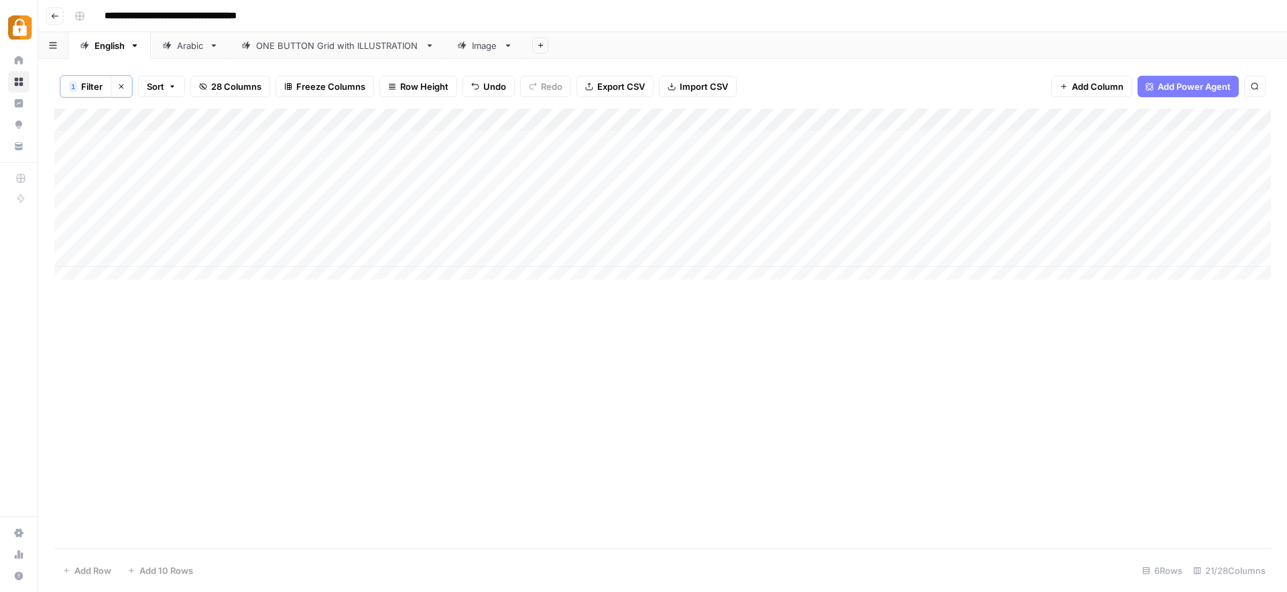
click at [658, 211] on div "Add Column" at bounding box center [662, 199] width 1217 height 181
click at [1085, 209] on div "Add Column" at bounding box center [662, 199] width 1217 height 181
click at [121, 87] on icon "button" at bounding box center [121, 86] width 8 height 8
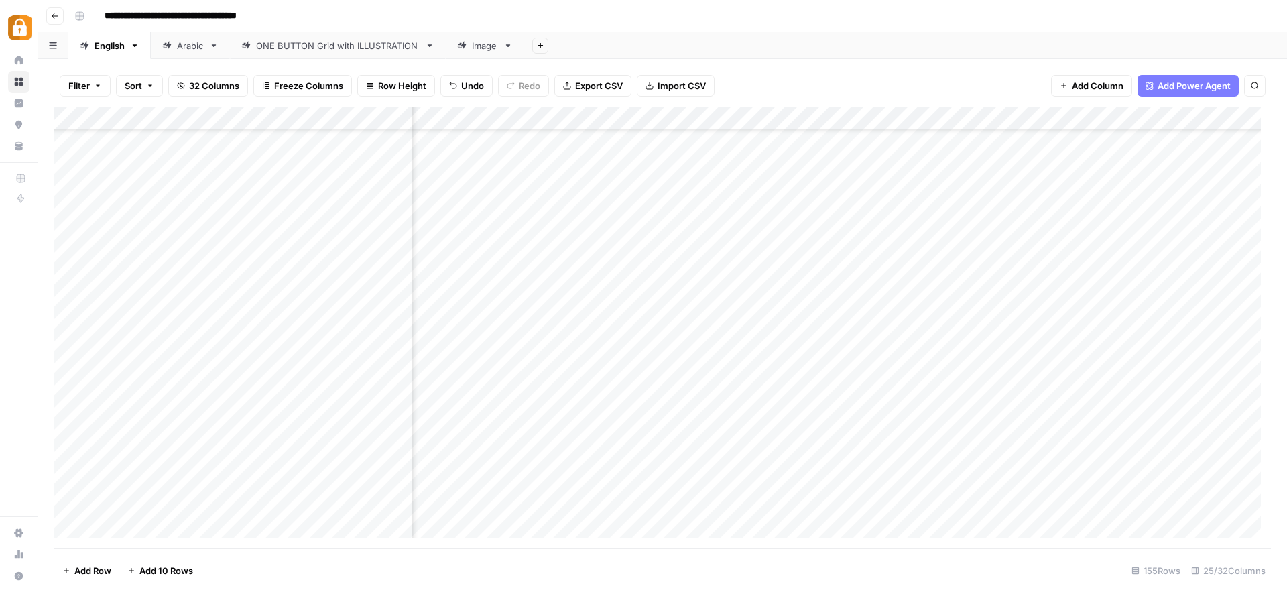
click at [86, 88] on span "Filter" at bounding box center [78, 85] width 21 height 13
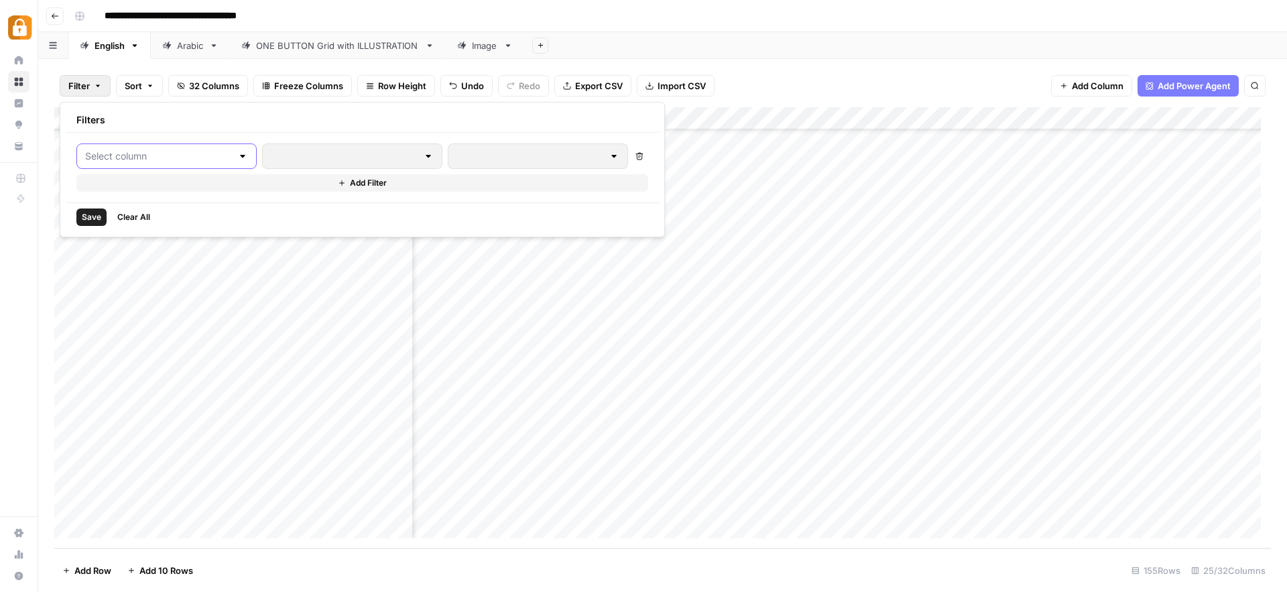
click at [141, 156] on input "text" at bounding box center [158, 156] width 147 height 13
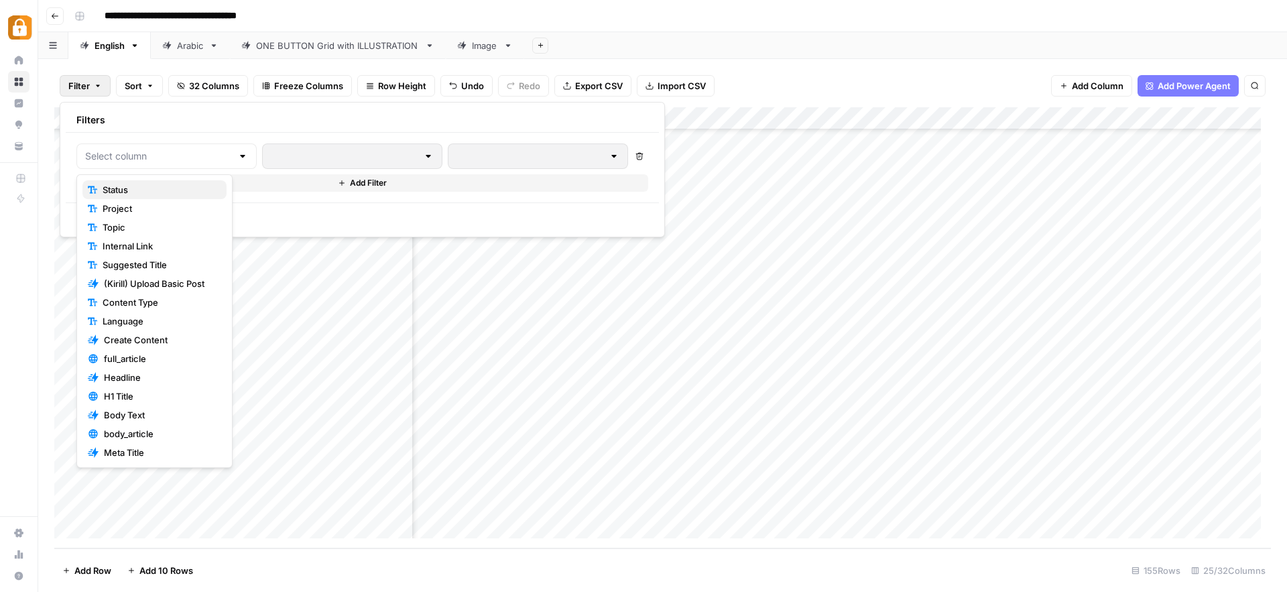
click at [127, 184] on span "Status" at bounding box center [159, 189] width 113 height 13
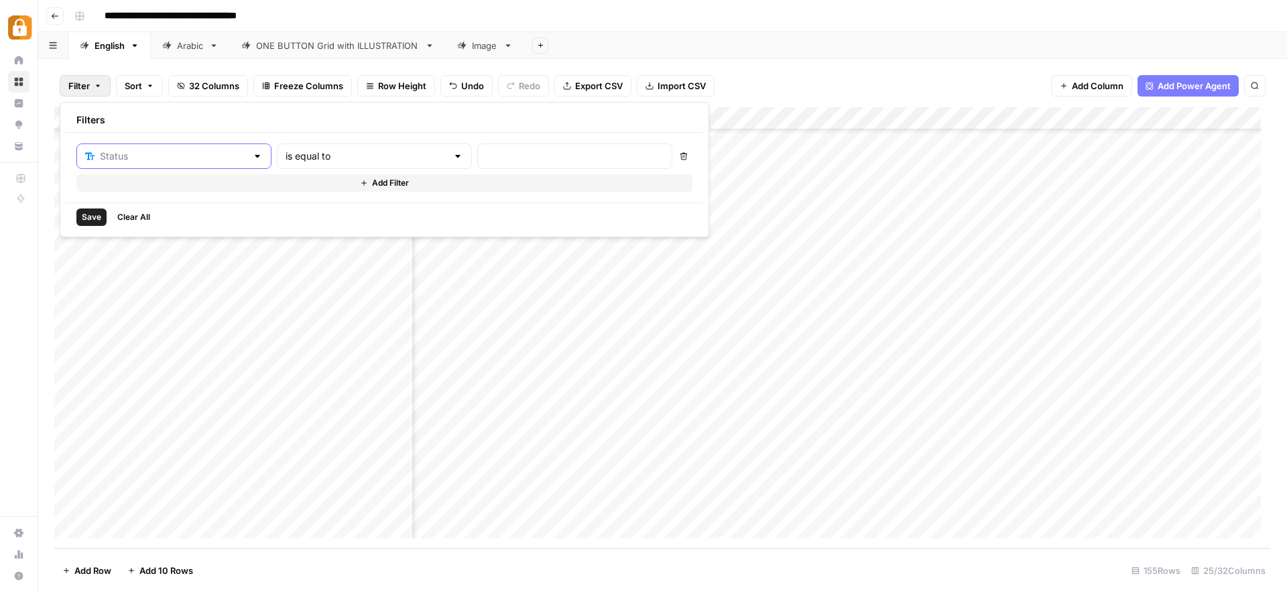
click at [130, 156] on input "text" at bounding box center [173, 156] width 147 height 13
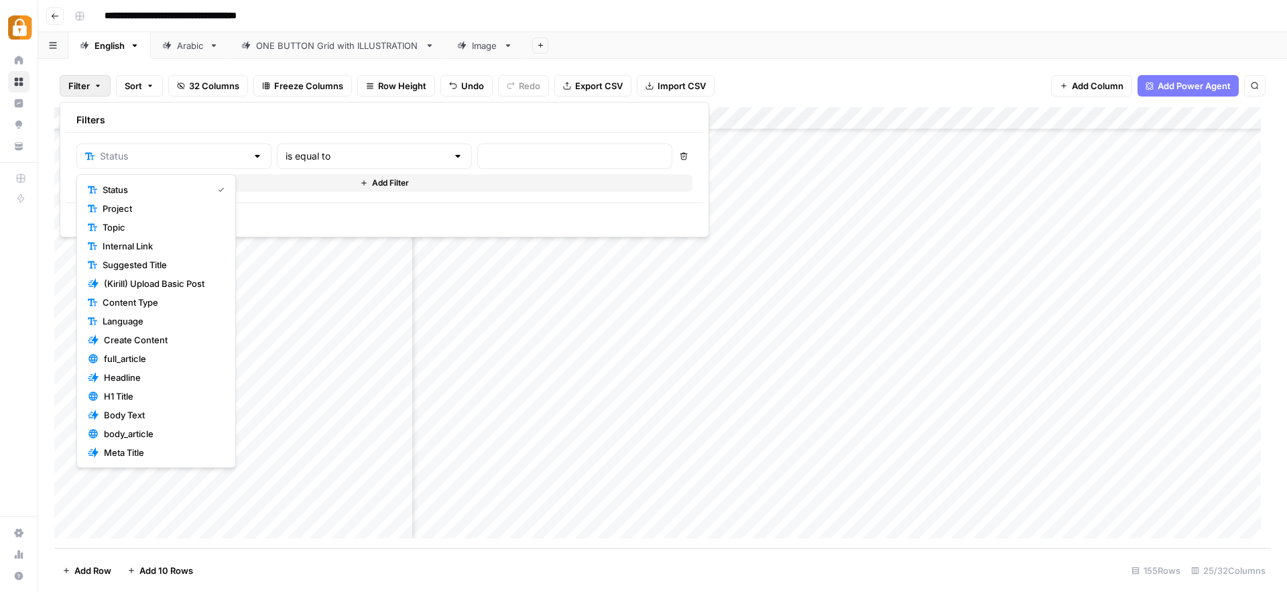
click at [131, 186] on span "Status" at bounding box center [155, 189] width 105 height 13
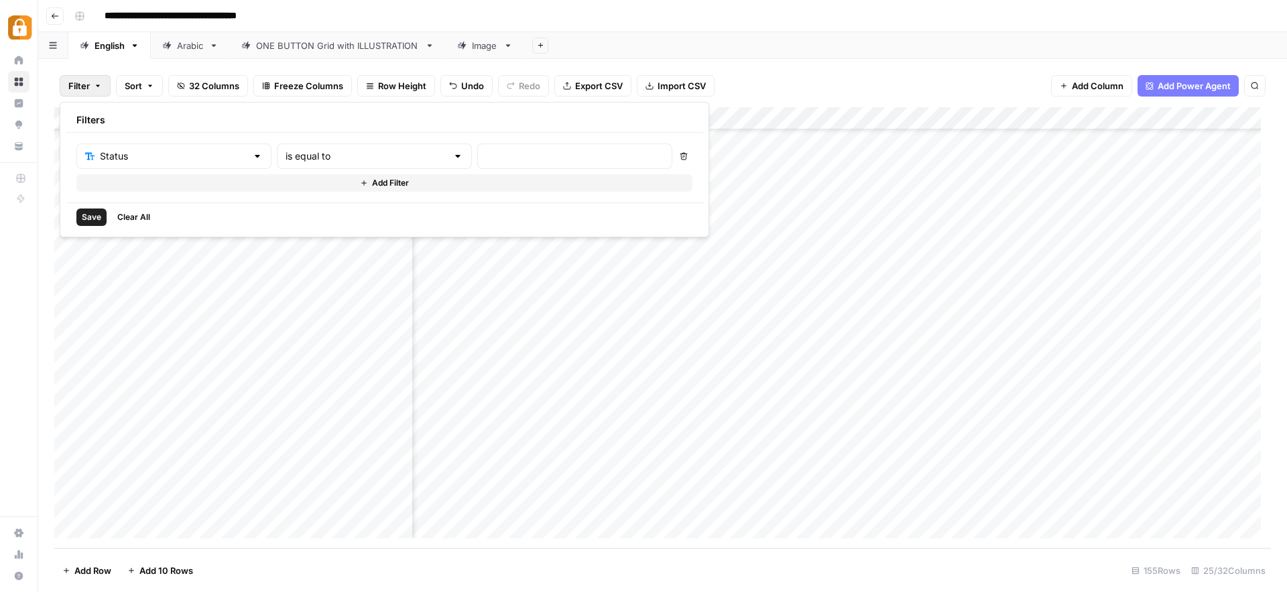
click at [477, 163] on div at bounding box center [574, 155] width 195 height 25
click at [486, 160] on input "text" at bounding box center [575, 156] width 178 height 13
type input "[PERSON_NAME] to do"
click at [95, 219] on span "Save" at bounding box center [91, 217] width 19 height 12
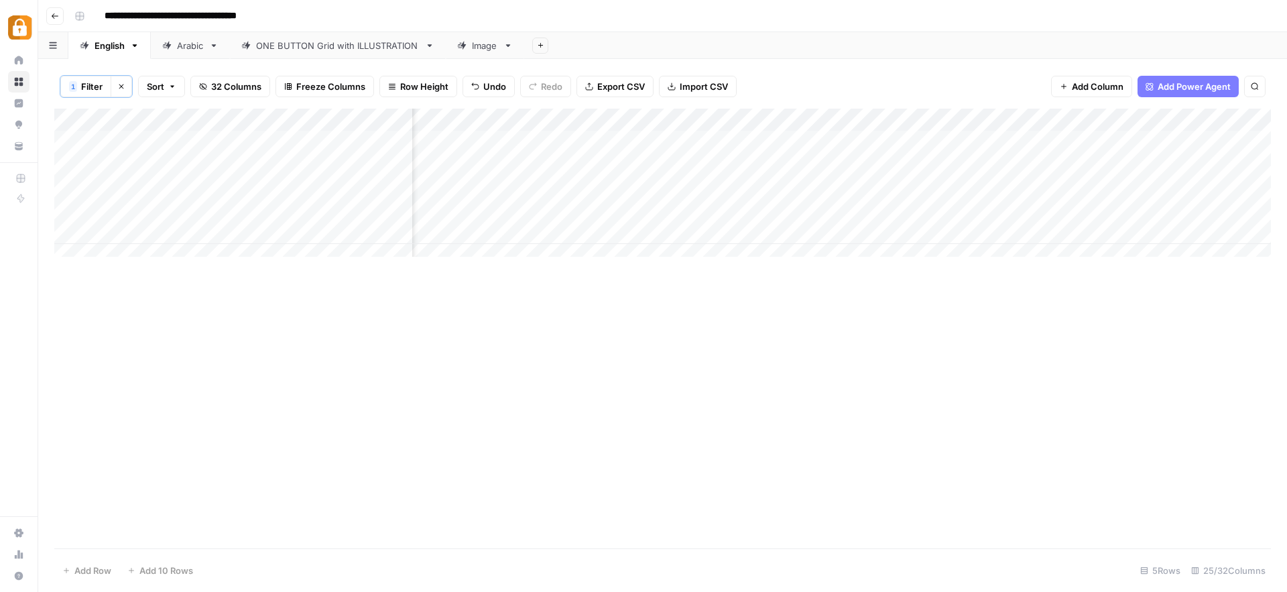
scroll to position [0, 0]
click at [650, 190] on div "Add Column" at bounding box center [662, 188] width 1217 height 158
click at [72, 186] on div "Add Column" at bounding box center [662, 188] width 1217 height 158
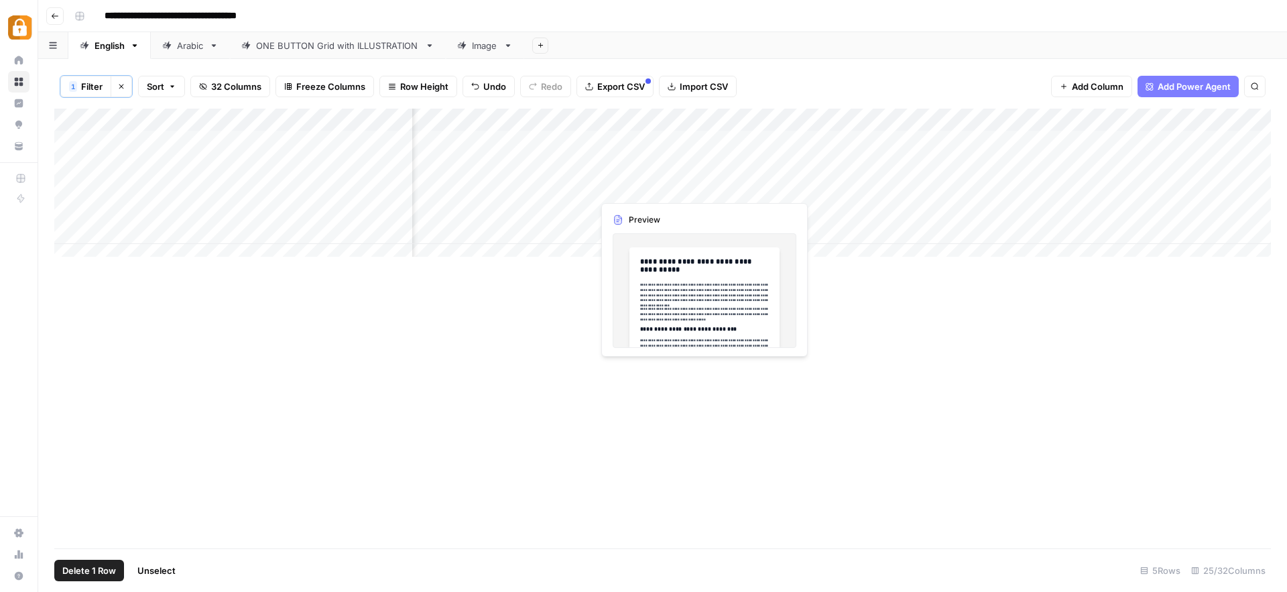
click at [638, 190] on div "Add Column" at bounding box center [662, 188] width 1217 height 158
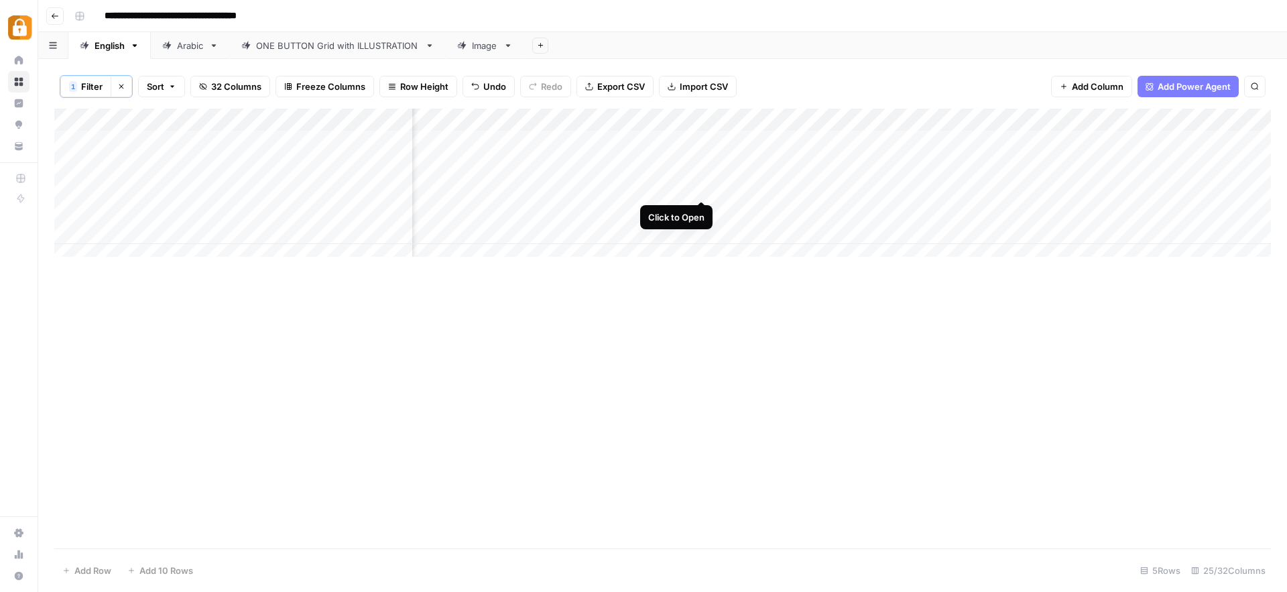
click at [699, 186] on div "Add Column" at bounding box center [662, 188] width 1217 height 158
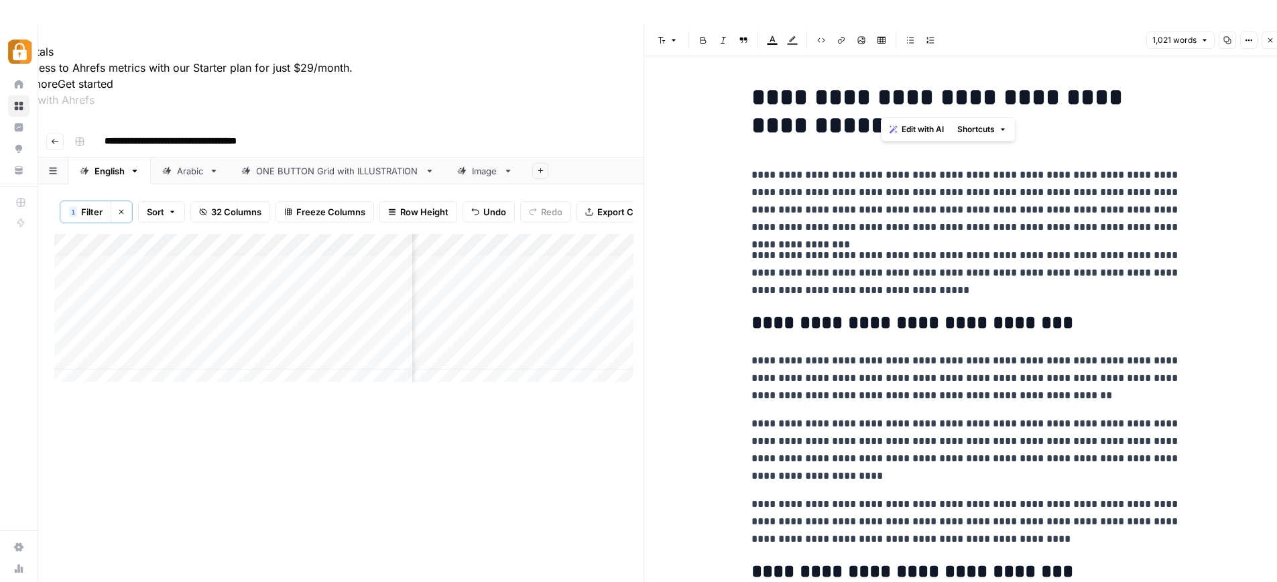
drag, startPoint x: 878, startPoint y: 92, endPoint x: 996, endPoint y: 102, distance: 118.4
click at [996, 102] on h1 "**********" at bounding box center [966, 111] width 429 height 56
click at [1050, 97] on h1 "**********" at bounding box center [966, 111] width 429 height 56
click at [940, 286] on p "**********" at bounding box center [966, 273] width 429 height 52
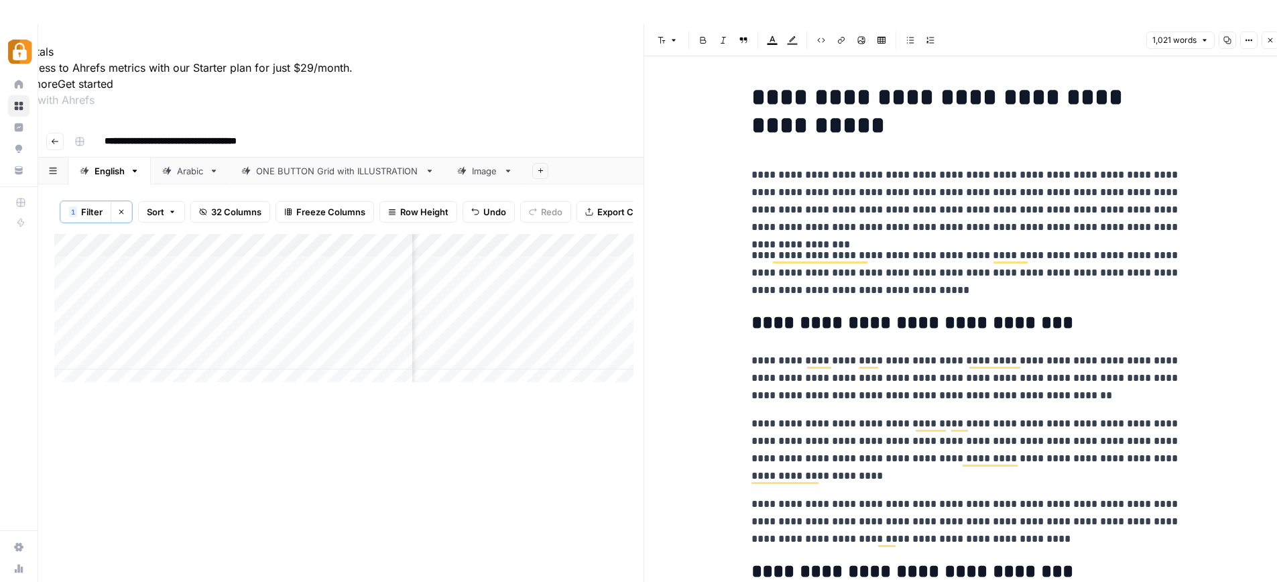
click at [1048, 330] on h2 "**********" at bounding box center [966, 322] width 429 height 21
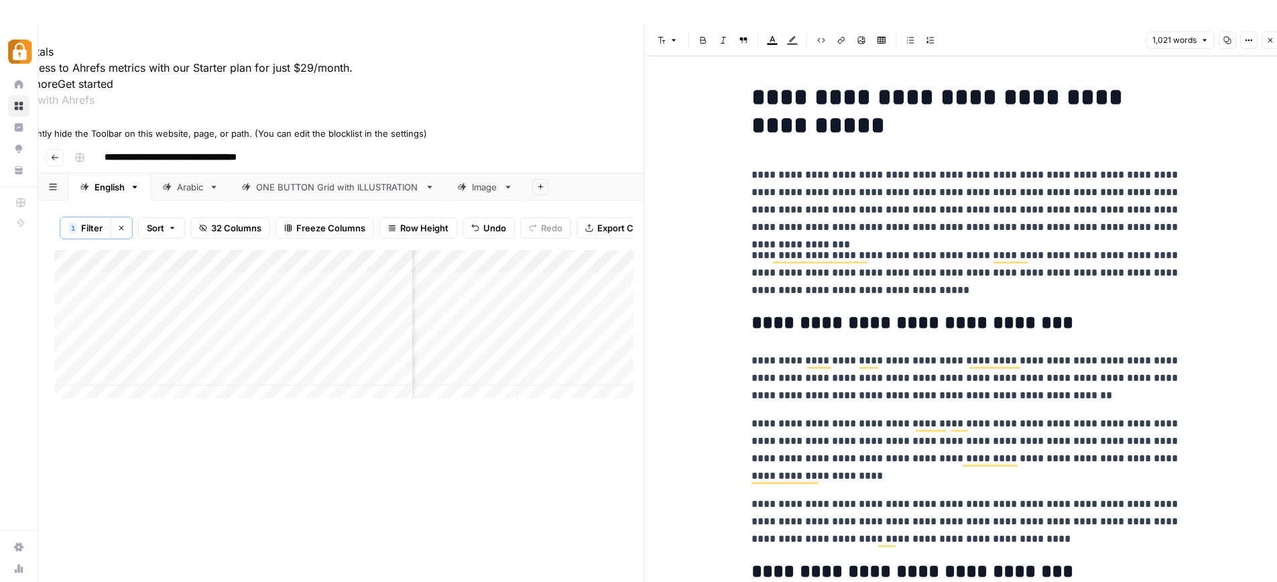
click at [9, 125] on icon at bounding box center [4, 120] width 9 height 9
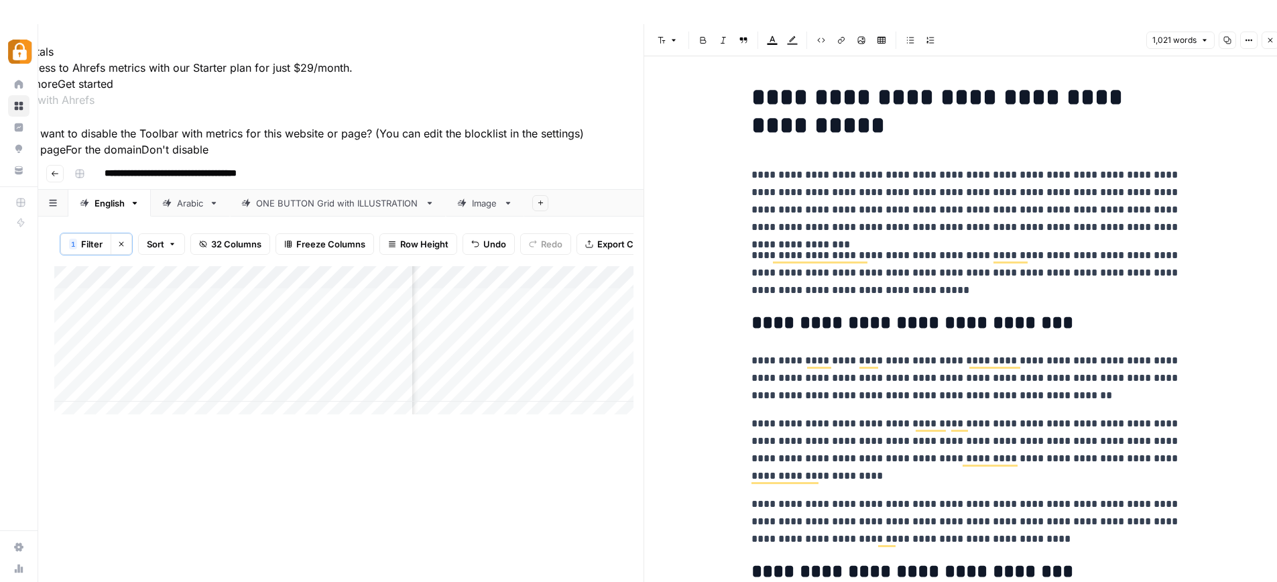
click at [66, 158] on button "For this page" at bounding box center [33, 149] width 66 height 16
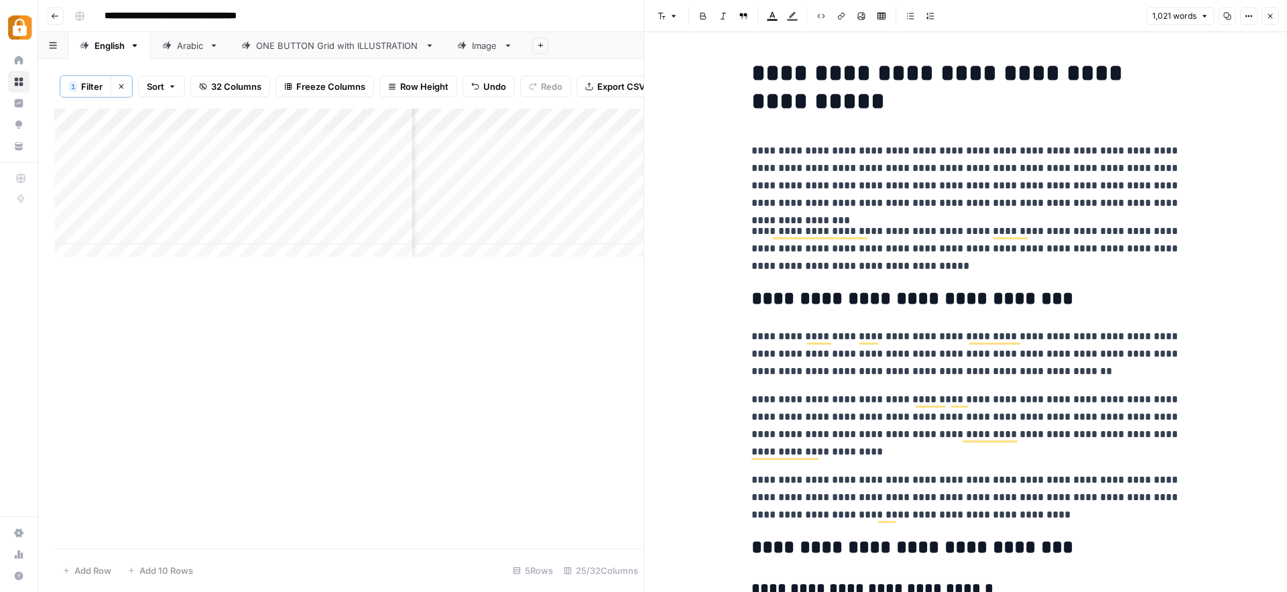
click at [1034, 298] on h2 "**********" at bounding box center [966, 298] width 429 height 21
click at [1060, 359] on p "**********" at bounding box center [966, 354] width 429 height 52
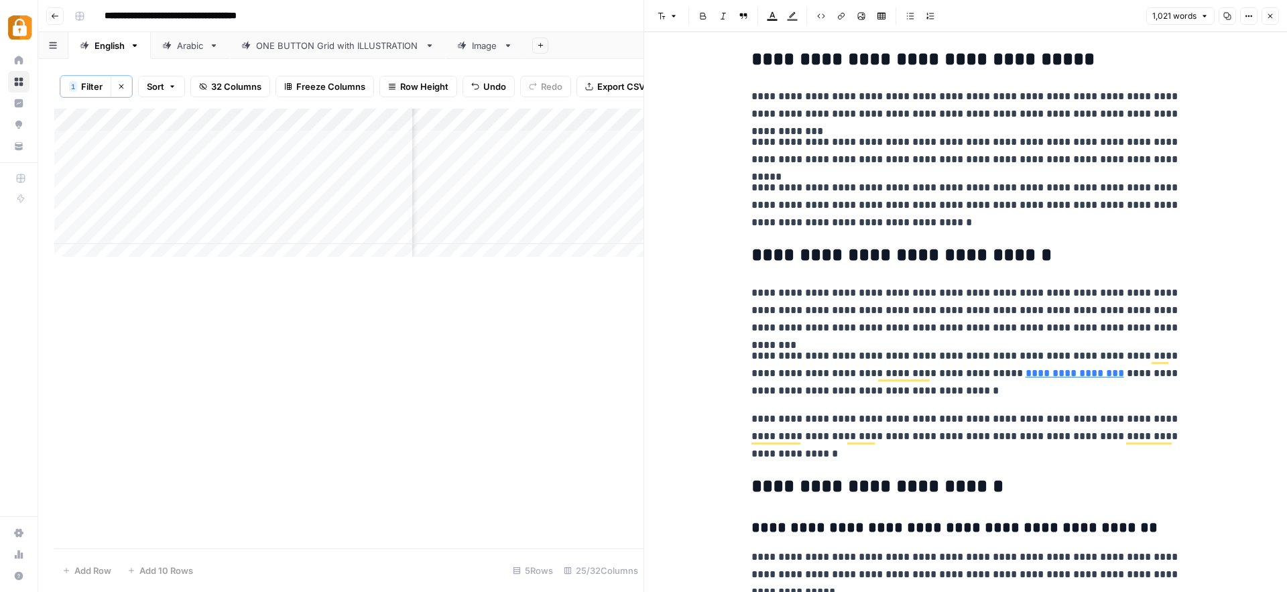
scroll to position [1630, 0]
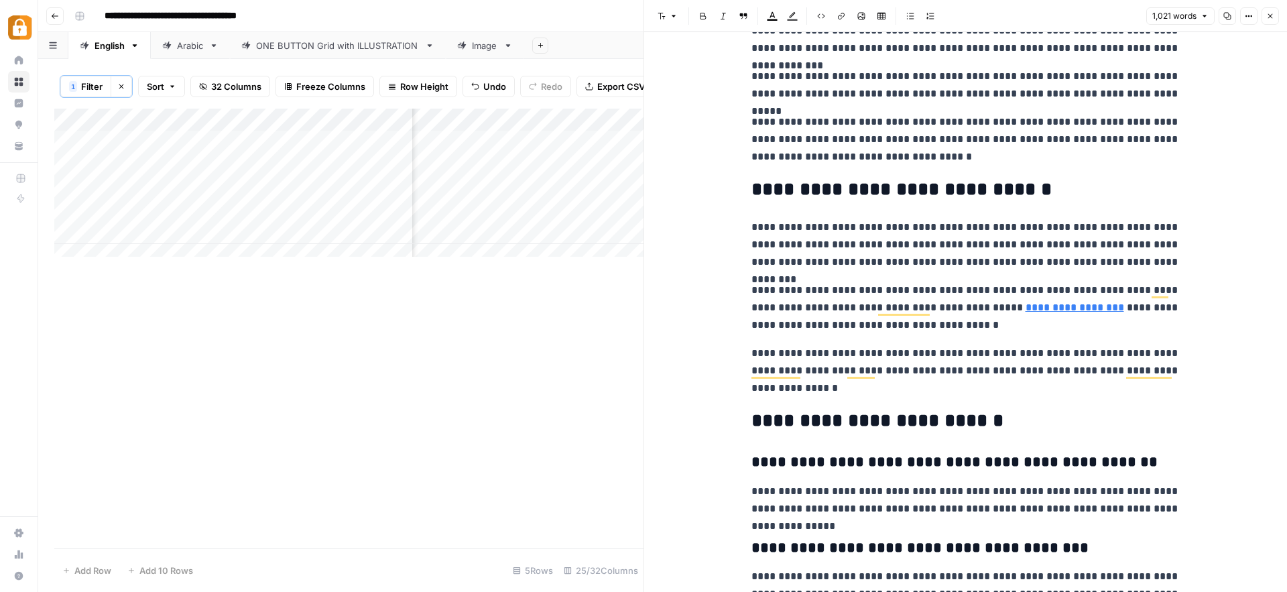
click at [1014, 314] on p "**********" at bounding box center [966, 308] width 429 height 52
click at [1026, 310] on link "**********" at bounding box center [1075, 307] width 99 height 10
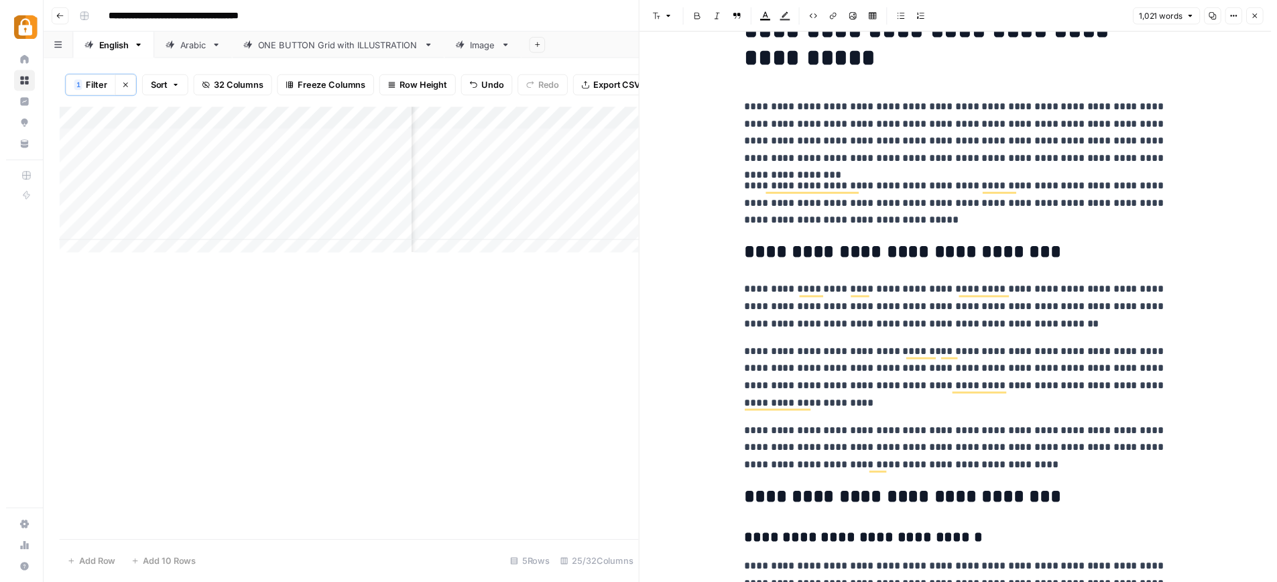
scroll to position [0, 0]
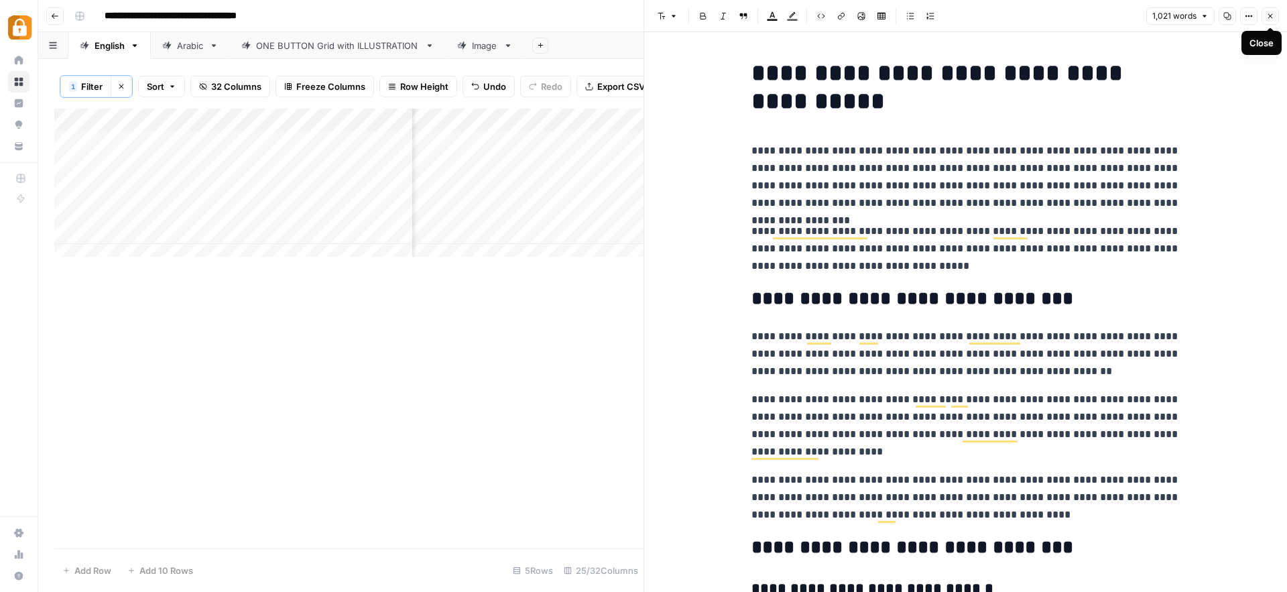
click at [1271, 15] on icon "button" at bounding box center [1270, 16] width 8 height 8
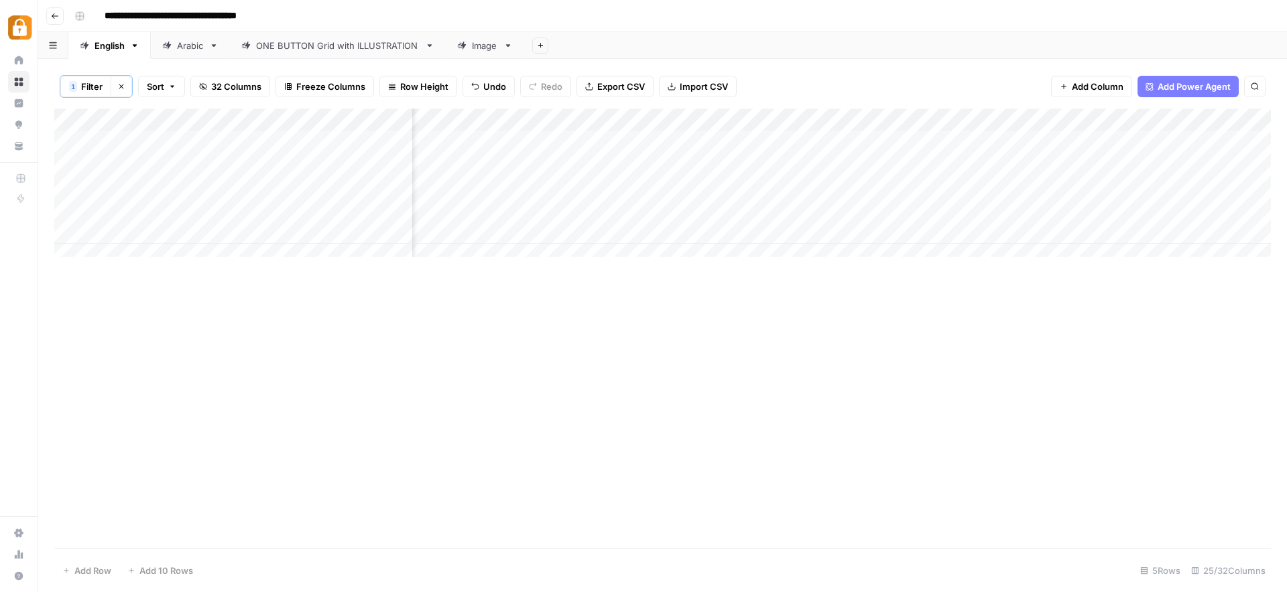
click at [72, 186] on div "Add Column" at bounding box center [662, 188] width 1217 height 158
click at [774, 186] on div "Add Column" at bounding box center [662, 188] width 1217 height 158
click at [697, 185] on div "Add Column" at bounding box center [662, 188] width 1217 height 158
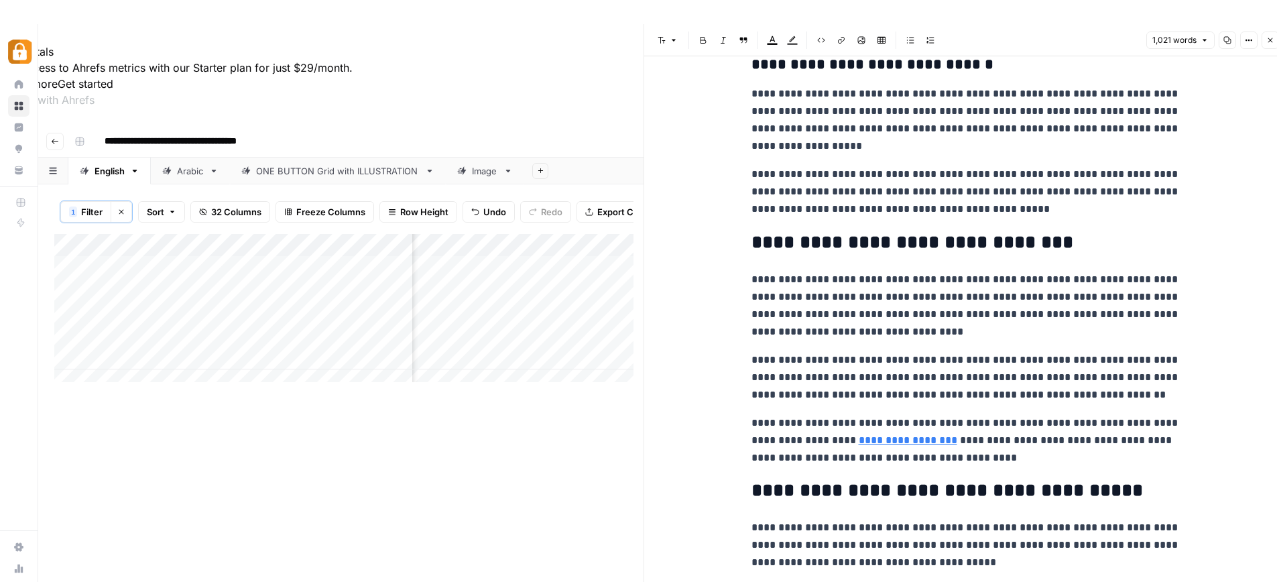
scroll to position [939, 0]
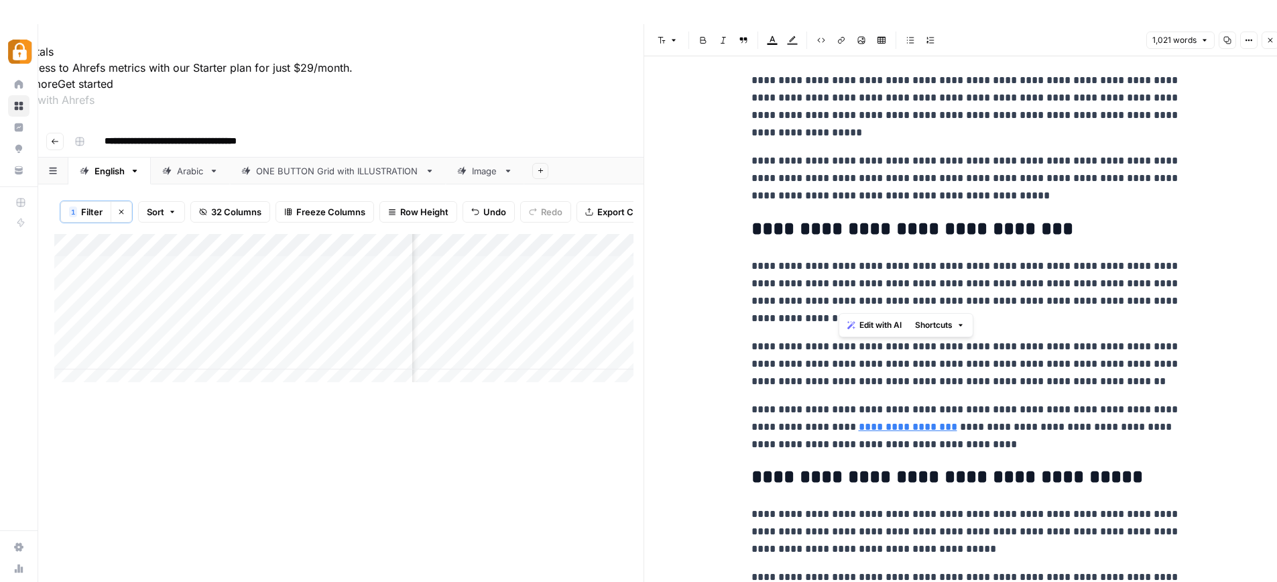
drag, startPoint x: 857, startPoint y: 271, endPoint x: 1081, endPoint y: 308, distance: 227.6
click at [1081, 308] on p "**********" at bounding box center [966, 292] width 429 height 70
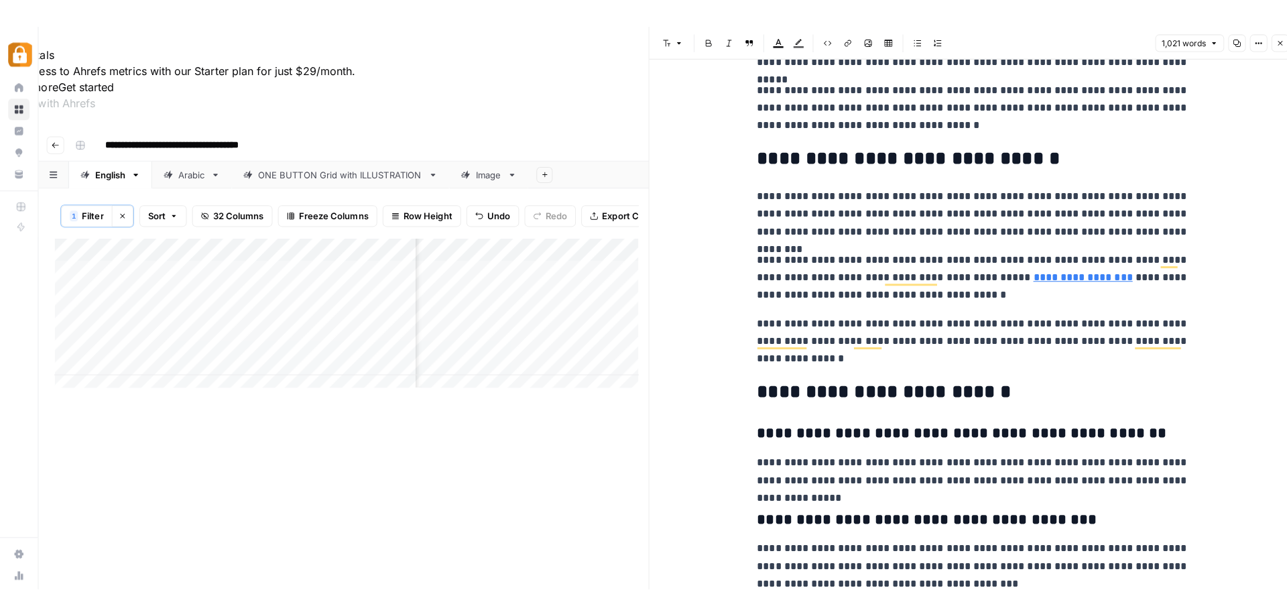
scroll to position [1707, 0]
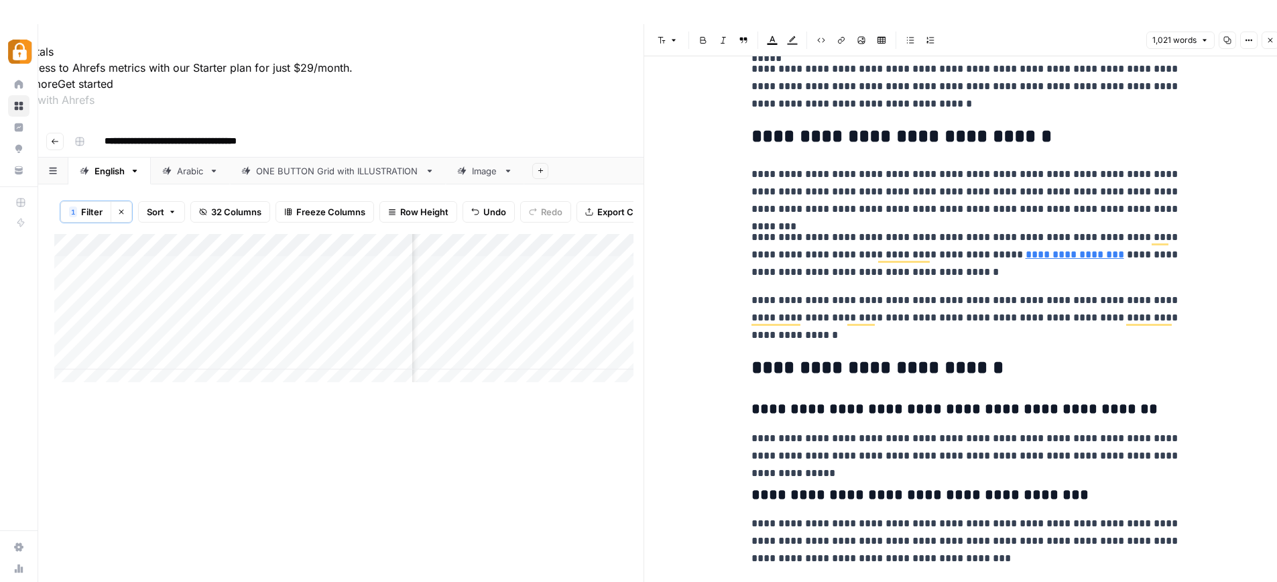
click at [1268, 43] on icon "button" at bounding box center [1270, 40] width 8 height 8
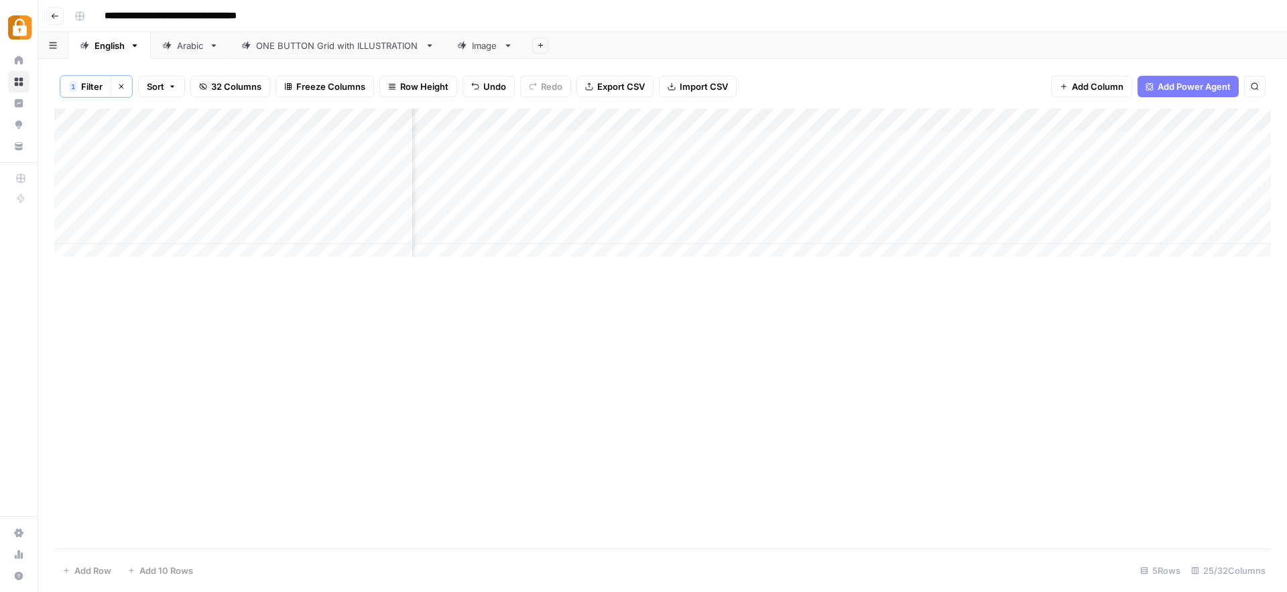
click at [1021, 184] on div "Add Column" at bounding box center [662, 188] width 1217 height 158
click at [614, 187] on div "Add Column" at bounding box center [662, 188] width 1217 height 158
click at [826, 182] on div "Add Column" at bounding box center [662, 188] width 1217 height 158
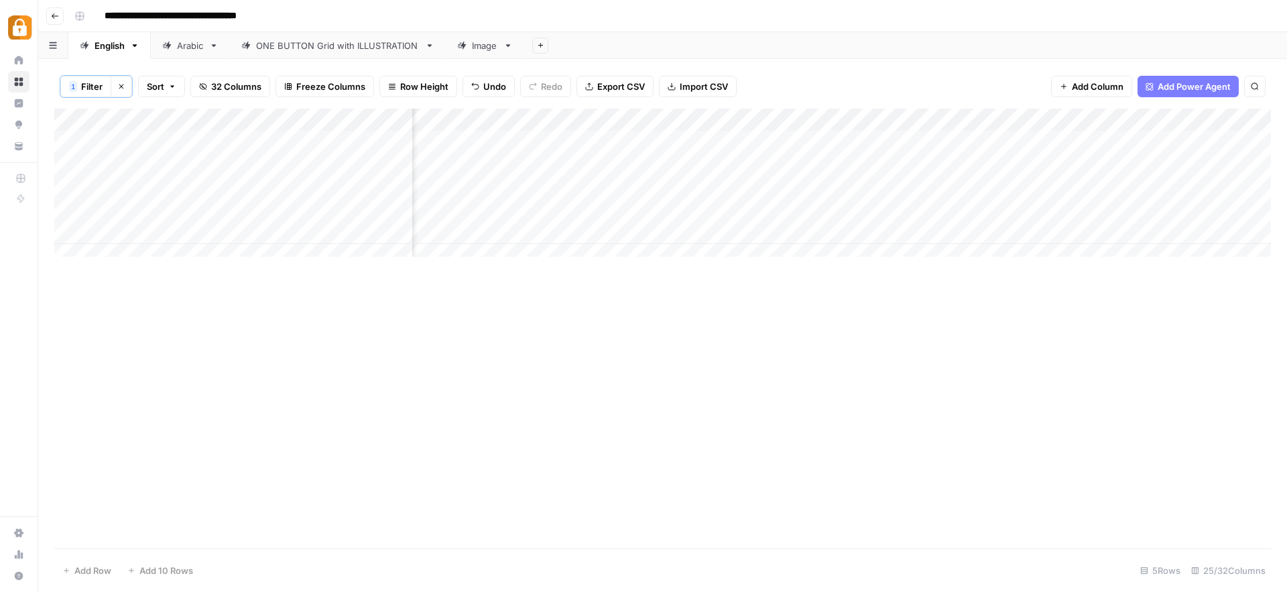
click at [733, 185] on div "Add Column" at bounding box center [662, 188] width 1217 height 158
drag, startPoint x: 999, startPoint y: 267, endPoint x: 1025, endPoint y: 263, distance: 26.5
click at [1025, 263] on div "Add Column" at bounding box center [662, 329] width 1217 height 440
click at [704, 189] on div "Add Column" at bounding box center [662, 188] width 1217 height 158
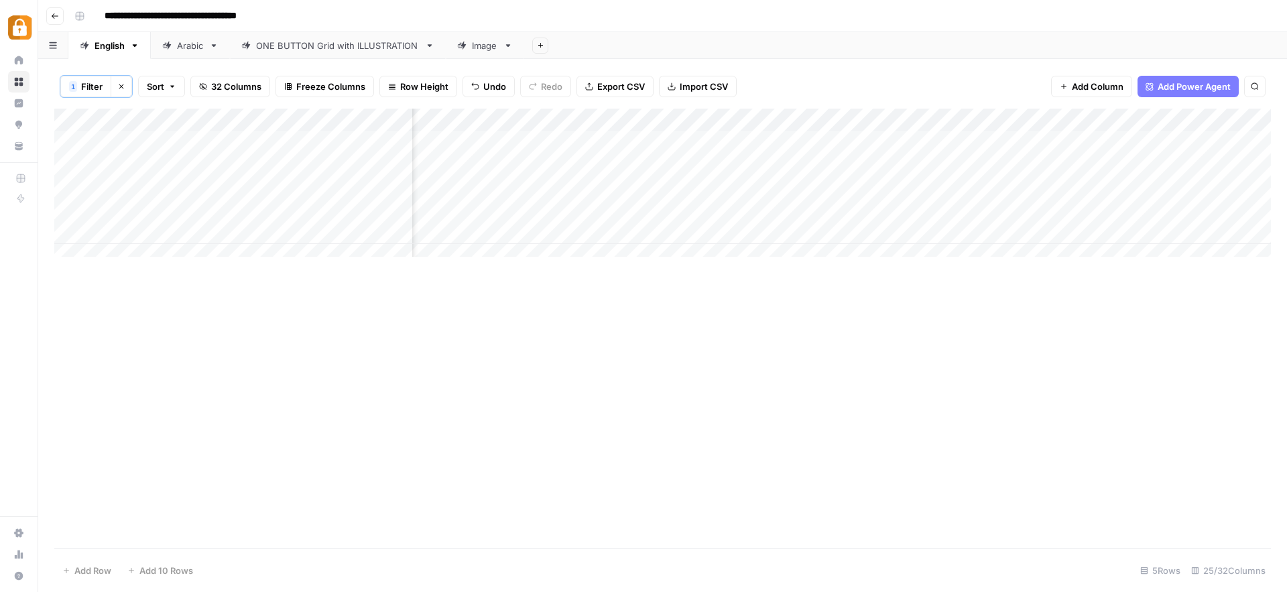
click at [704, 189] on div "Add Column" at bounding box center [662, 188] width 1217 height 158
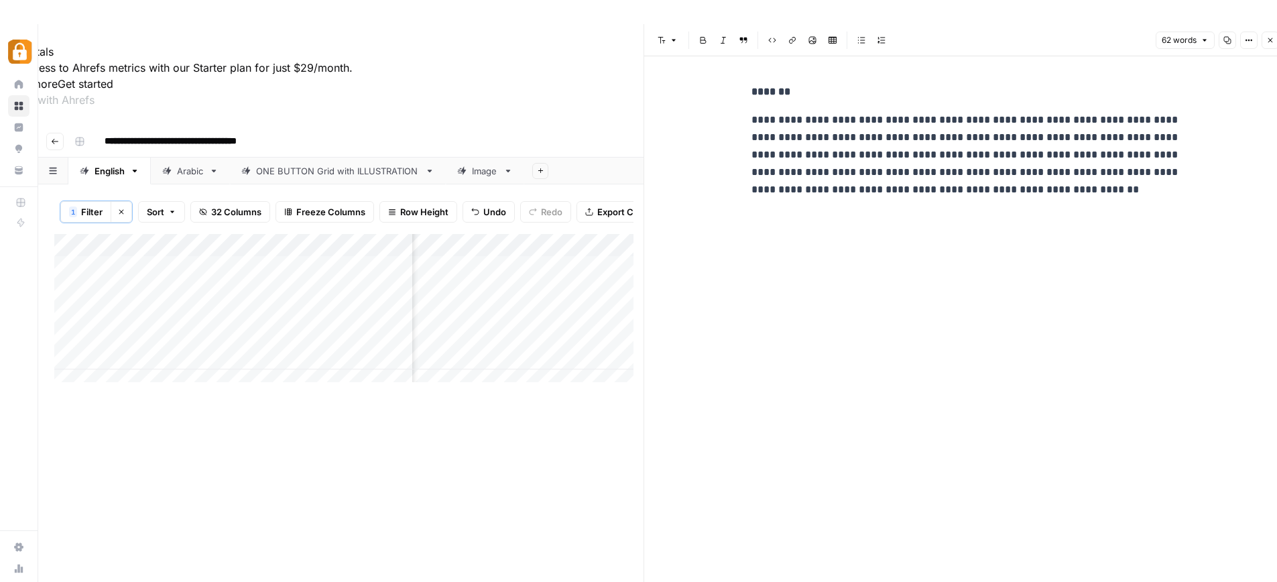
click at [1064, 203] on div "**********" at bounding box center [966, 141] width 445 height 126
click at [1272, 36] on icon "button" at bounding box center [1270, 40] width 8 height 8
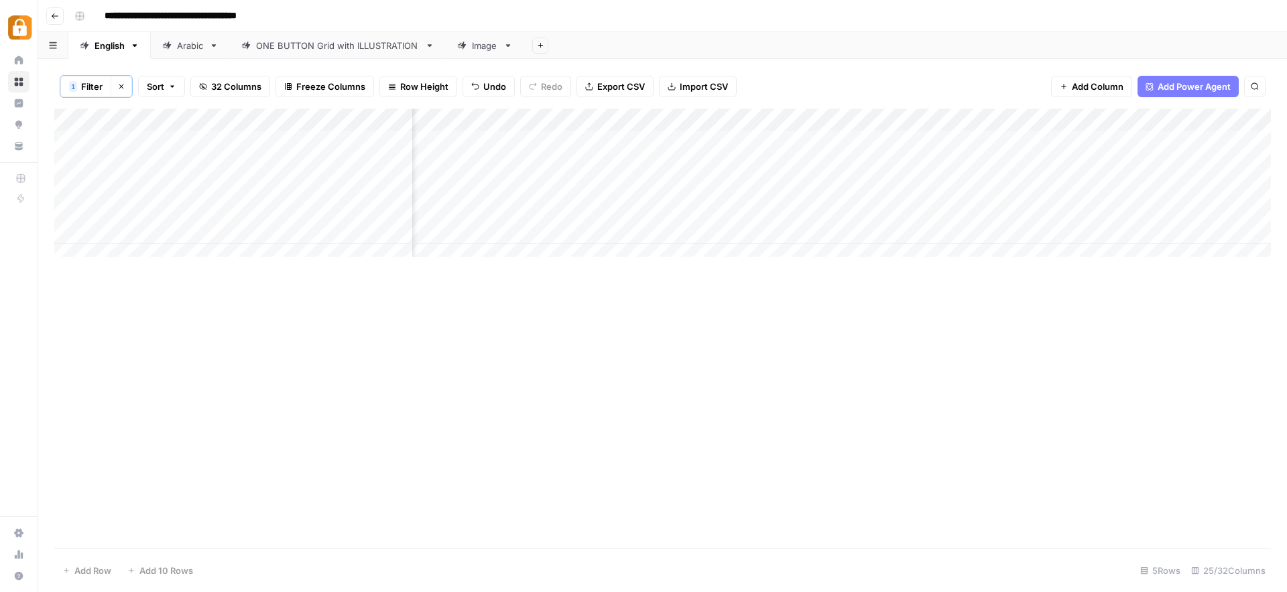
click at [867, 186] on div "Add Column" at bounding box center [662, 188] width 1217 height 158
click at [784, 186] on div "Add Column" at bounding box center [662, 188] width 1217 height 158
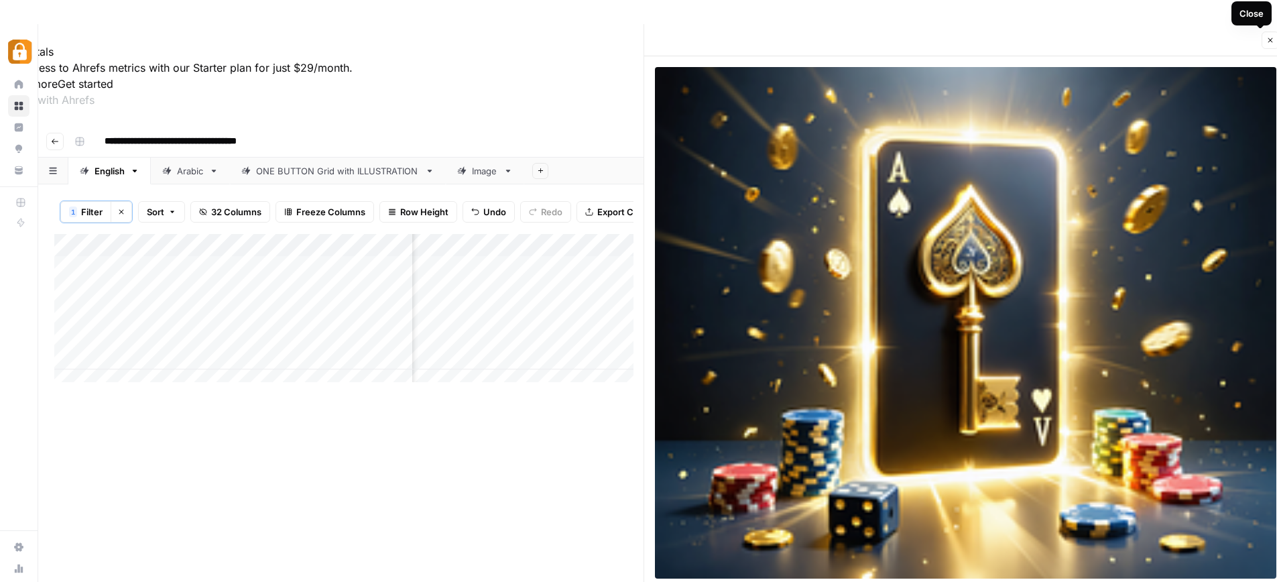
click at [1266, 42] on icon "button" at bounding box center [1270, 40] width 8 height 8
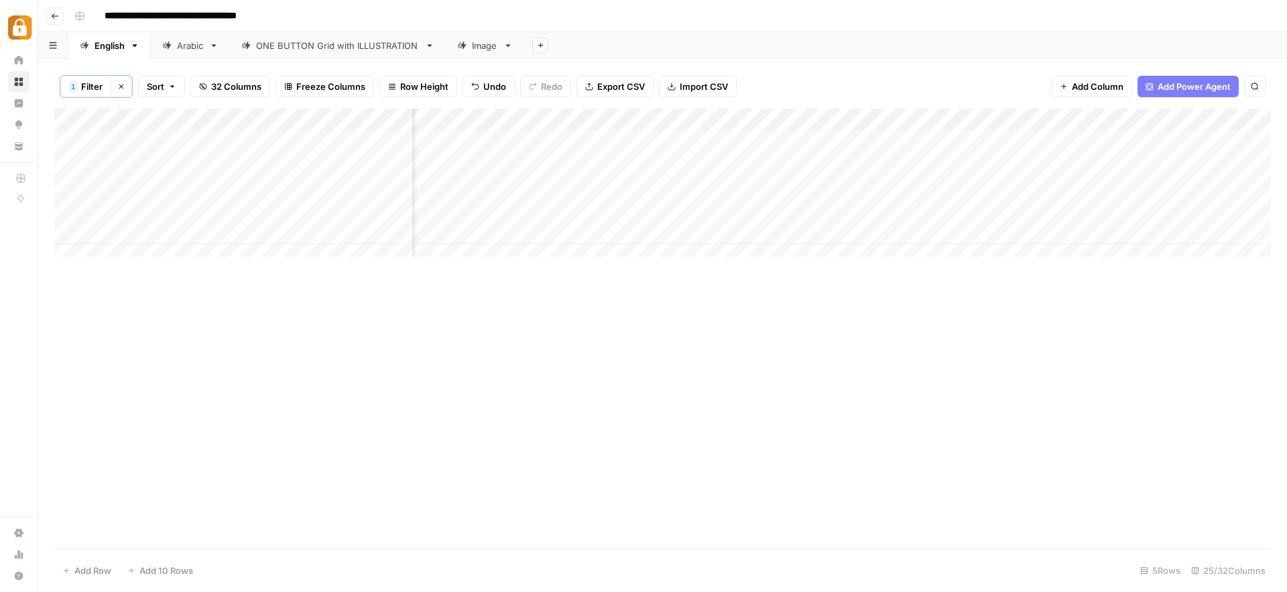
click at [862, 187] on div "Add Column" at bounding box center [662, 188] width 1217 height 158
click at [1099, 186] on div "Add Column" at bounding box center [662, 188] width 1217 height 158
click at [749, 187] on div "Add Column" at bounding box center [662, 188] width 1217 height 158
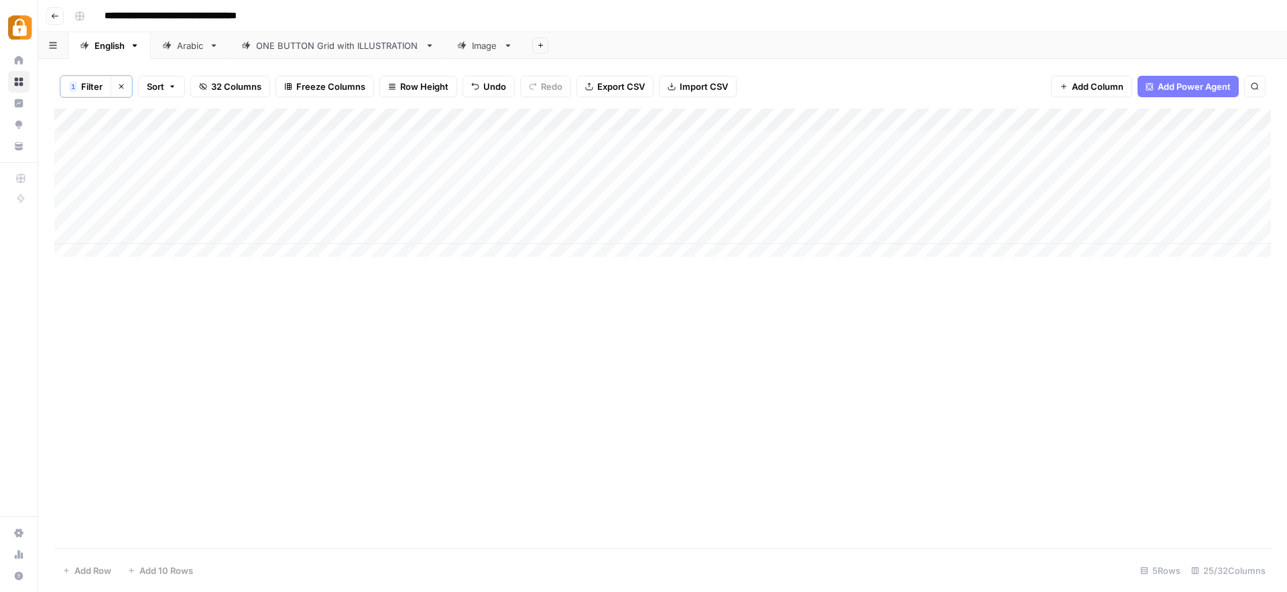
click at [128, 184] on div "Add Column" at bounding box center [662, 188] width 1217 height 158
click at [128, 184] on textarea "**********" at bounding box center [208, 188] width 215 height 19
type textarea "*********"
click at [341, 430] on div "Add Column" at bounding box center [662, 329] width 1217 height 440
